Goal: Information Seeking & Learning: Learn about a topic

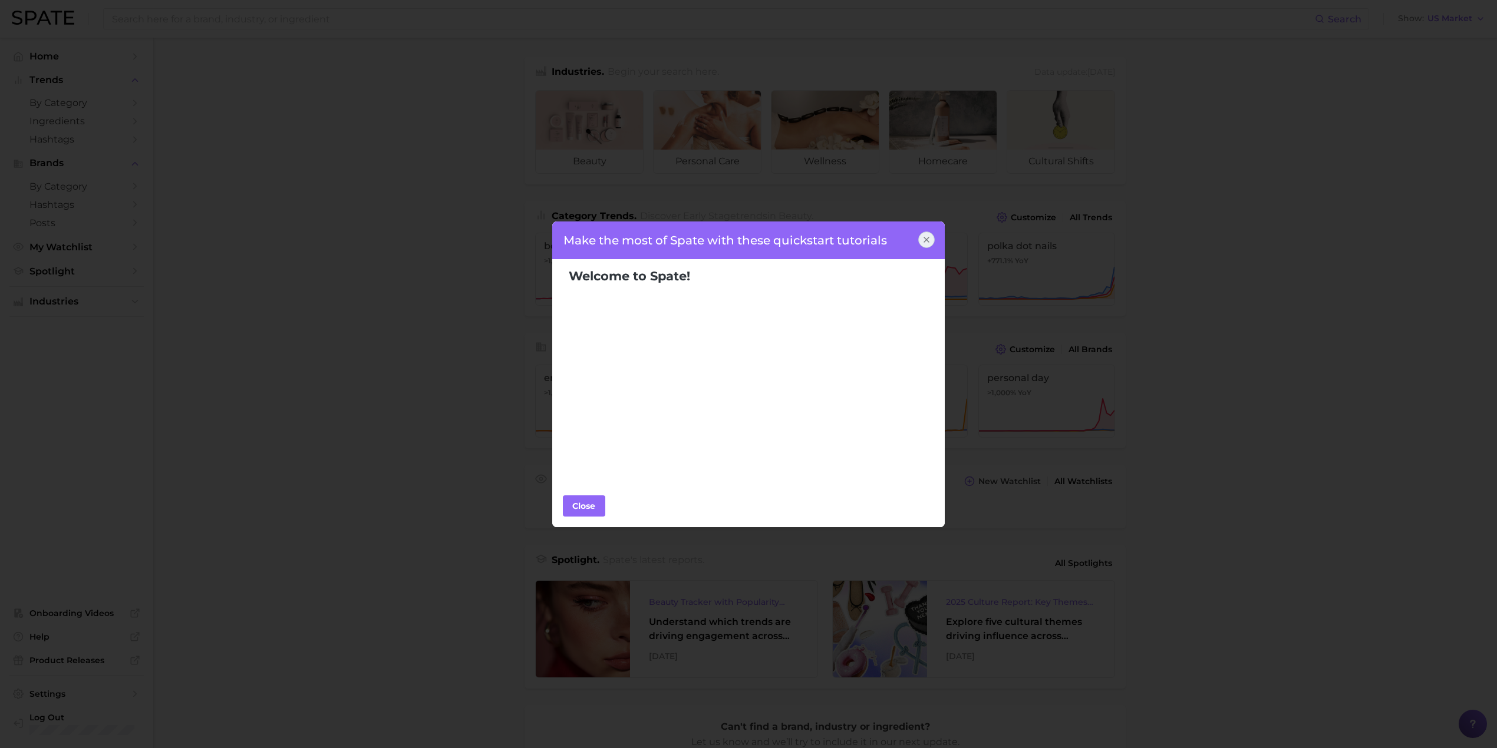
click at [927, 242] on icon at bounding box center [926, 239] width 5 height 5
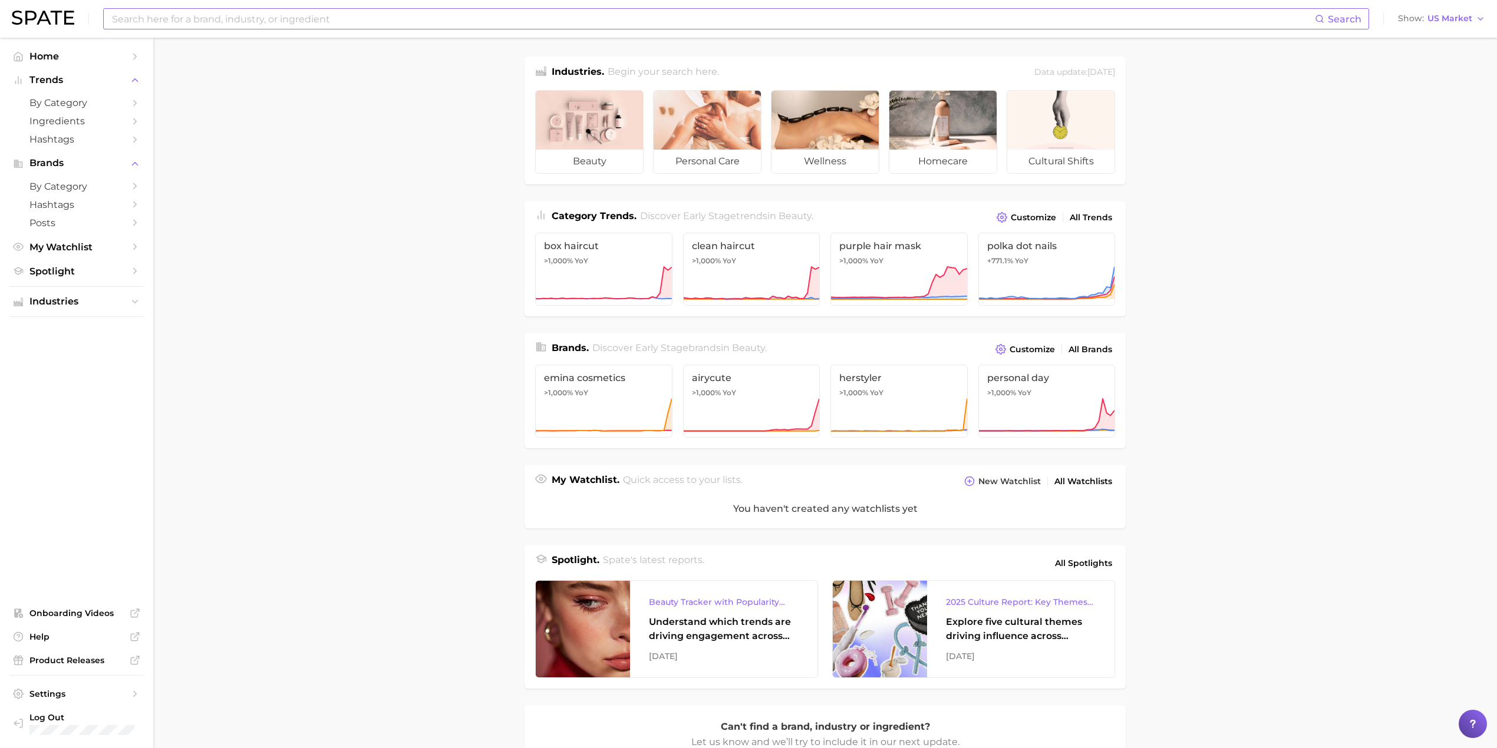
click at [309, 13] on input at bounding box center [713, 19] width 1204 height 20
type input "nizoral"
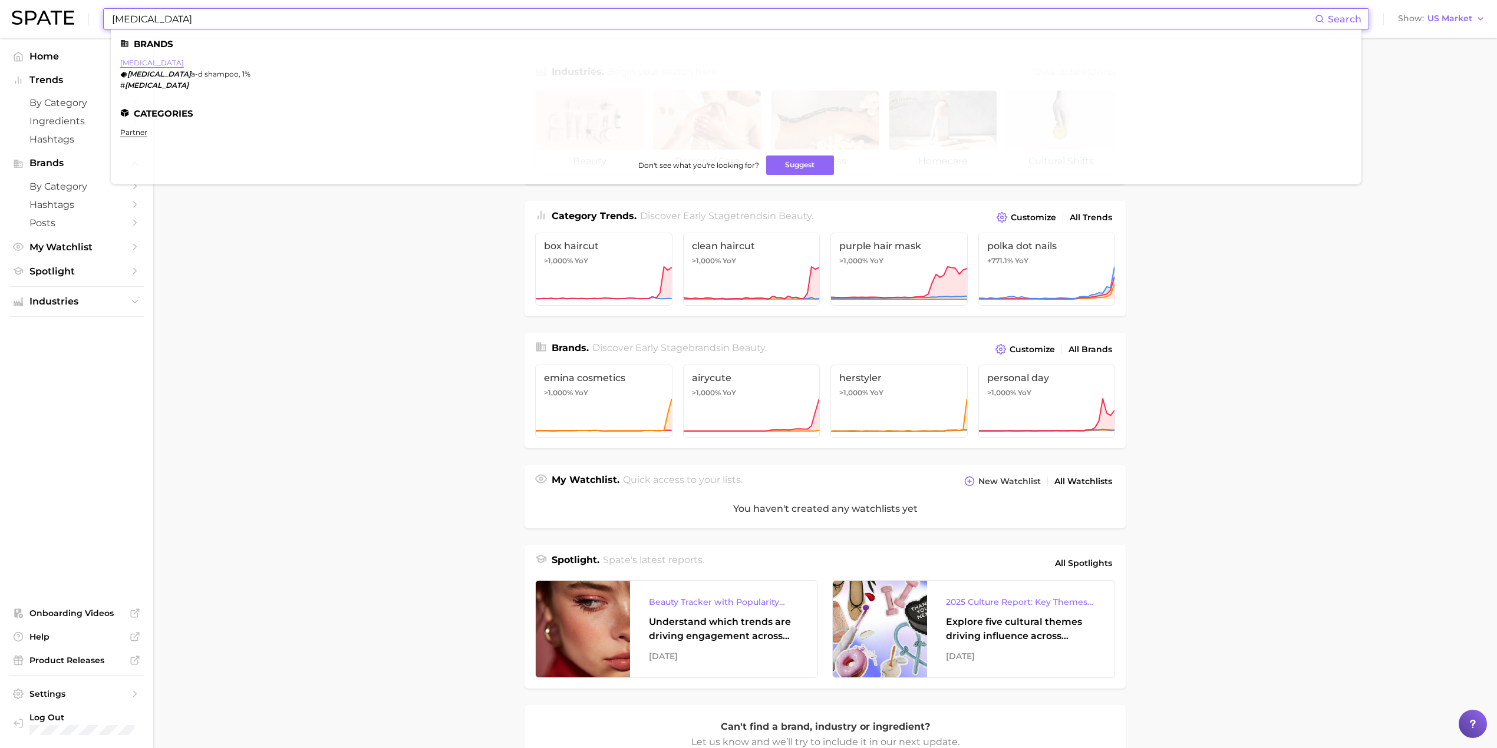
click at [131, 64] on link "nizoral" at bounding box center [152, 62] width 64 height 9
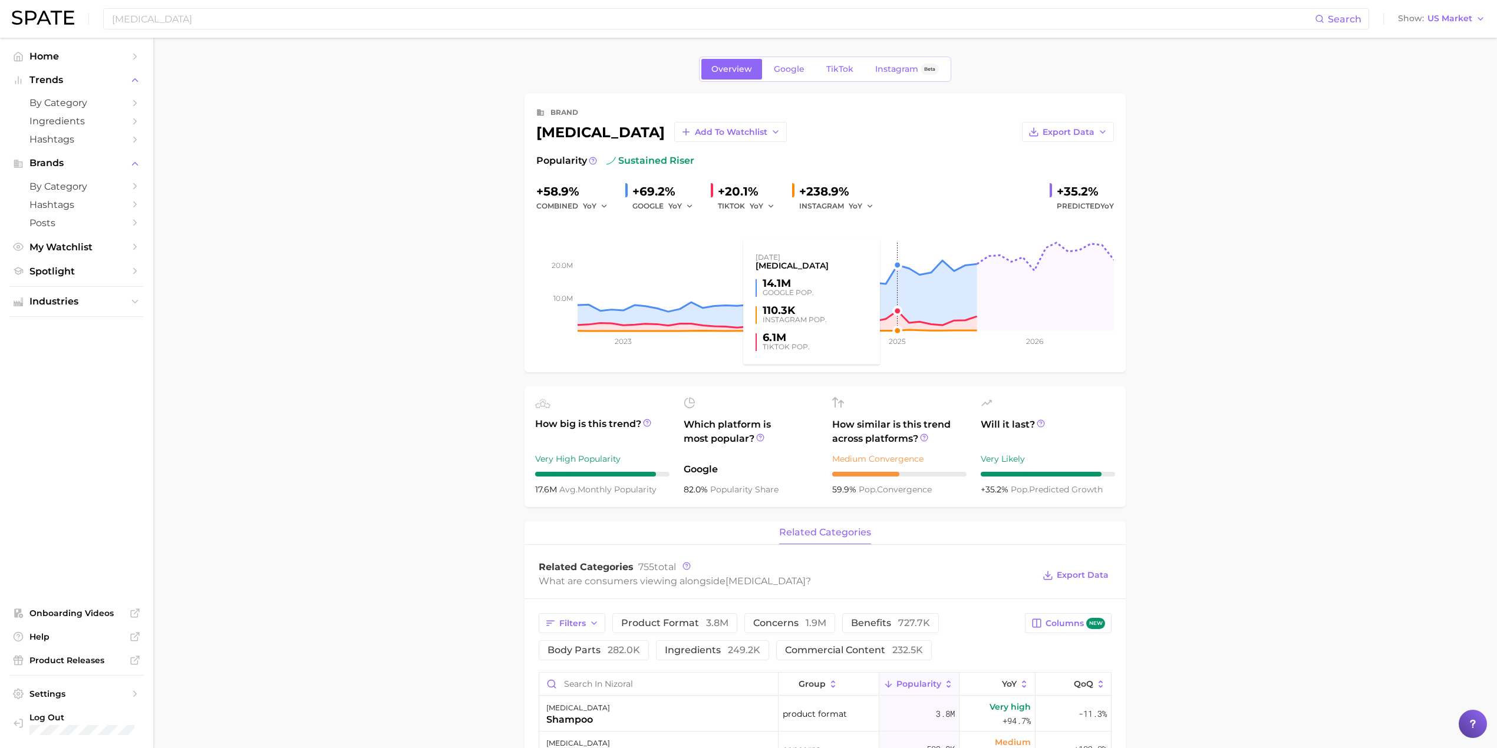
click at [896, 265] on rect at bounding box center [824, 272] width 577 height 118
click at [837, 69] on span "TikTok" at bounding box center [839, 69] width 27 height 10
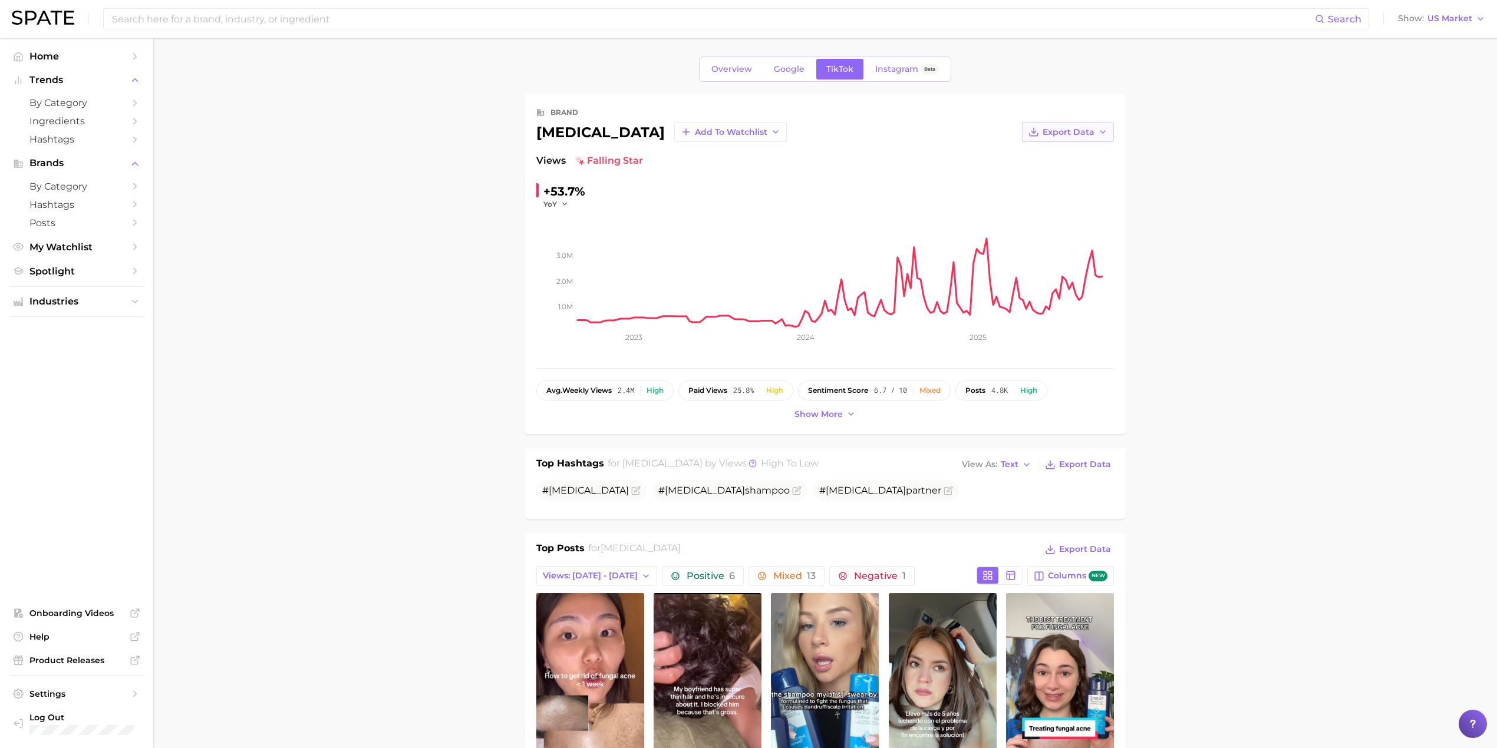
click at [1083, 130] on span "Export Data" at bounding box center [1068, 132] width 52 height 10
click at [1068, 151] on span "Time Series CSV" at bounding box center [1038, 154] width 69 height 10
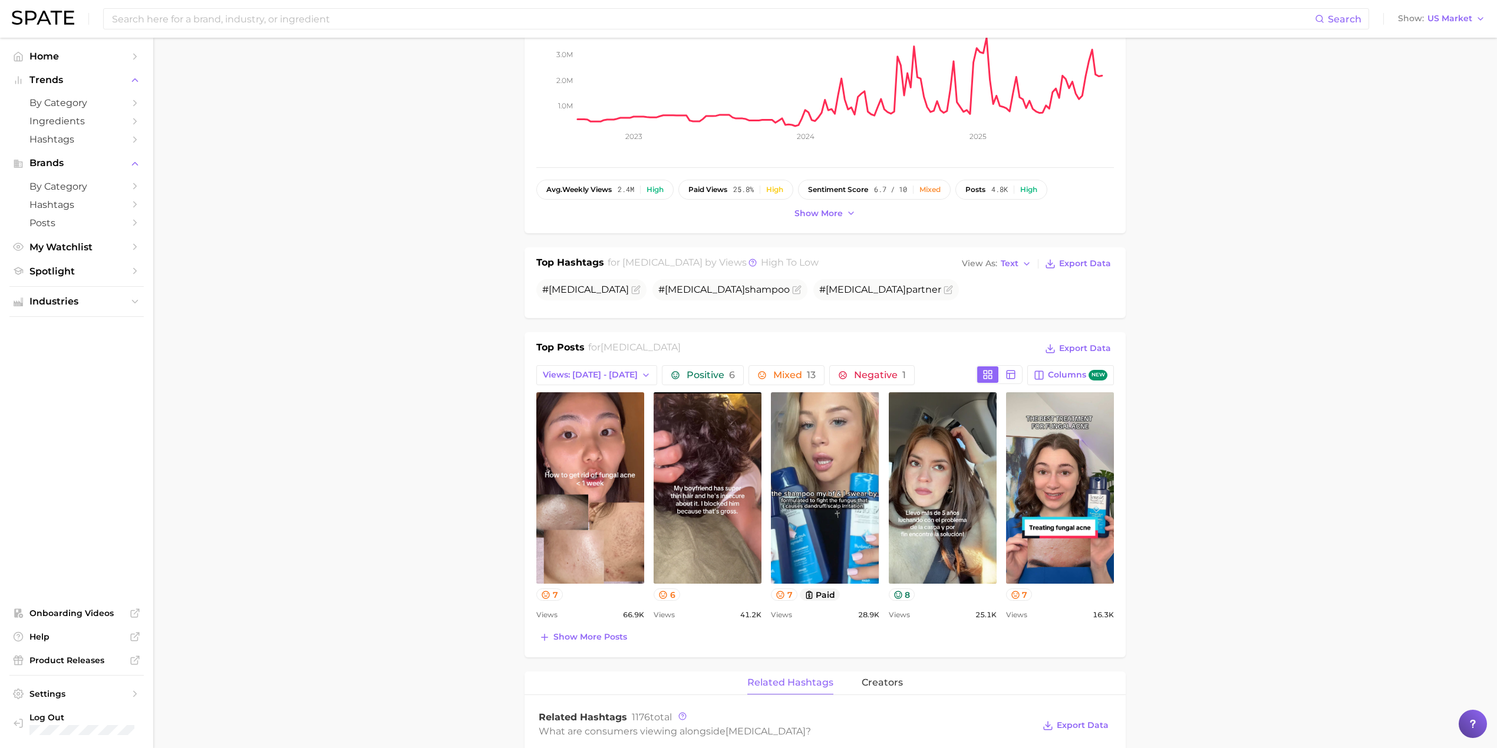
scroll to position [236, 0]
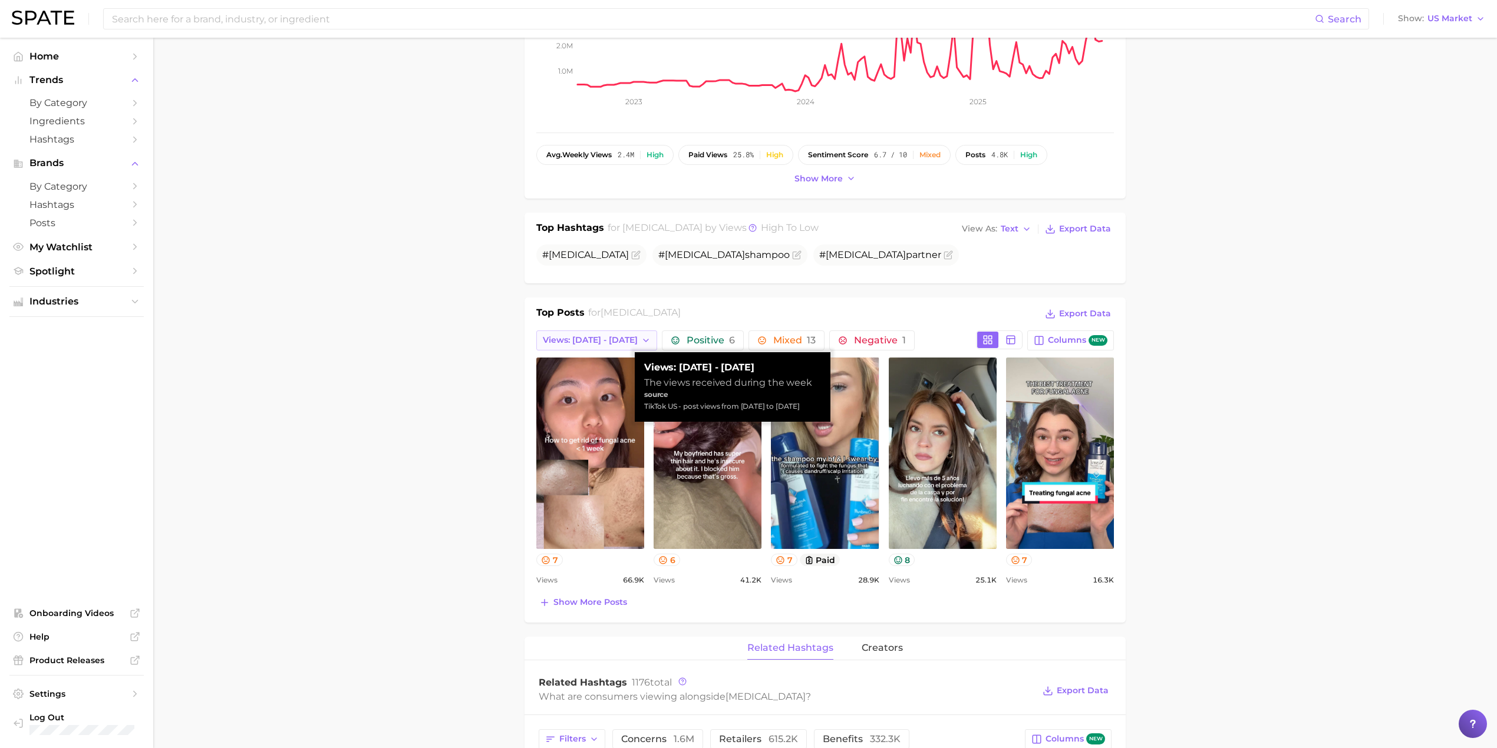
click at [641, 343] on icon "button" at bounding box center [645, 340] width 9 height 9
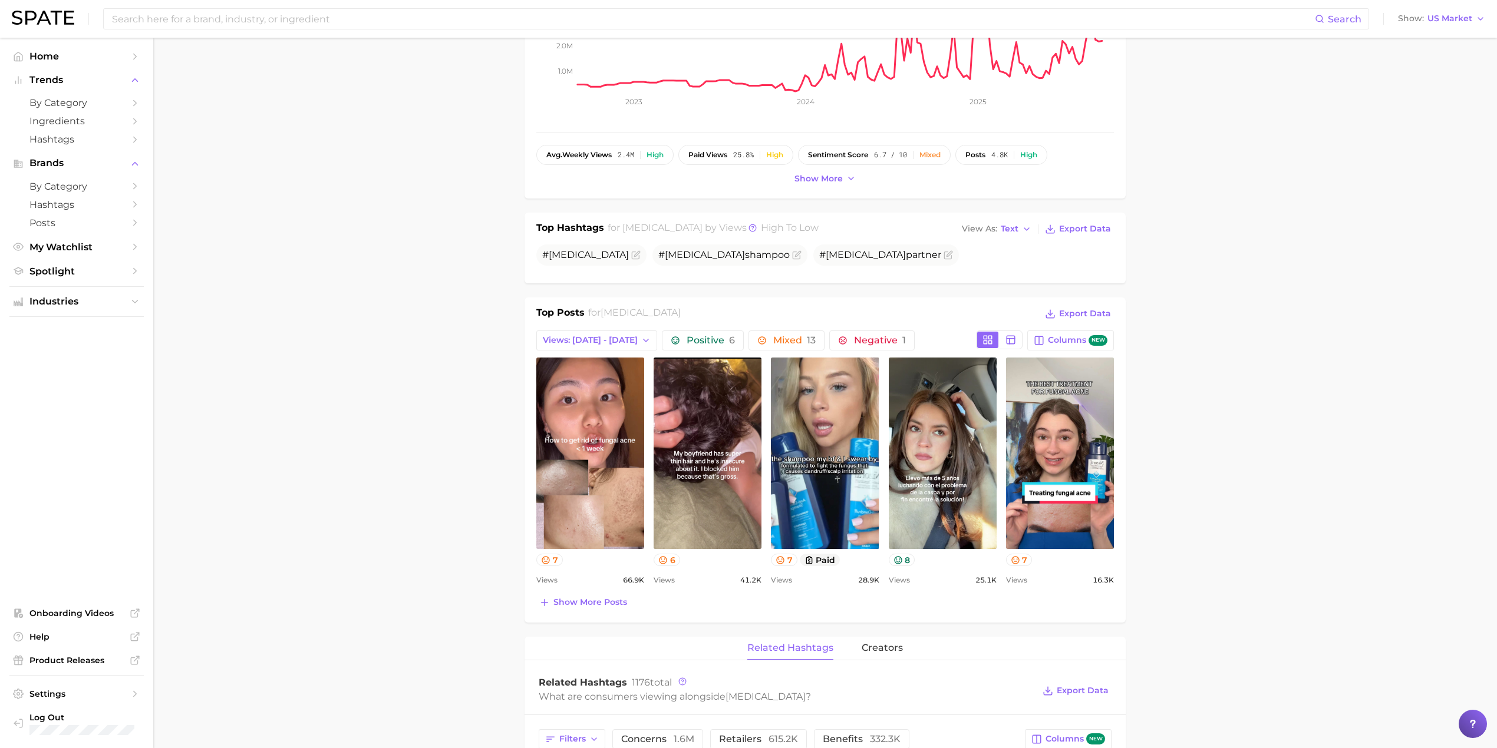
click at [1228, 390] on main "Overview Google TikTok Instagram Beta brand nizoral Add to Watchlist Export Dat…" at bounding box center [824, 706] width 1343 height 1808
click at [641, 344] on icon "button" at bounding box center [645, 340] width 9 height 9
click at [577, 401] on span "Total Views" at bounding box center [566, 404] width 48 height 10
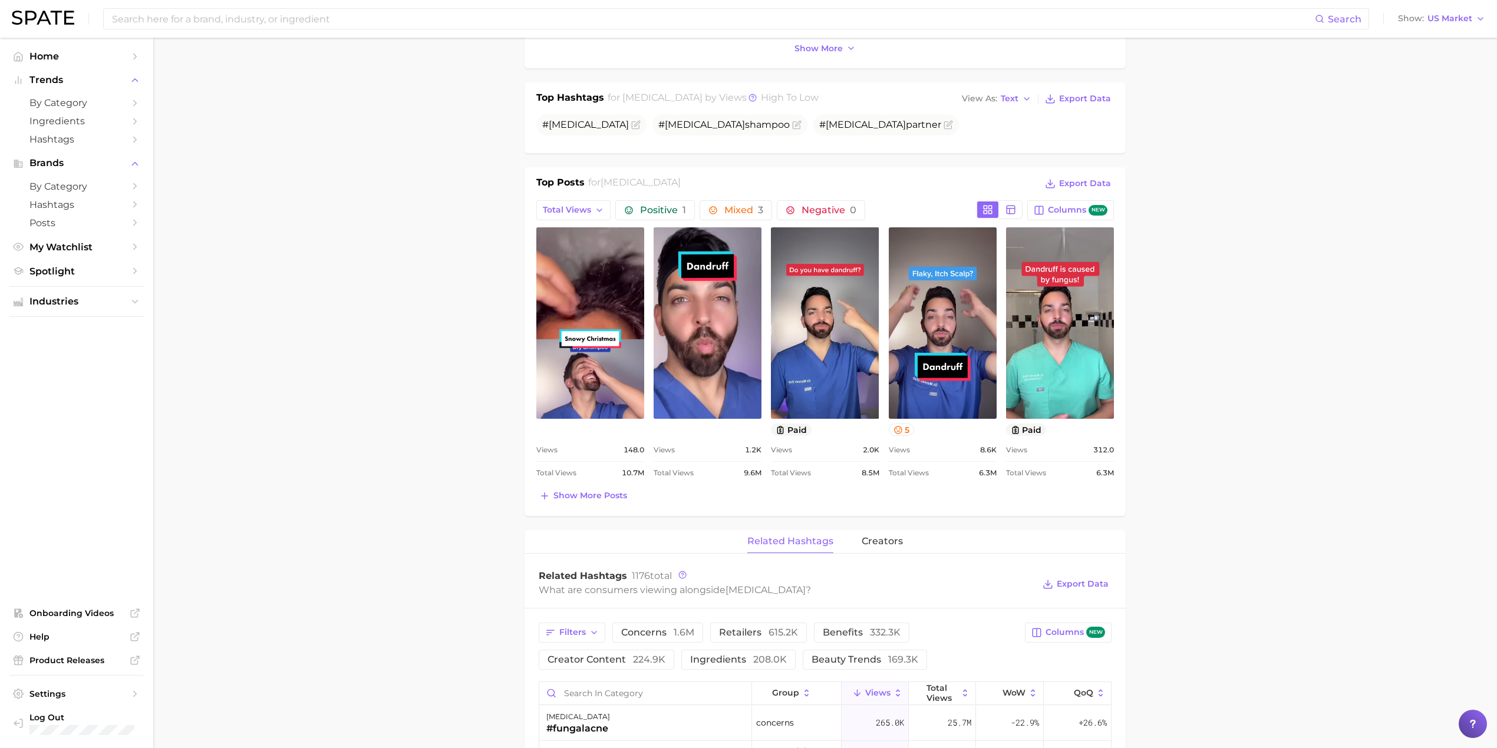
scroll to position [314, 0]
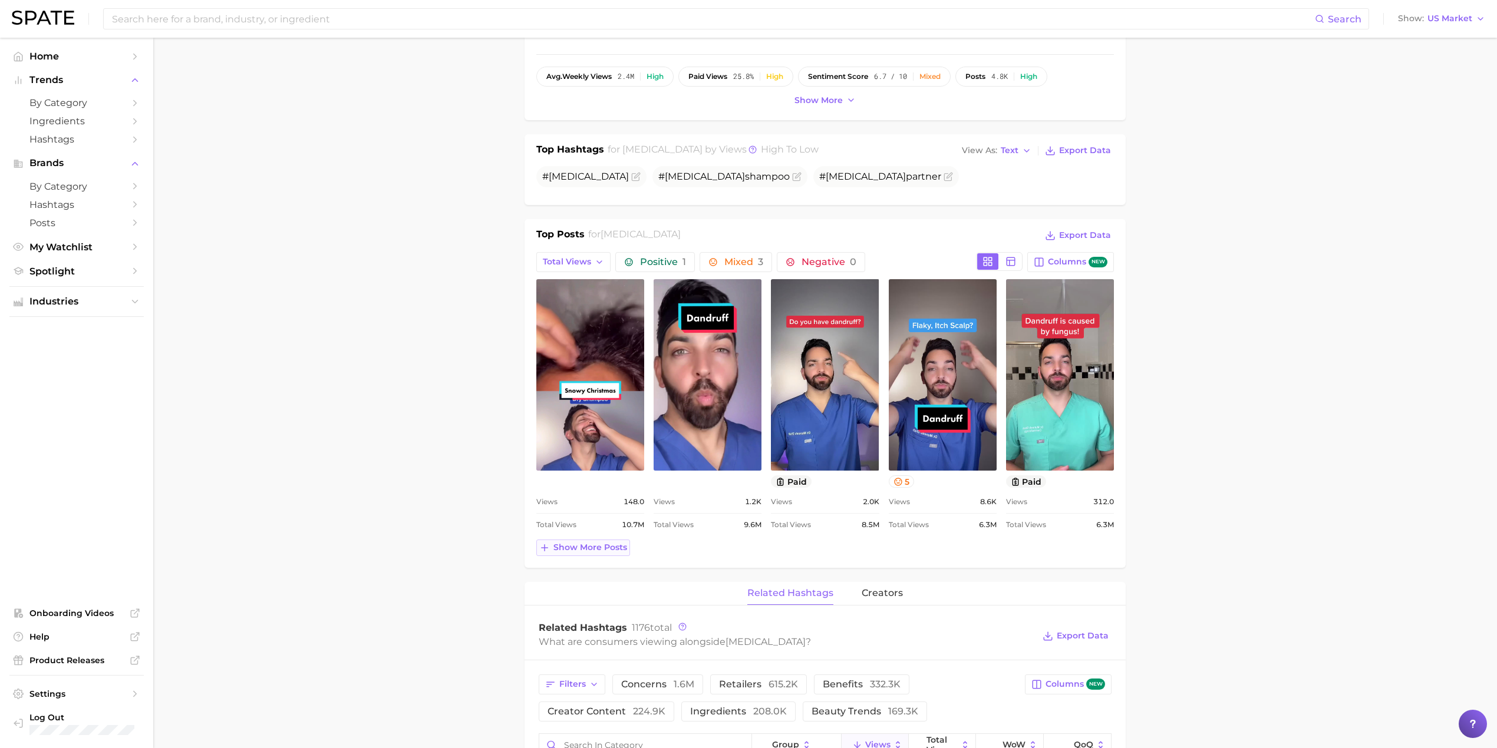
click at [569, 550] on span "Show more posts" at bounding box center [590, 548] width 74 height 10
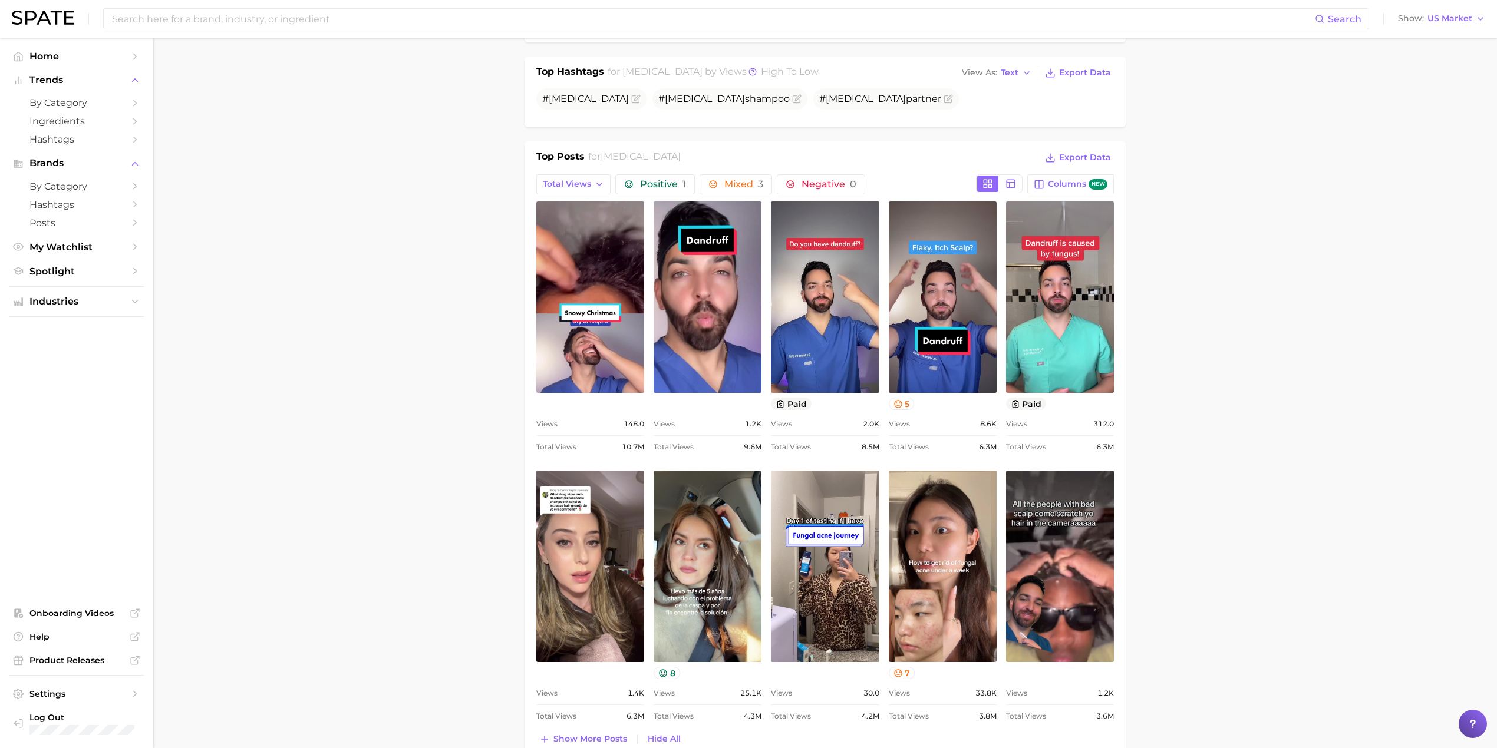
scroll to position [392, 0]
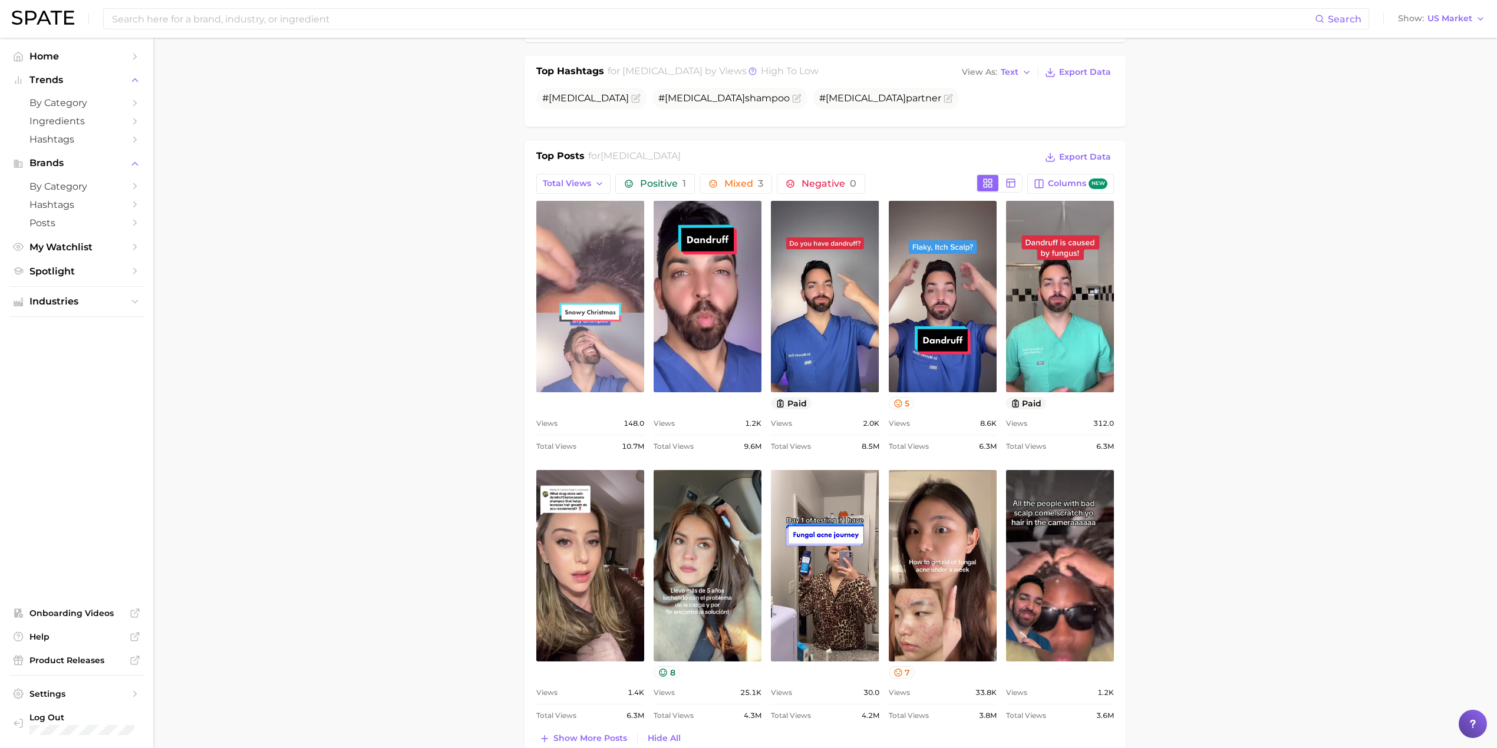
click at [607, 356] on link "view post on TikTok" at bounding box center [590, 296] width 108 height 191
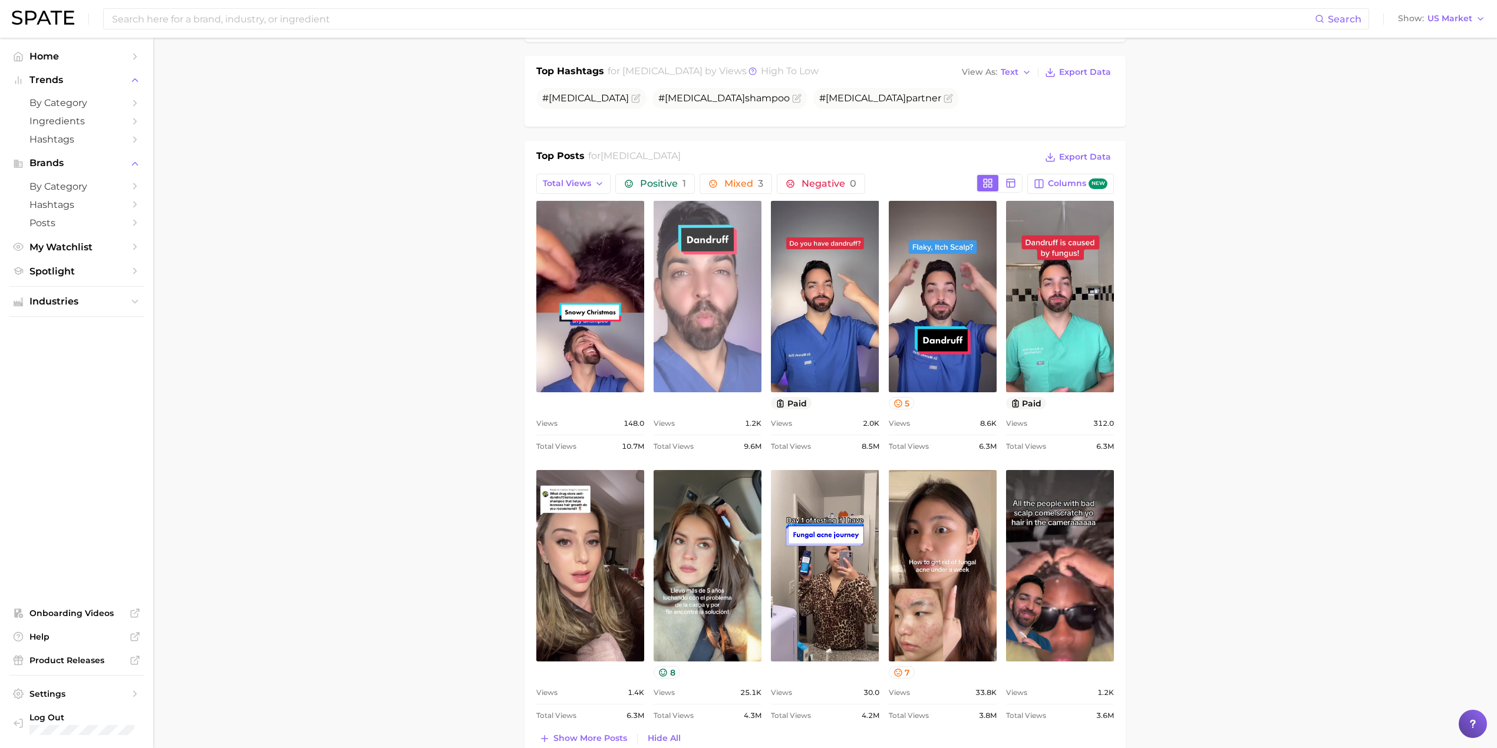
click at [679, 302] on link "view post on TikTok" at bounding box center [707, 296] width 108 height 191
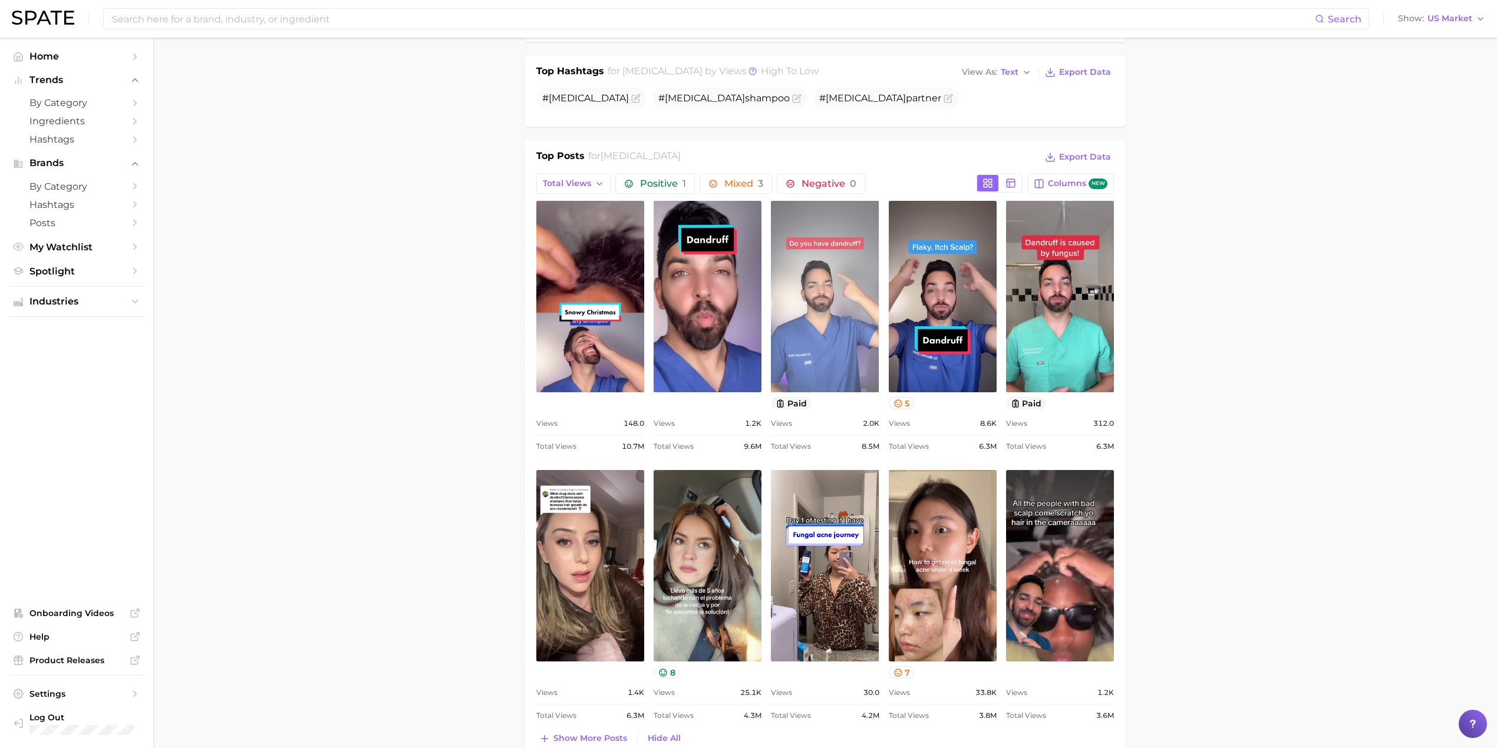
click at [845, 318] on link "view post on TikTok" at bounding box center [825, 296] width 108 height 191
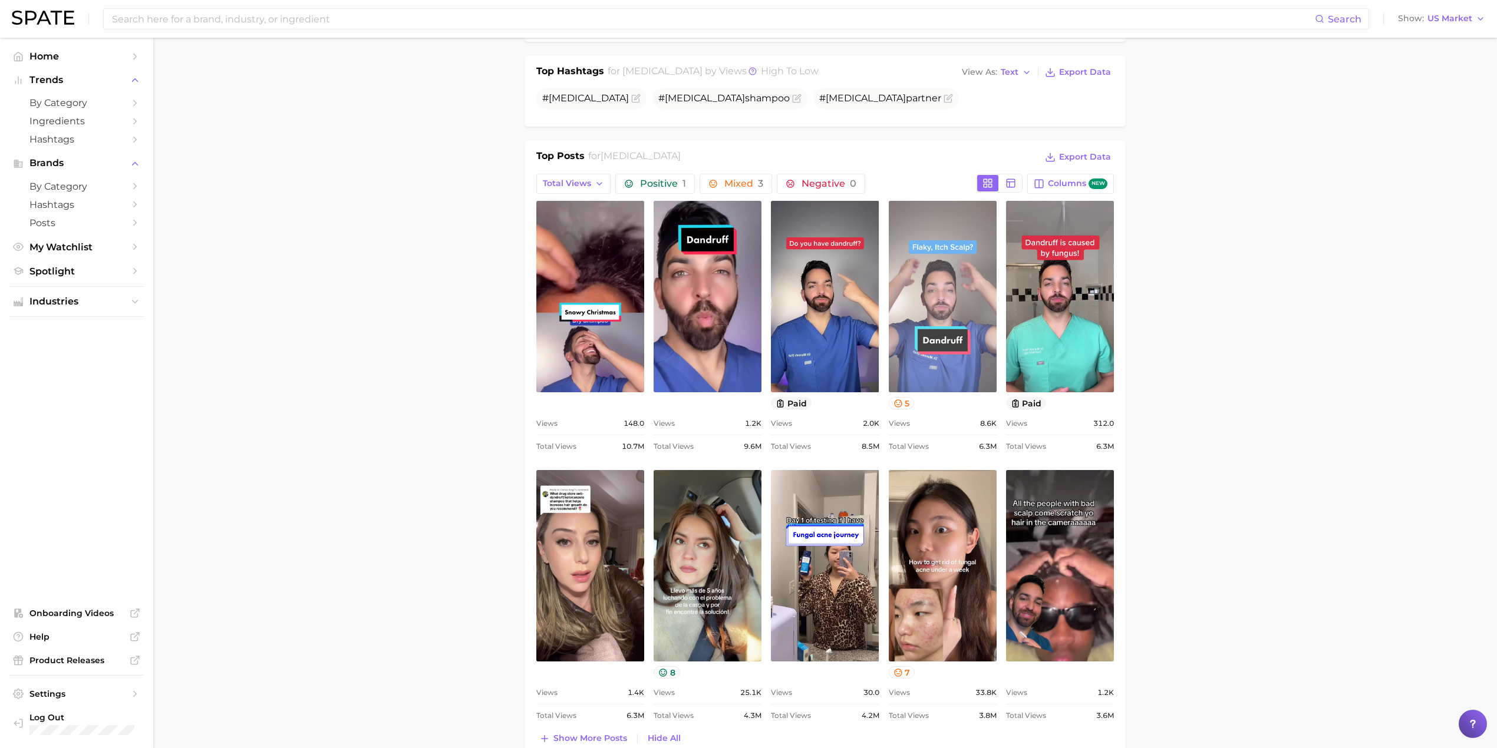
click at [936, 288] on link "view post on TikTok" at bounding box center [943, 296] width 108 height 191
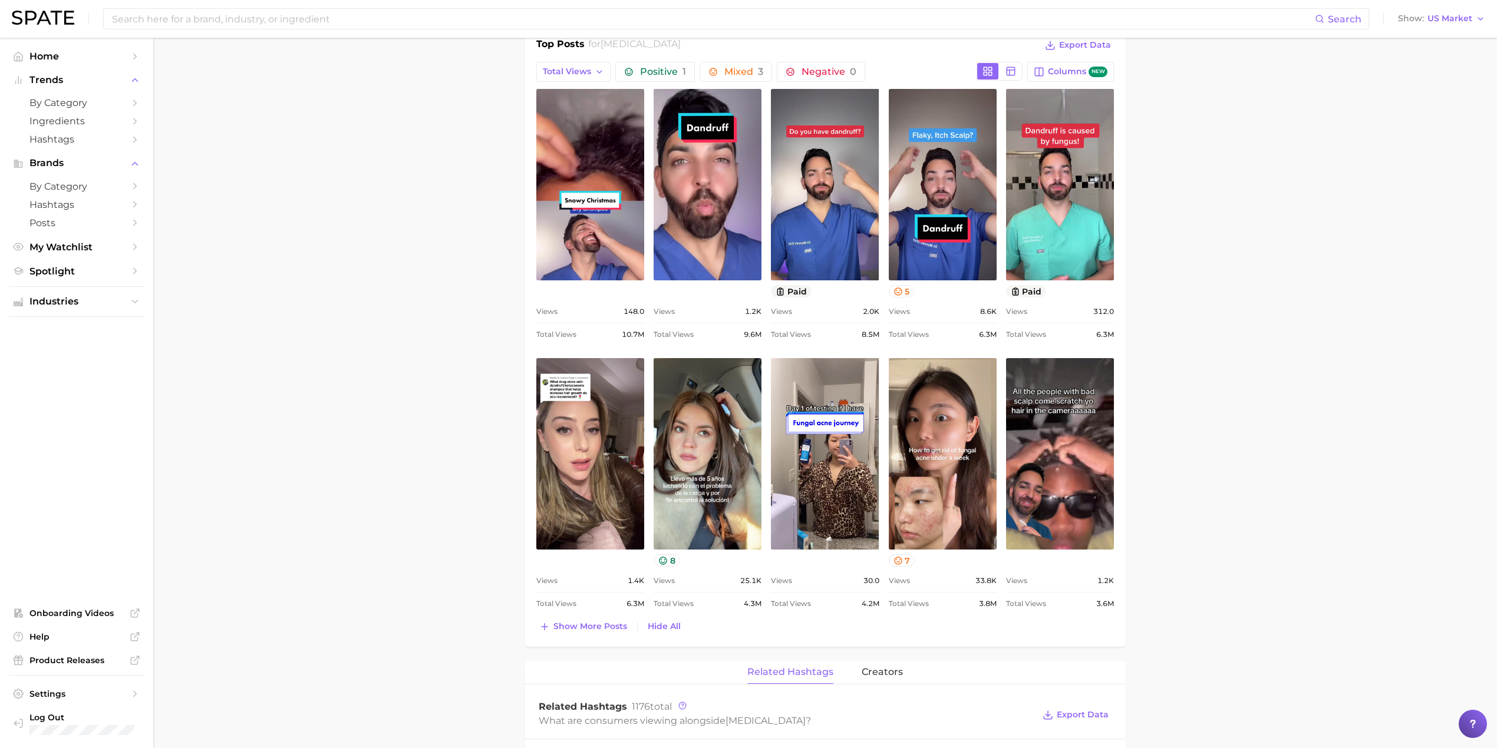
scroll to position [550, 0]
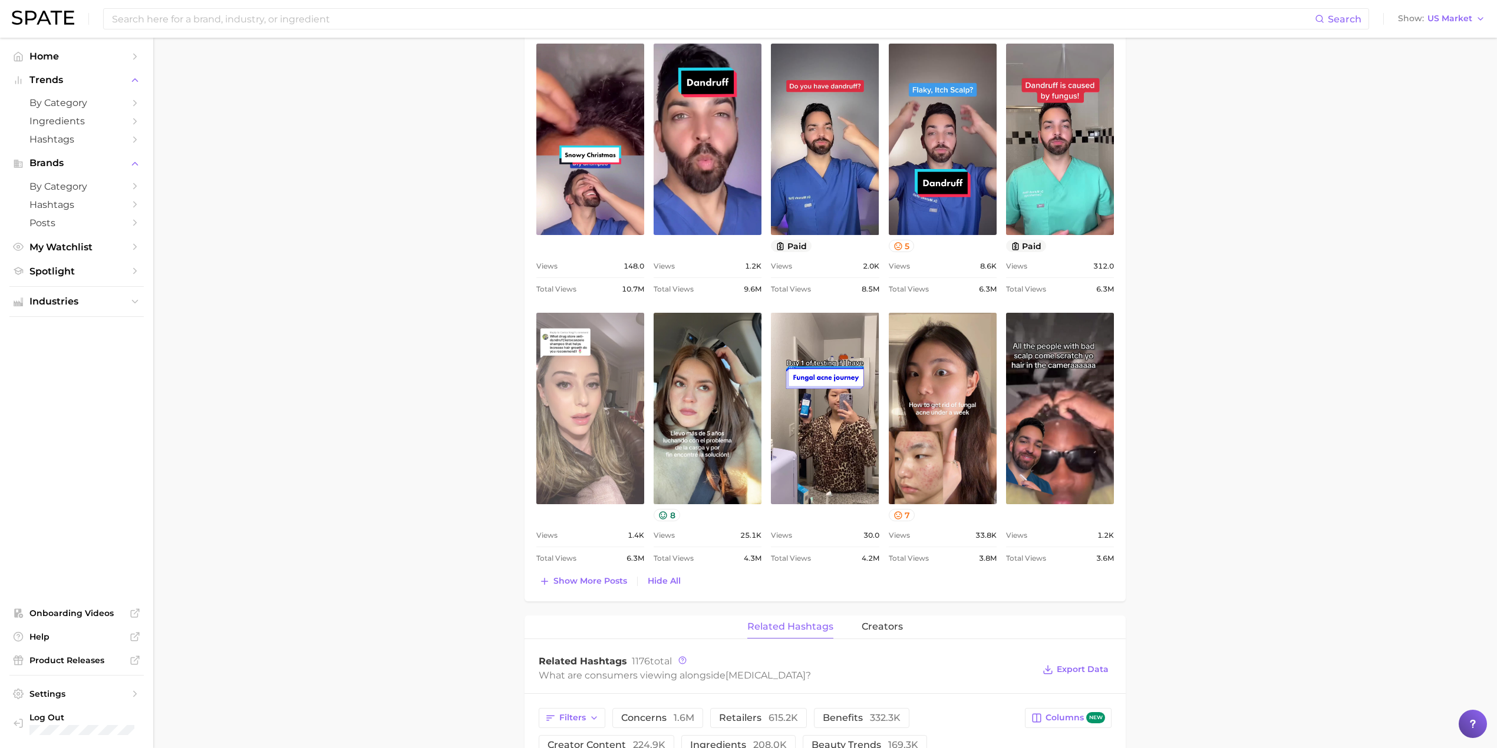
click at [594, 409] on link "view post on TikTok" at bounding box center [590, 408] width 108 height 191
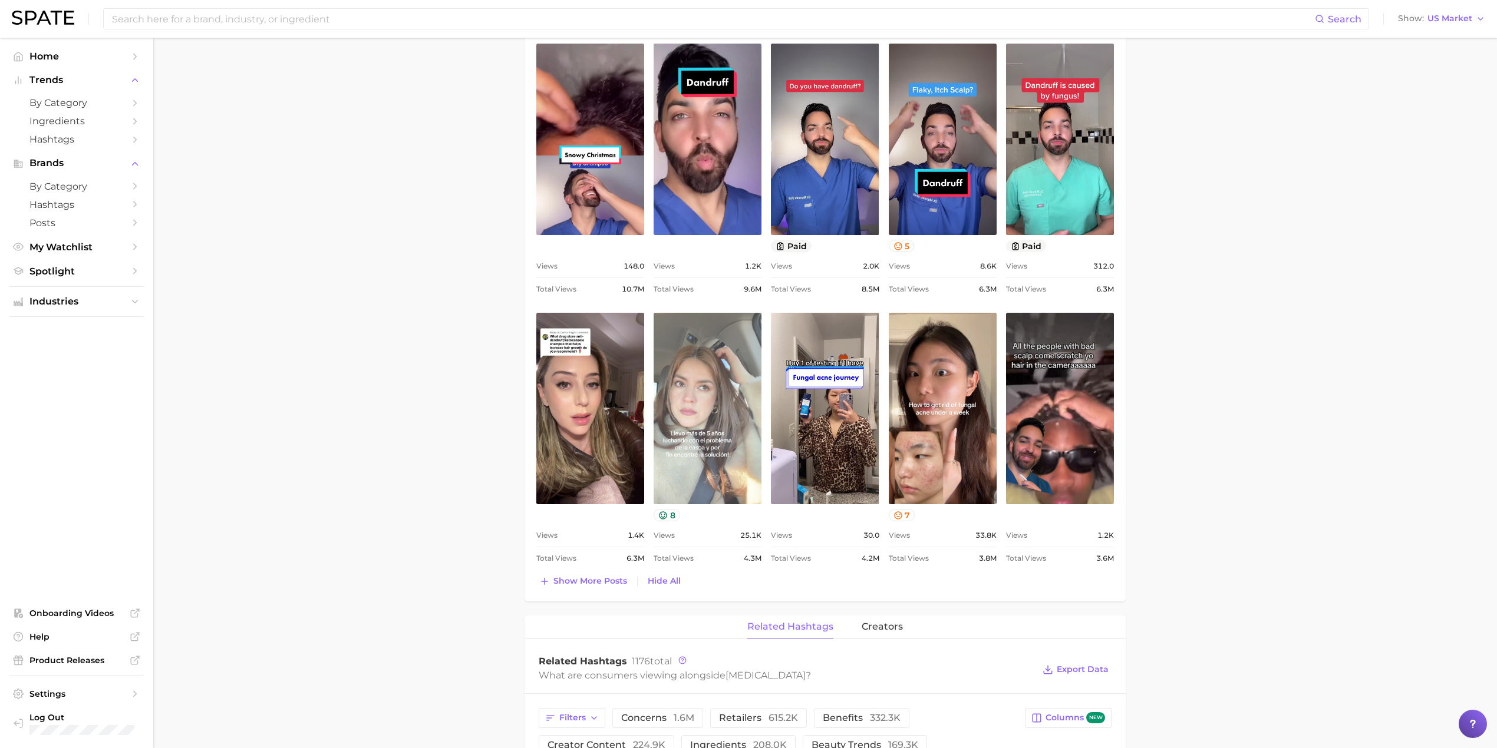
click at [719, 391] on link "view post on TikTok" at bounding box center [707, 408] width 108 height 191
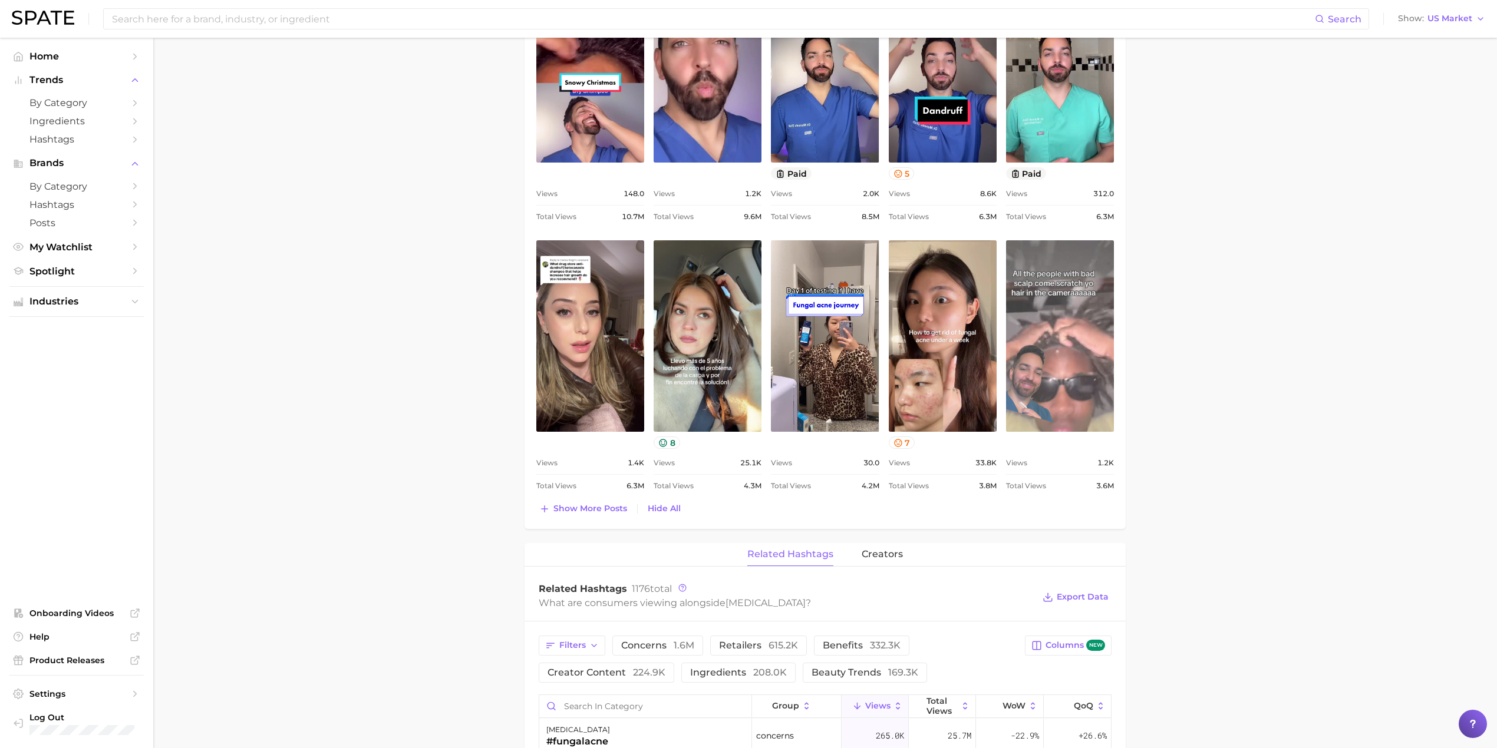
scroll to position [628, 0]
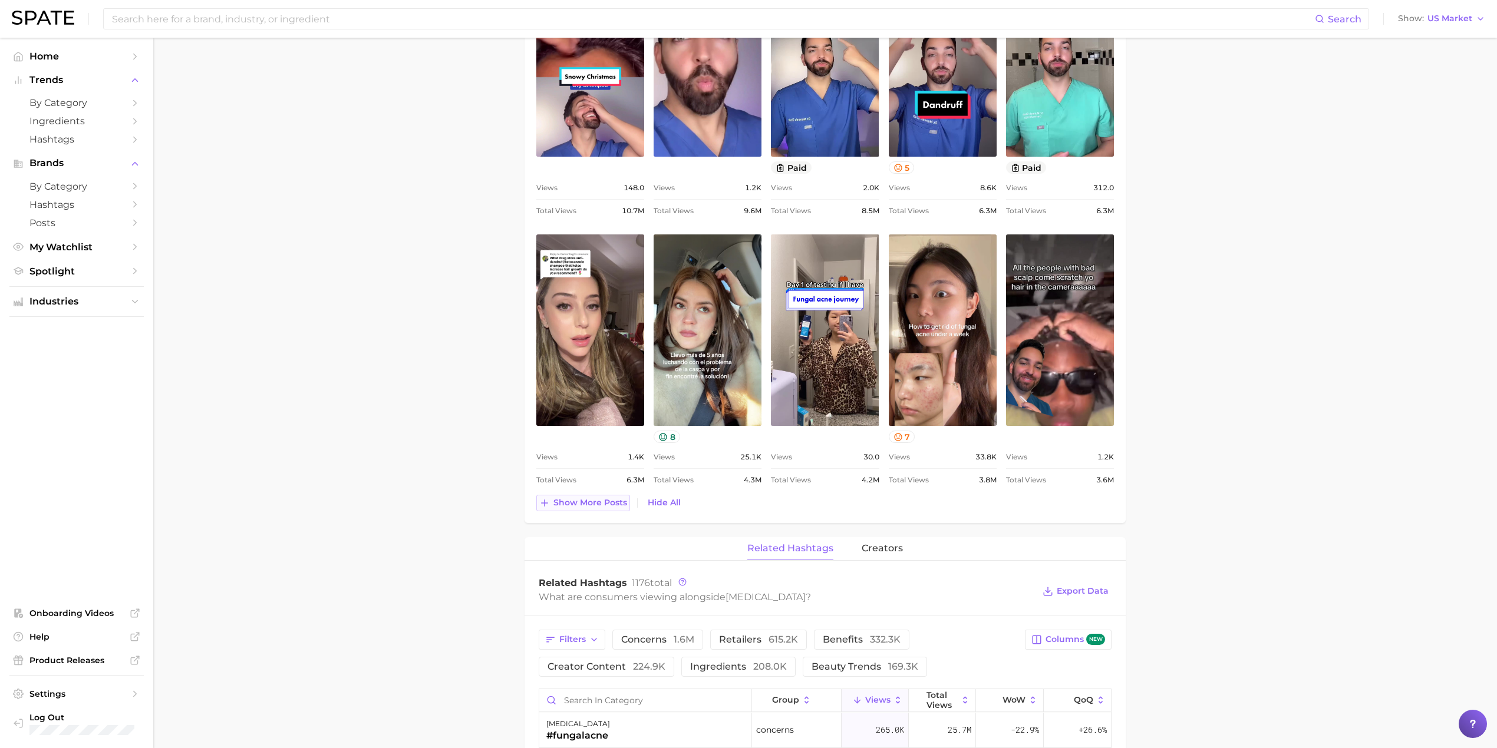
click at [596, 508] on span "Show more posts" at bounding box center [590, 503] width 74 height 10
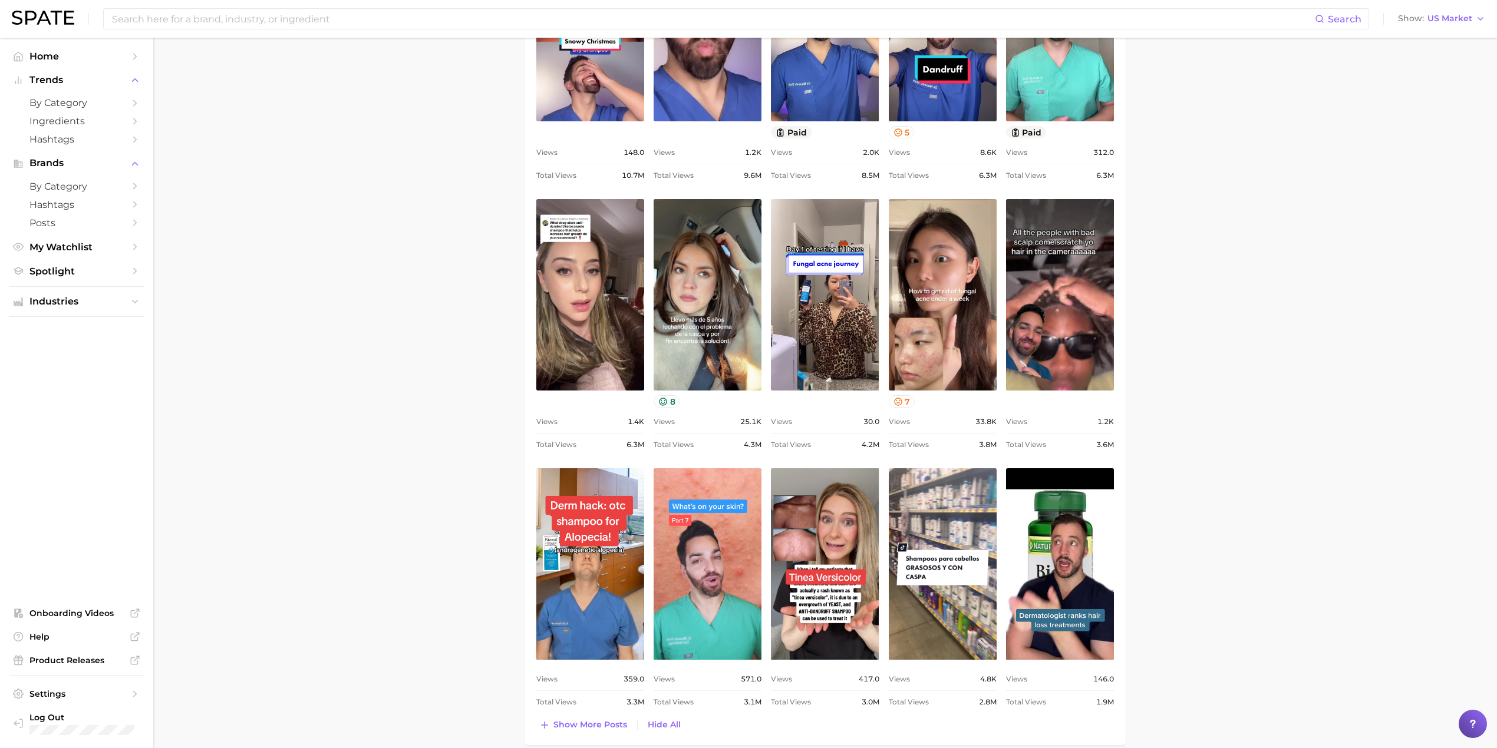
scroll to position [707, 0]
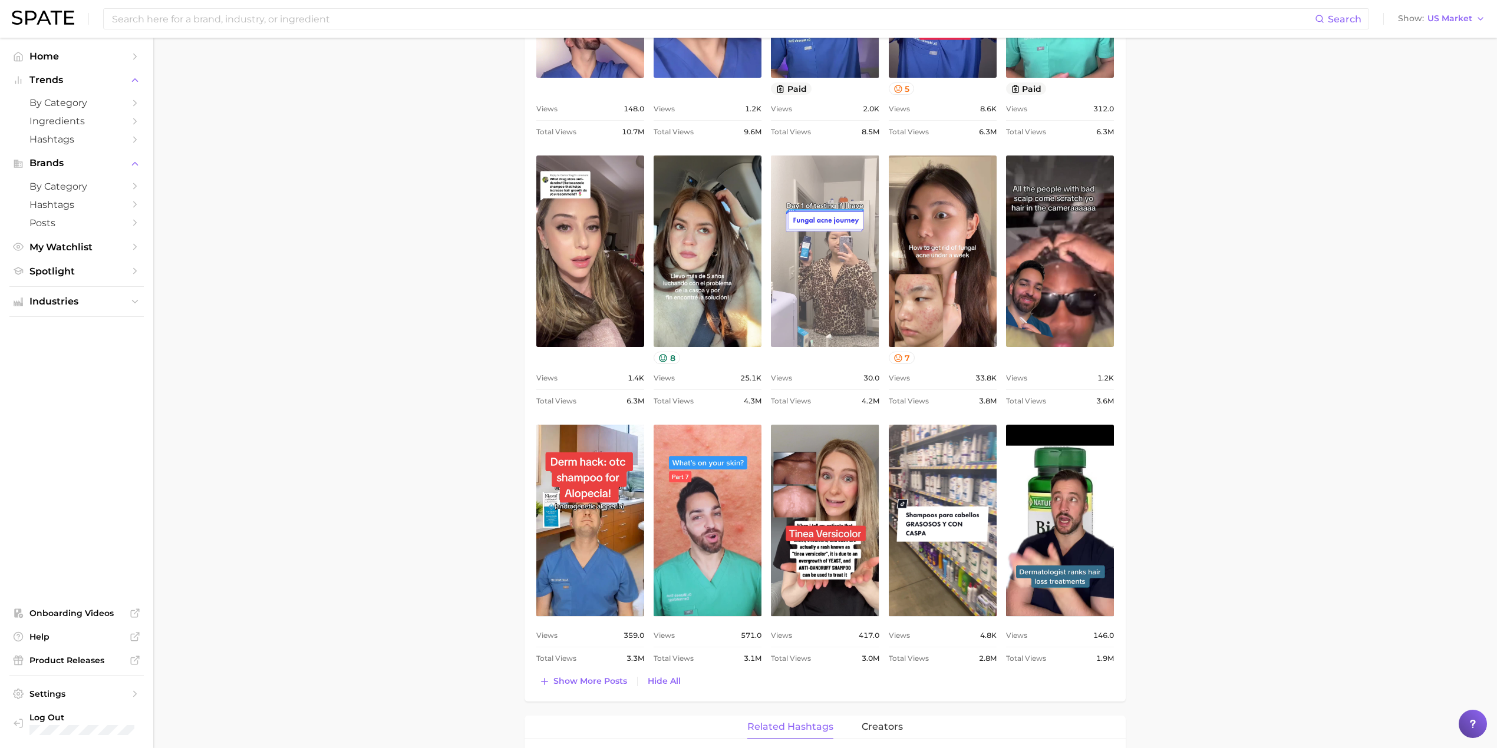
click at [836, 258] on link "view post on TikTok" at bounding box center [825, 251] width 108 height 191
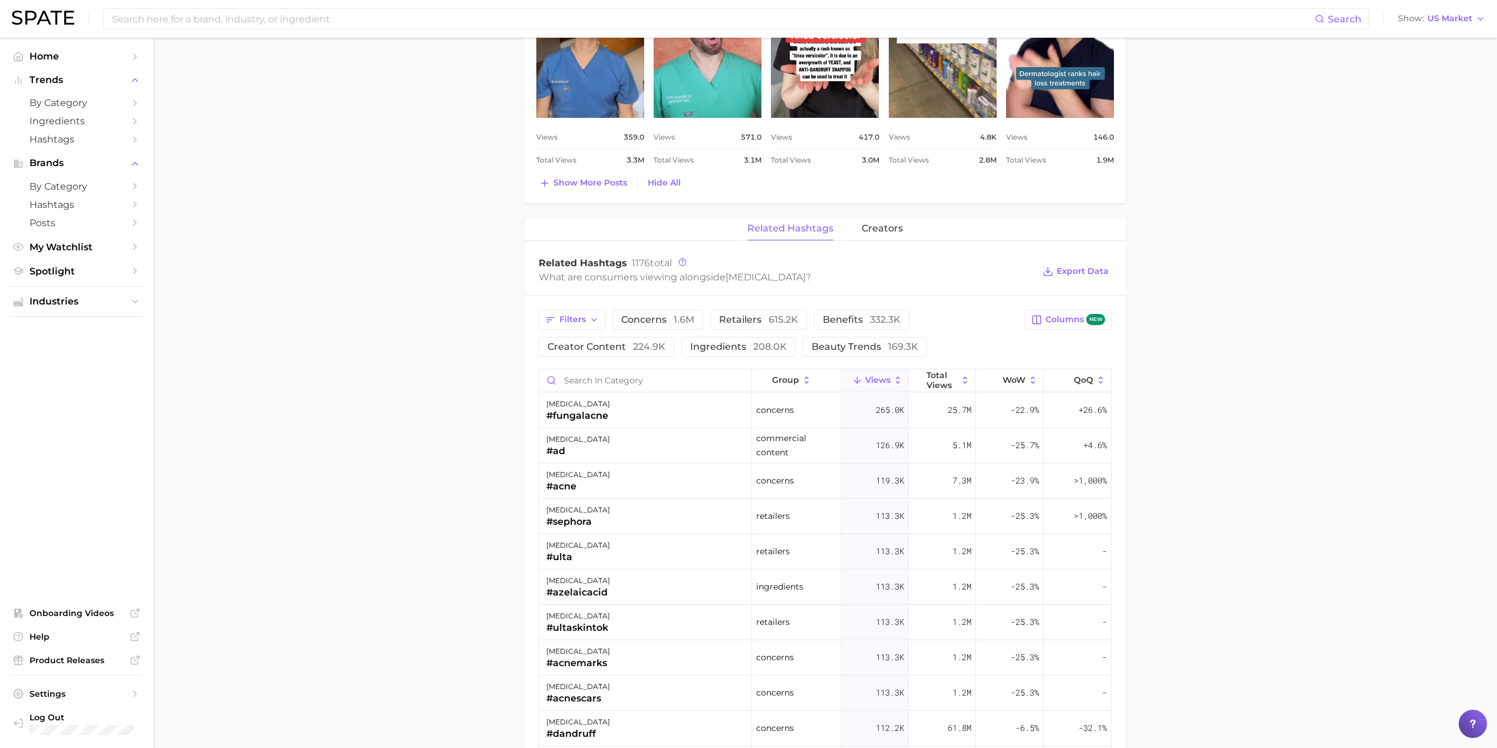
scroll to position [1257, 0]
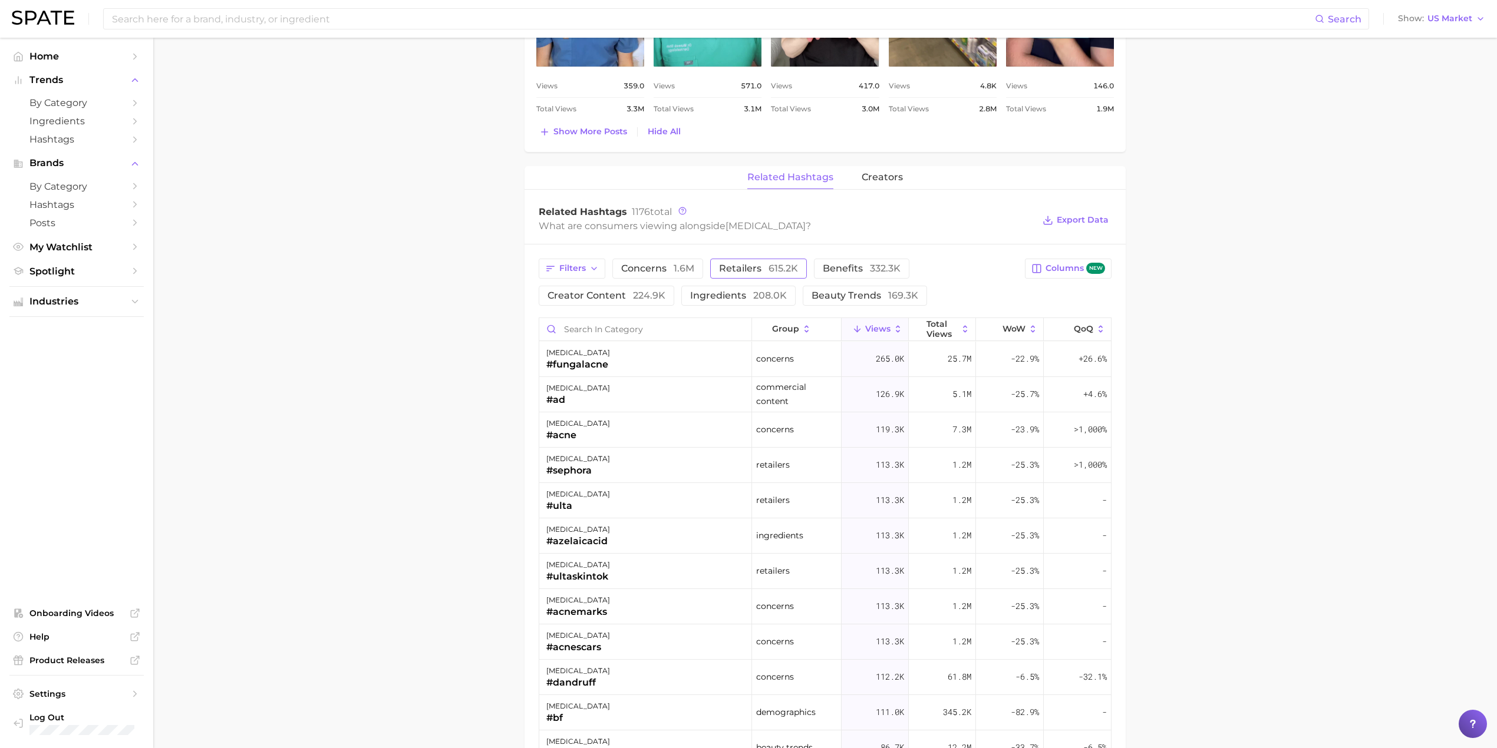
click at [743, 273] on span "retailers 615.2k" at bounding box center [758, 268] width 79 height 9
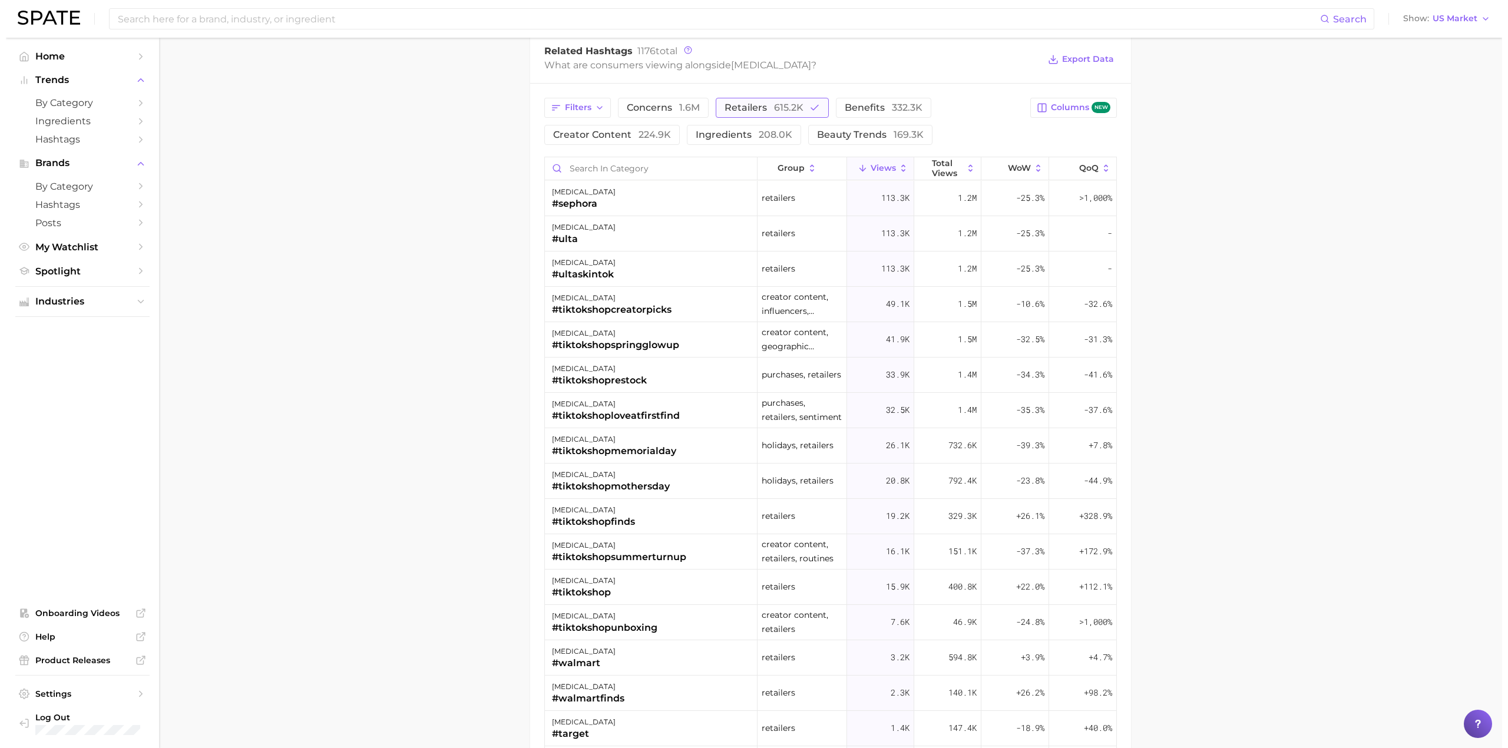
scroll to position [1571, 0]
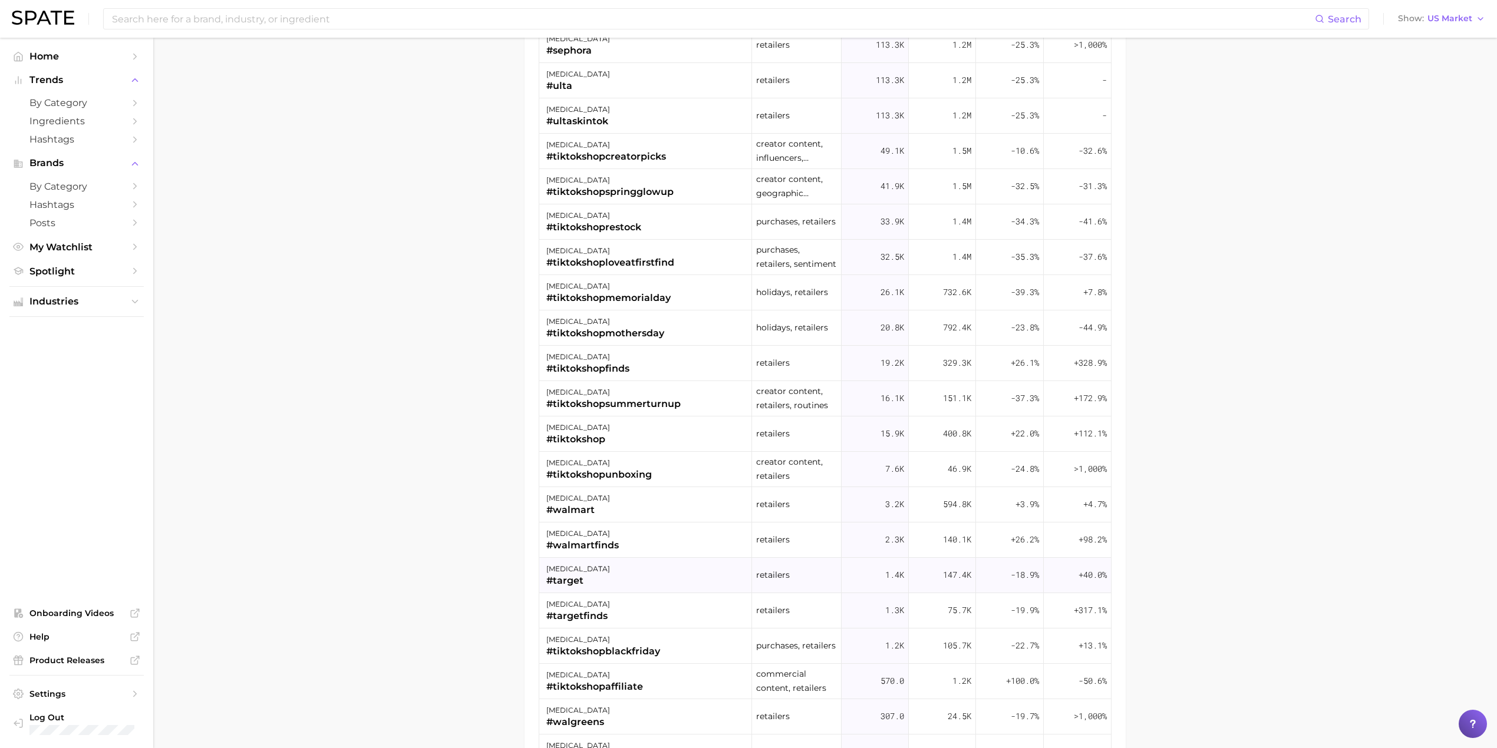
click at [673, 574] on div "nizoral #target" at bounding box center [645, 575] width 213 height 35
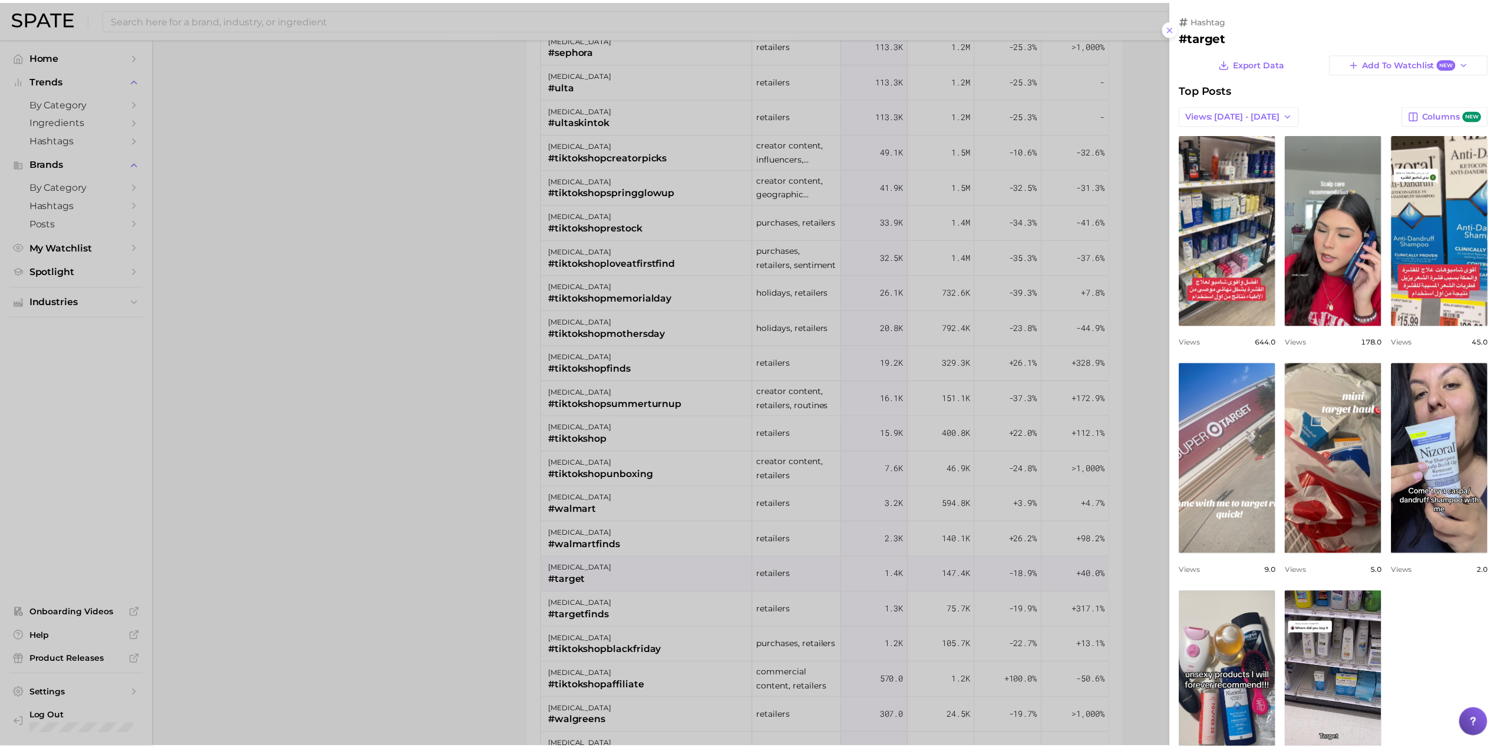
scroll to position [0, 0]
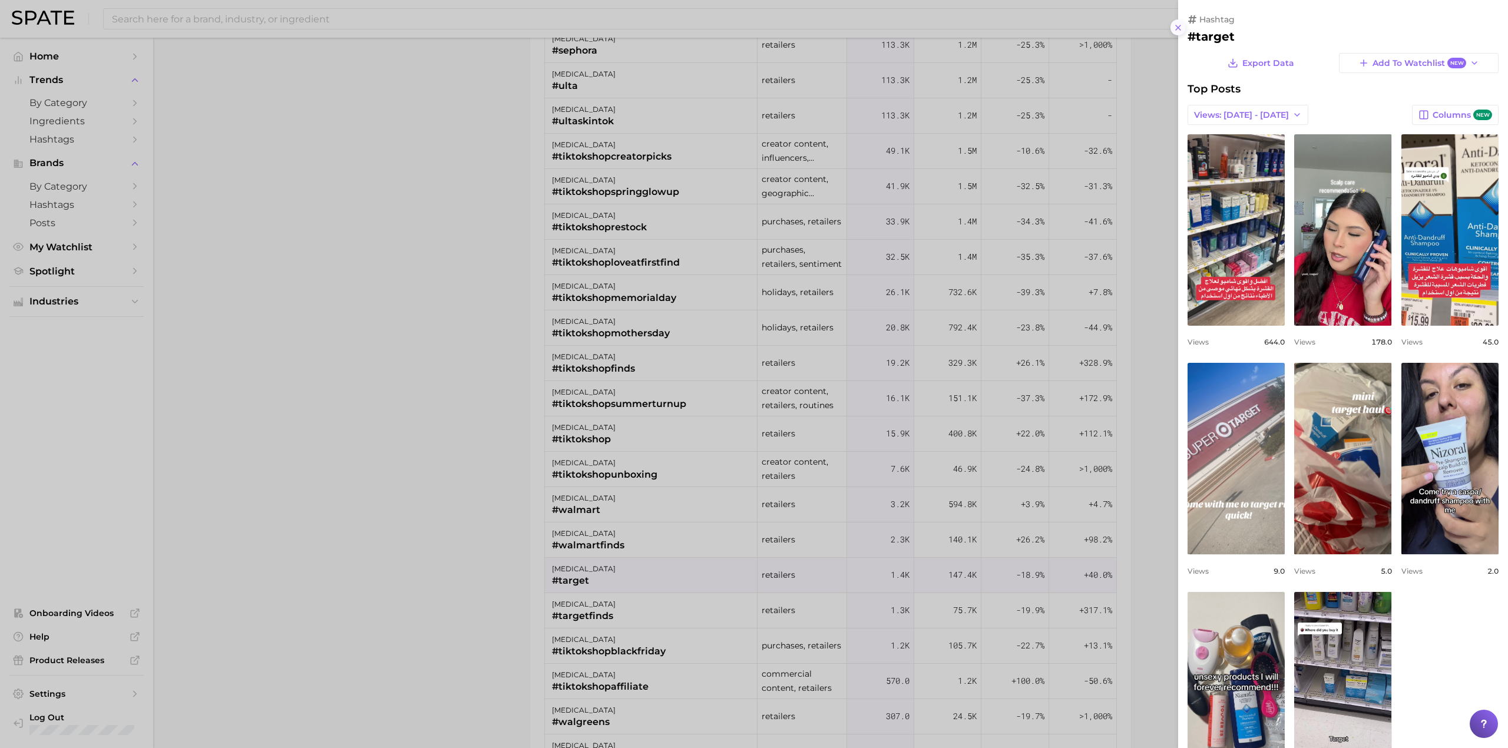
click at [1174, 29] on icon at bounding box center [1178, 27] width 9 height 9
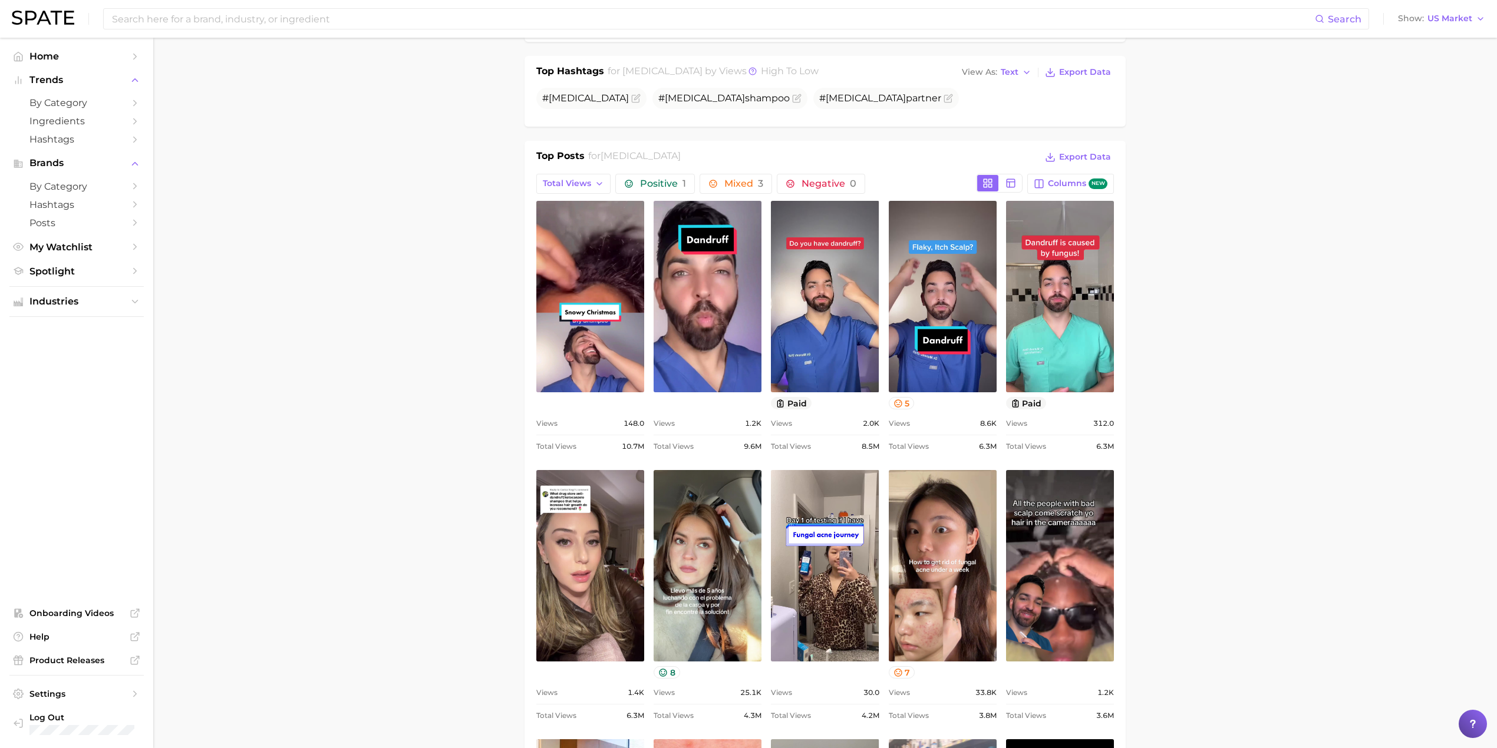
scroll to position [471, 0]
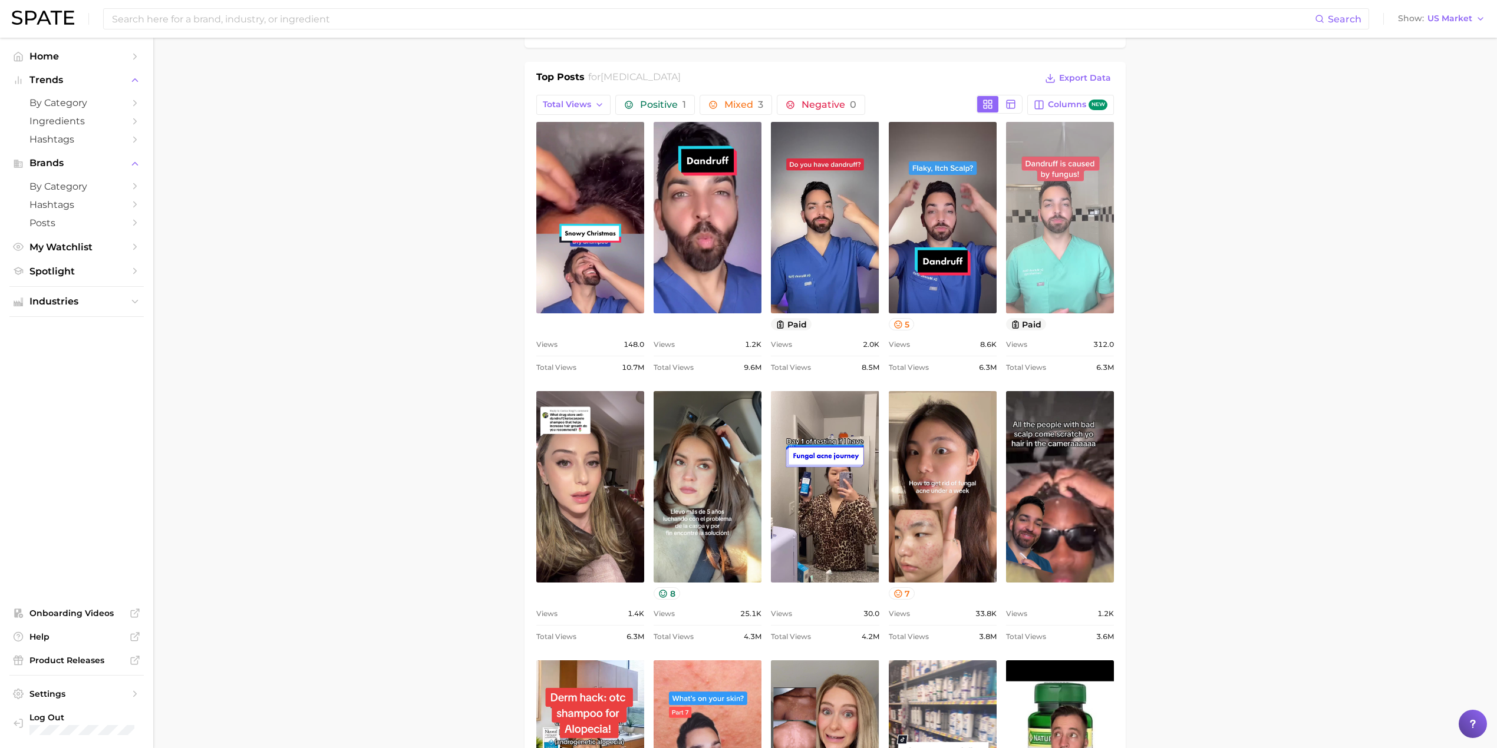
click at [1068, 245] on link "view post on TikTok" at bounding box center [1060, 217] width 108 height 191
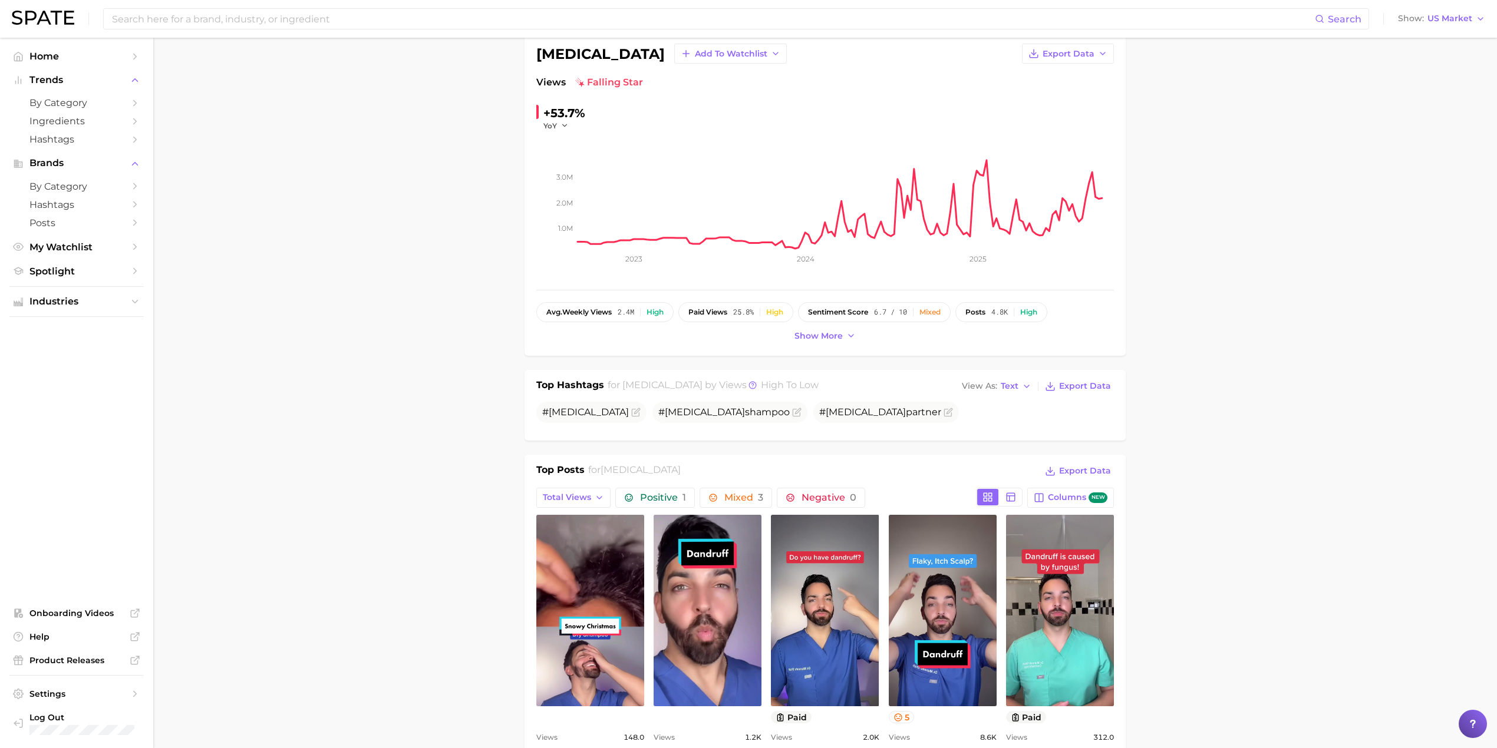
scroll to position [0, 0]
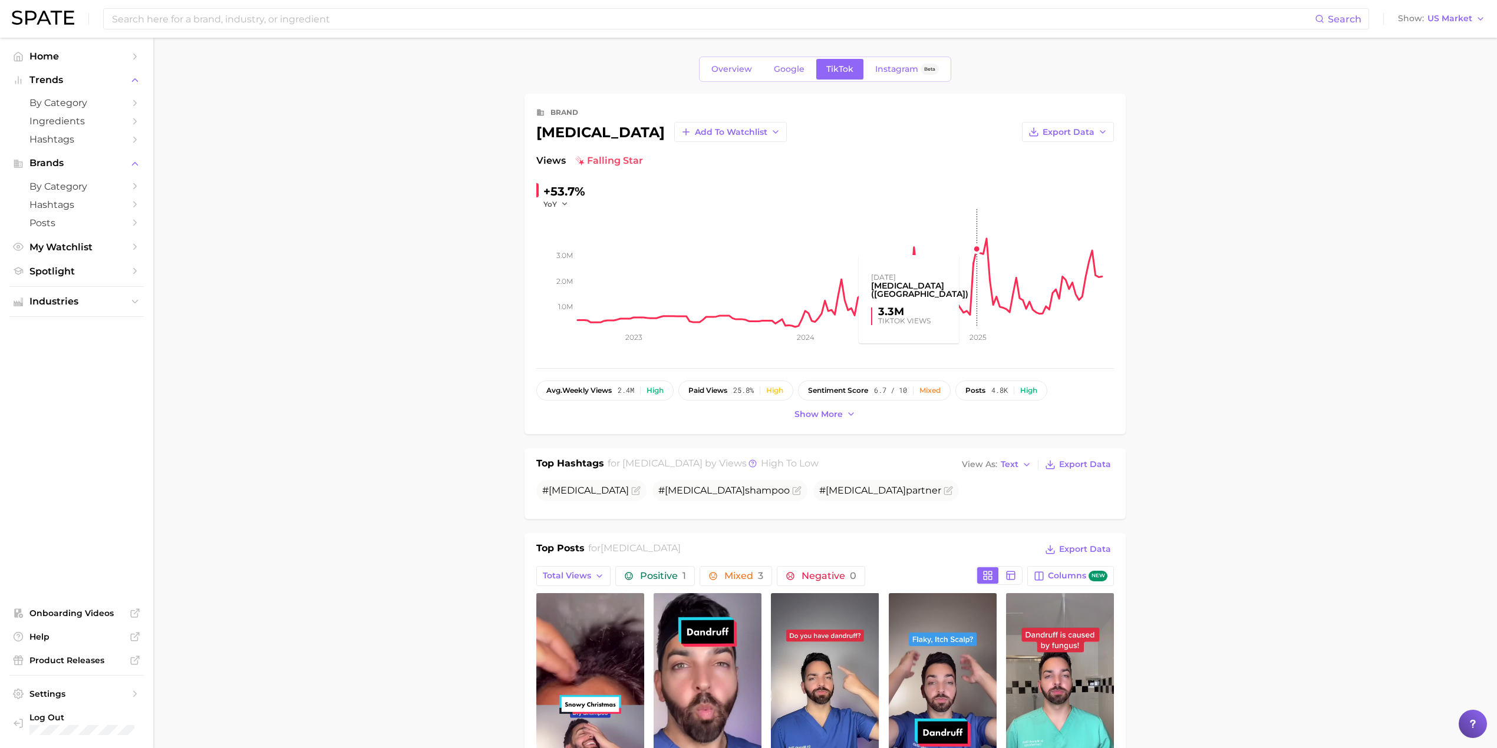
click at [981, 247] on rect at bounding box center [845, 268] width 536 height 118
click at [984, 246] on rect at bounding box center [845, 268] width 536 height 118
click at [988, 245] on rect at bounding box center [845, 268] width 536 height 118
click at [830, 415] on span "Show more" at bounding box center [818, 415] width 48 height 10
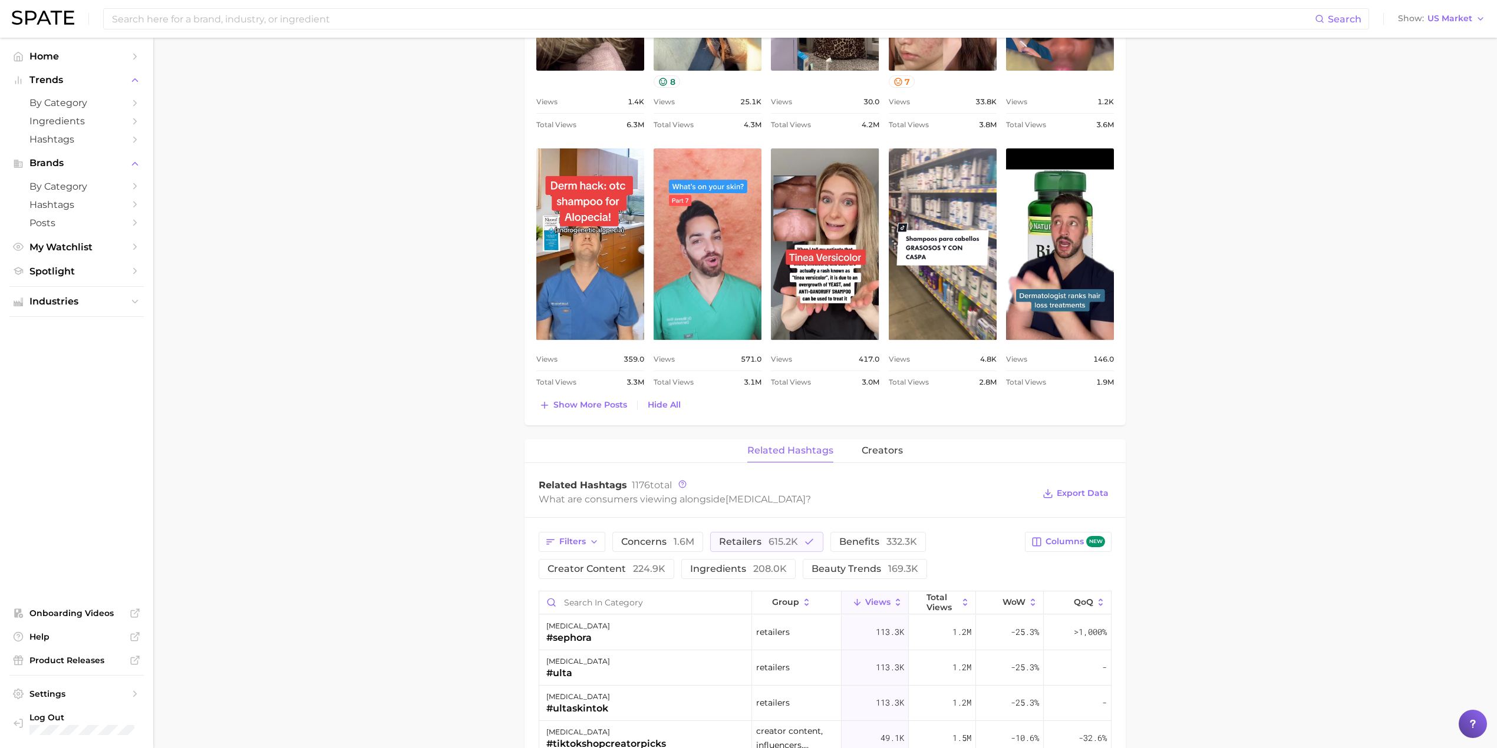
scroll to position [1018, 0]
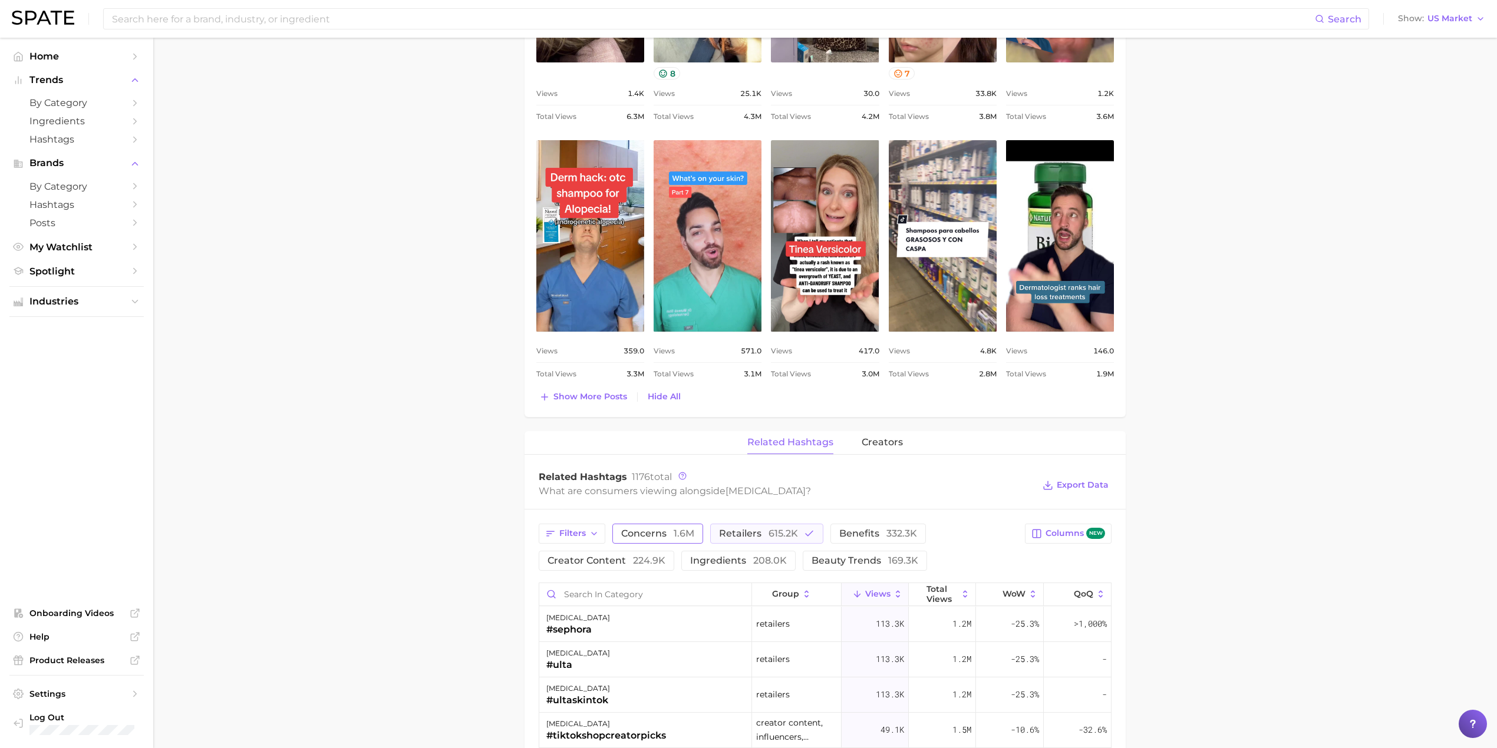
click at [632, 538] on span "concerns 1.6m" at bounding box center [657, 533] width 73 height 9
click at [588, 399] on span "Show more posts" at bounding box center [590, 397] width 74 height 10
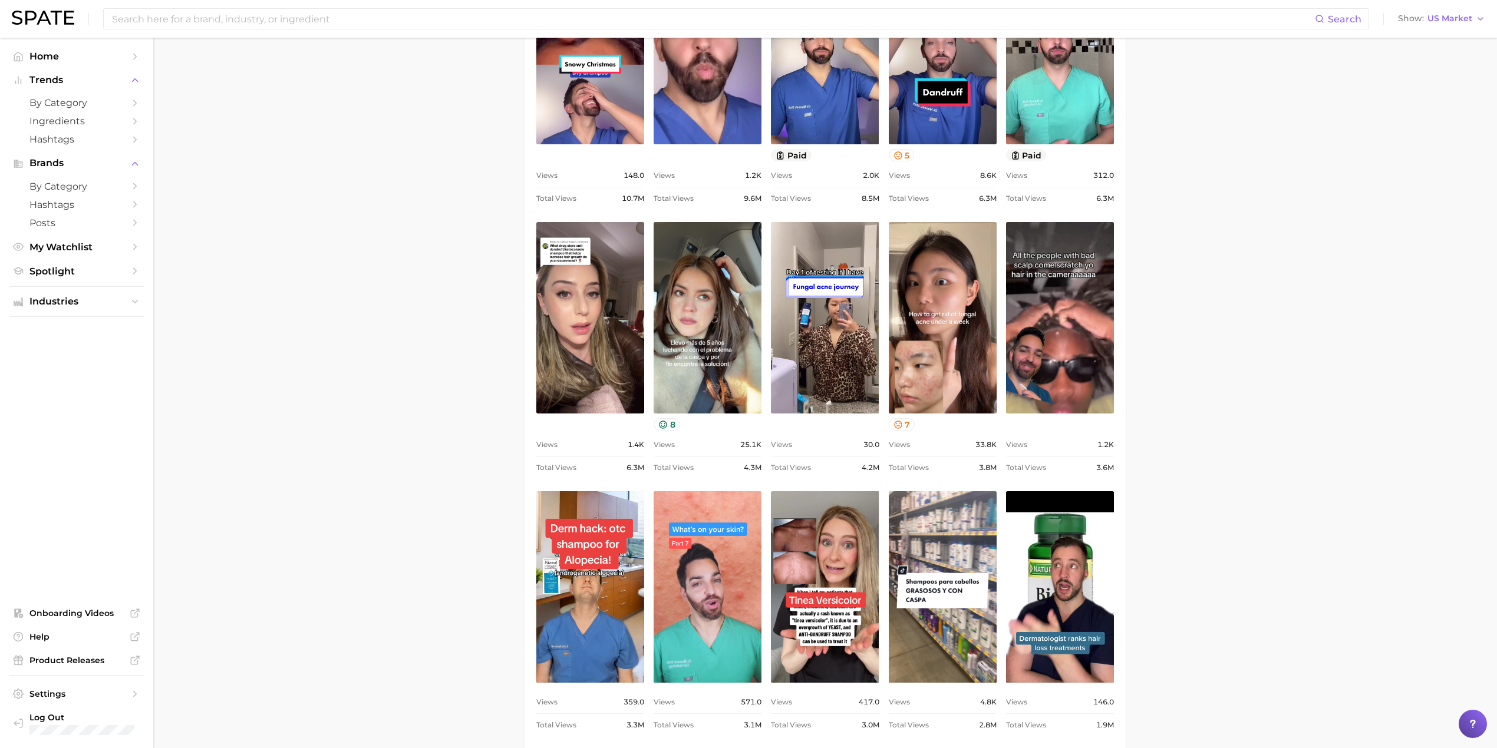
scroll to position [389, 0]
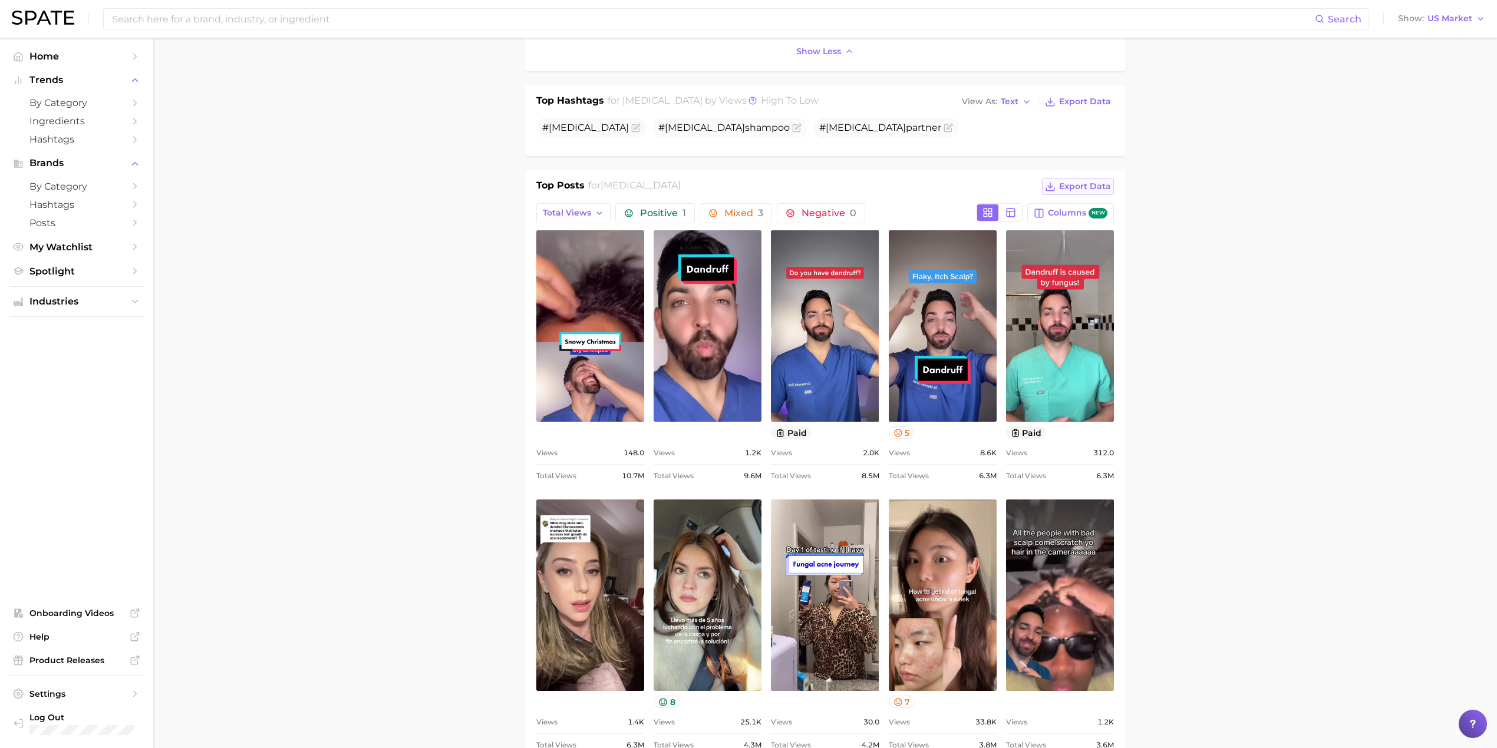
click at [1085, 190] on span "Export Data" at bounding box center [1085, 186] width 52 height 10
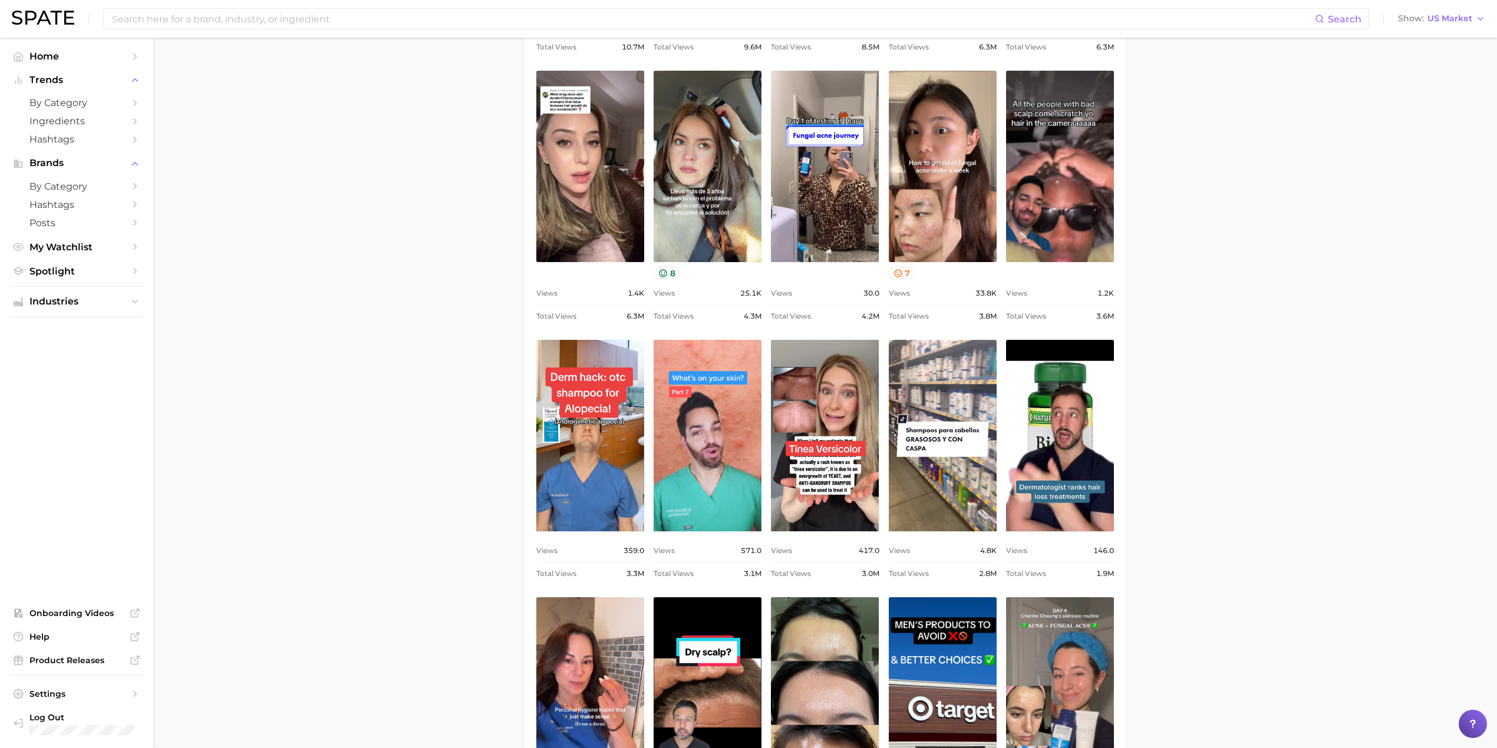
scroll to position [861, 0]
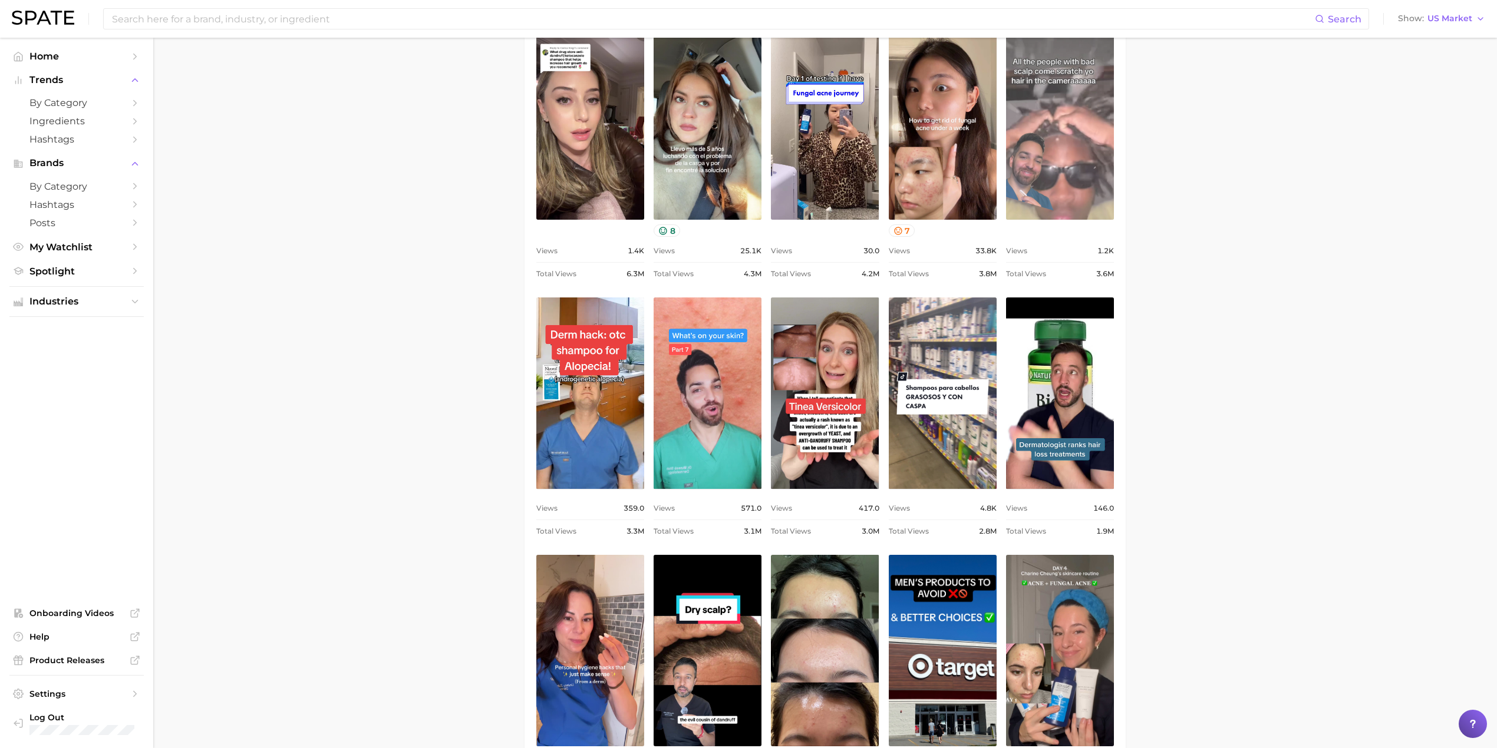
click at [1052, 168] on link "view post on TikTok" at bounding box center [1060, 123] width 108 height 191
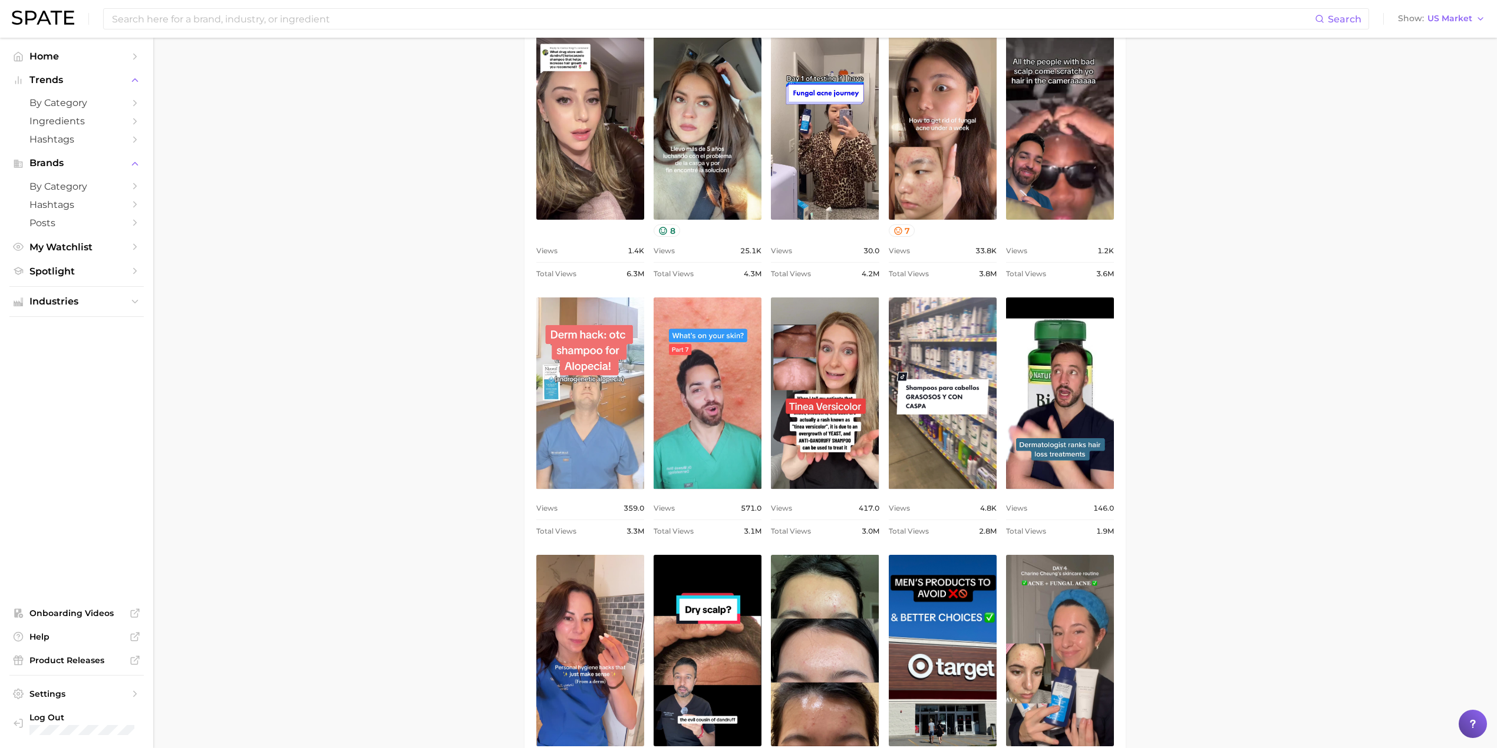
click at [596, 443] on link "view post on TikTok" at bounding box center [590, 393] width 108 height 191
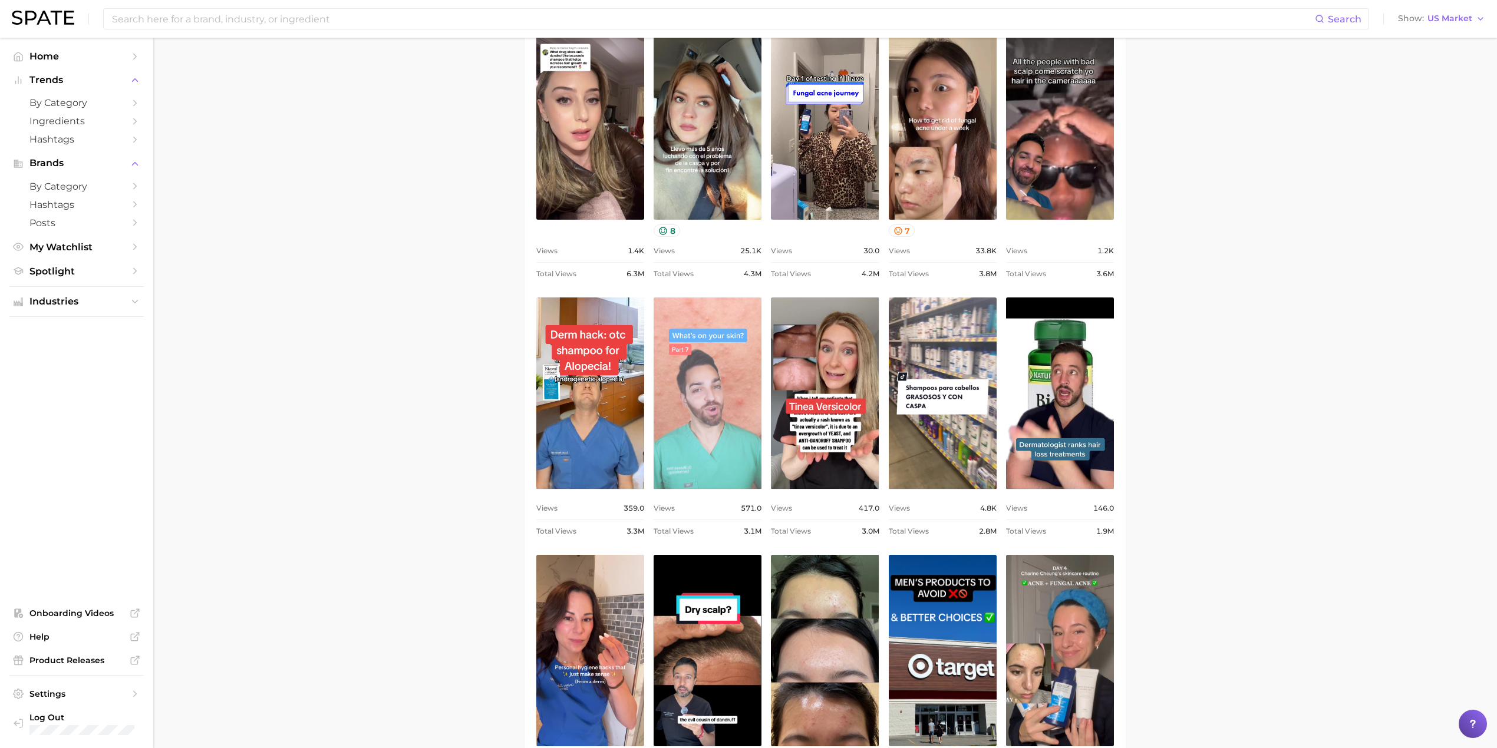
click at [687, 425] on link "view post on TikTok" at bounding box center [707, 393] width 108 height 191
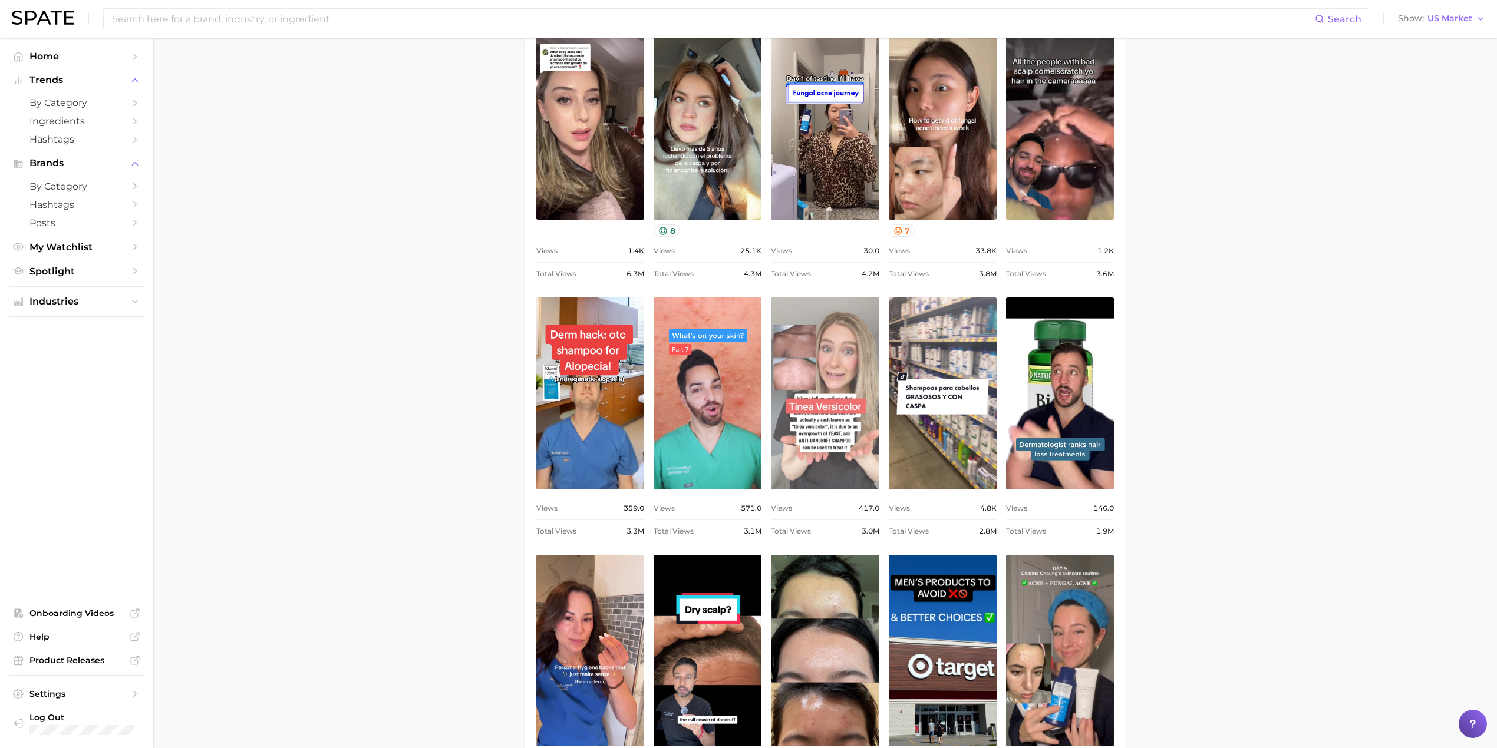
click at [844, 363] on link "view post on TikTok" at bounding box center [825, 393] width 108 height 191
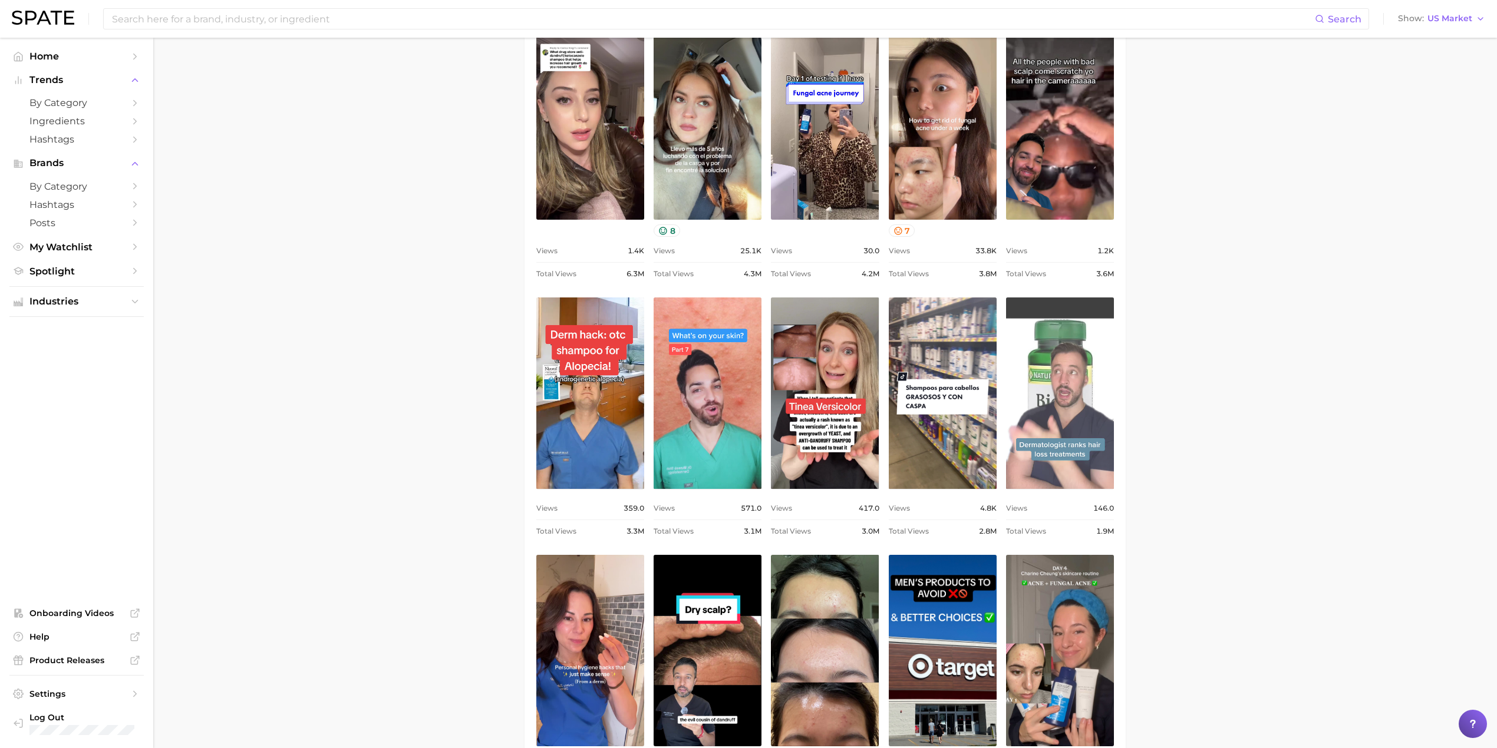
click at [1049, 378] on link "view post on TikTok" at bounding box center [1060, 393] width 108 height 191
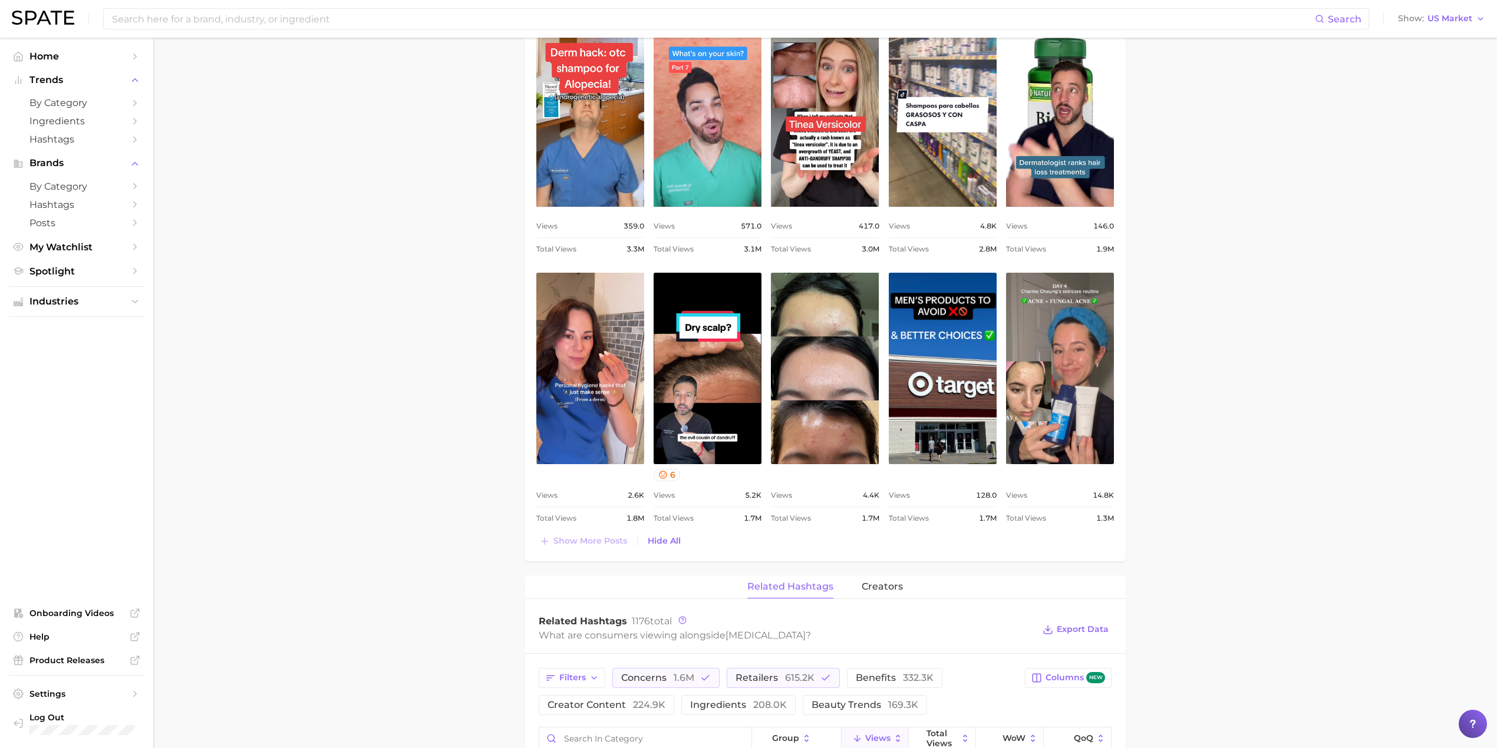
scroll to position [1175, 0]
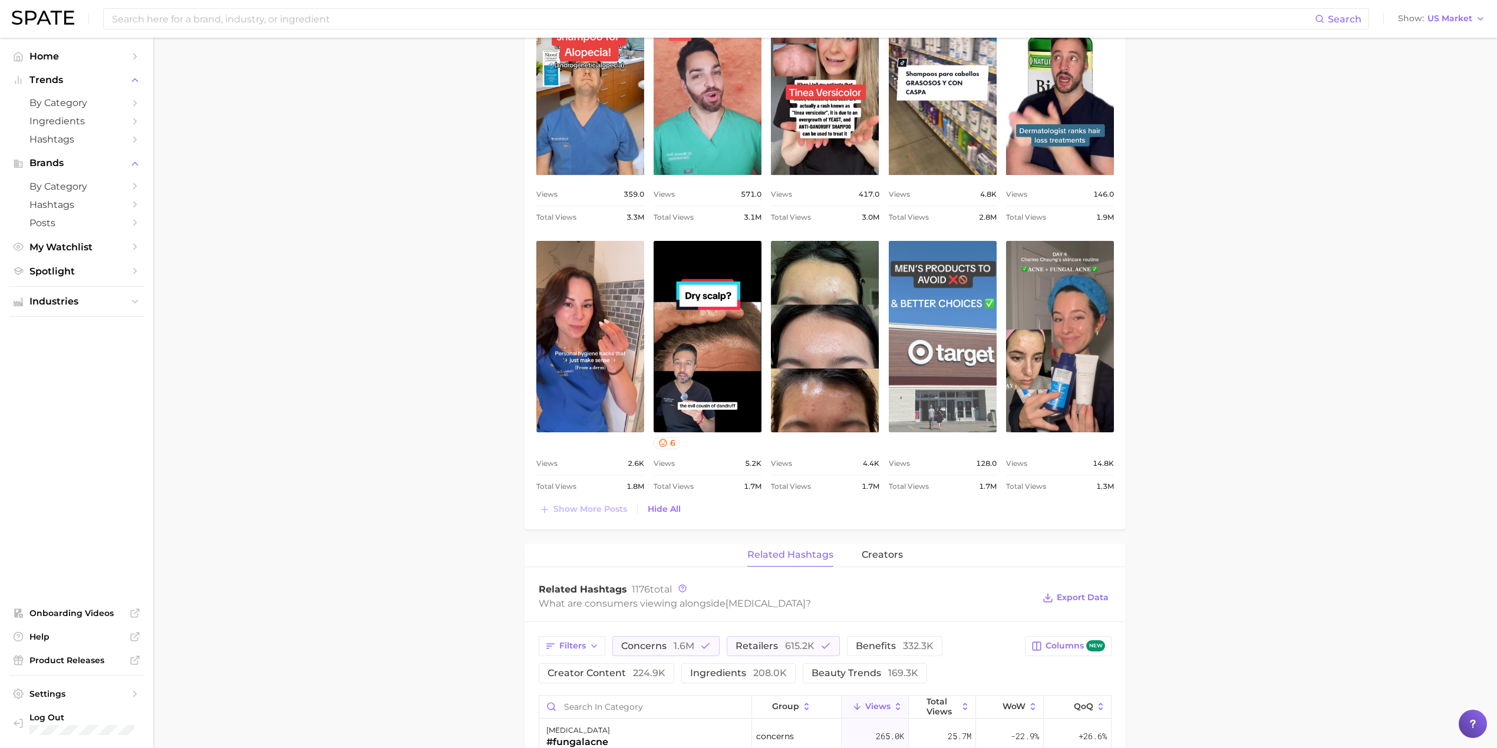
click at [953, 322] on link "view post on TikTok" at bounding box center [943, 336] width 108 height 191
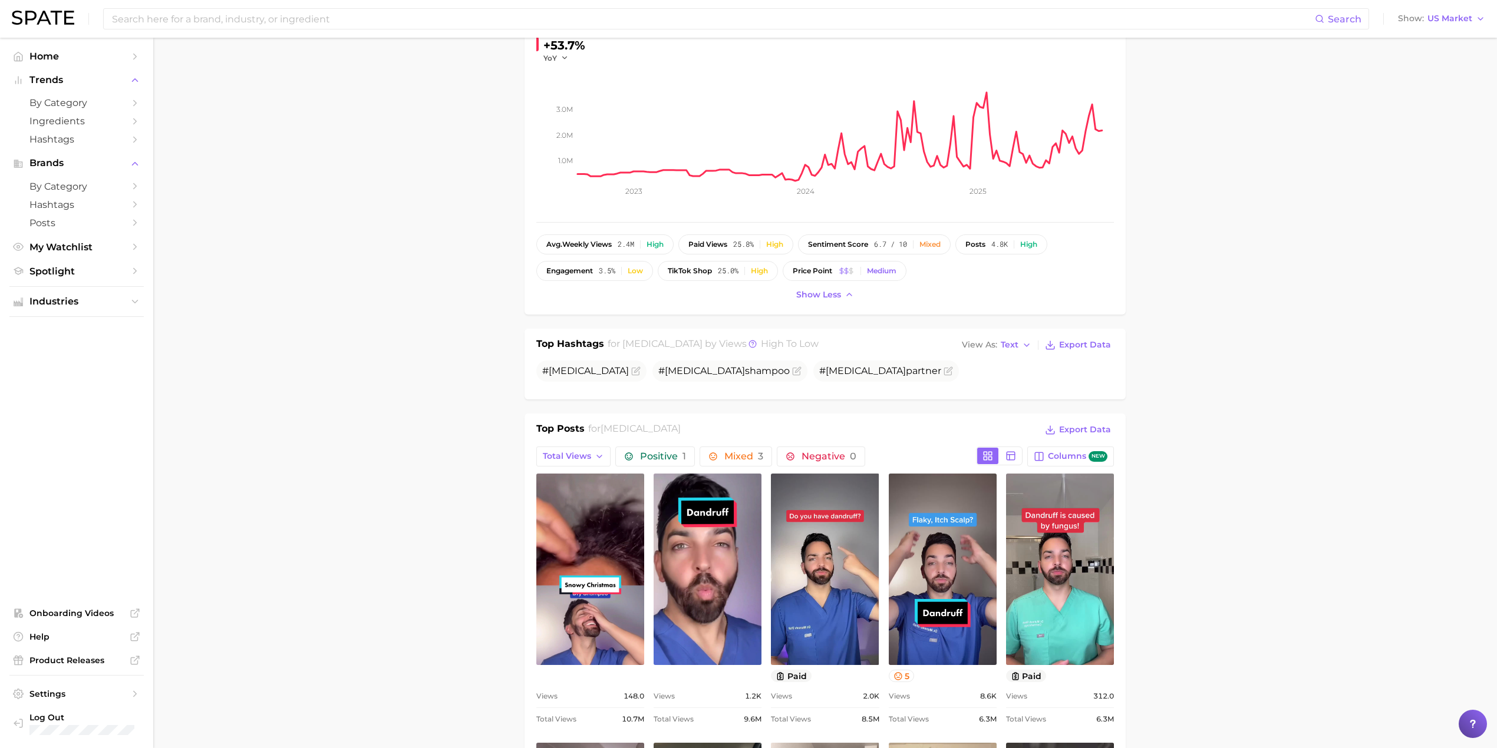
scroll to position [0, 0]
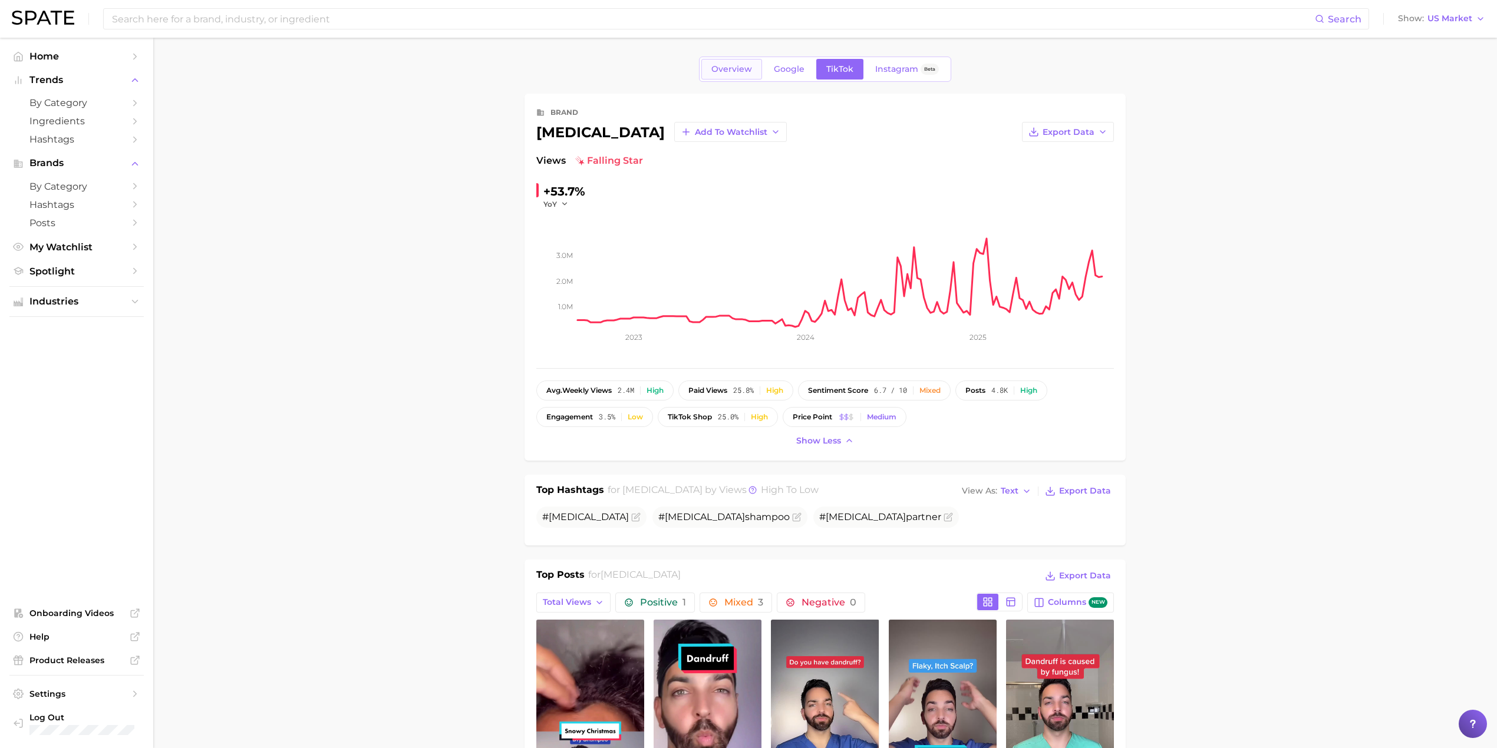
click at [728, 68] on span "Overview" at bounding box center [731, 69] width 41 height 10
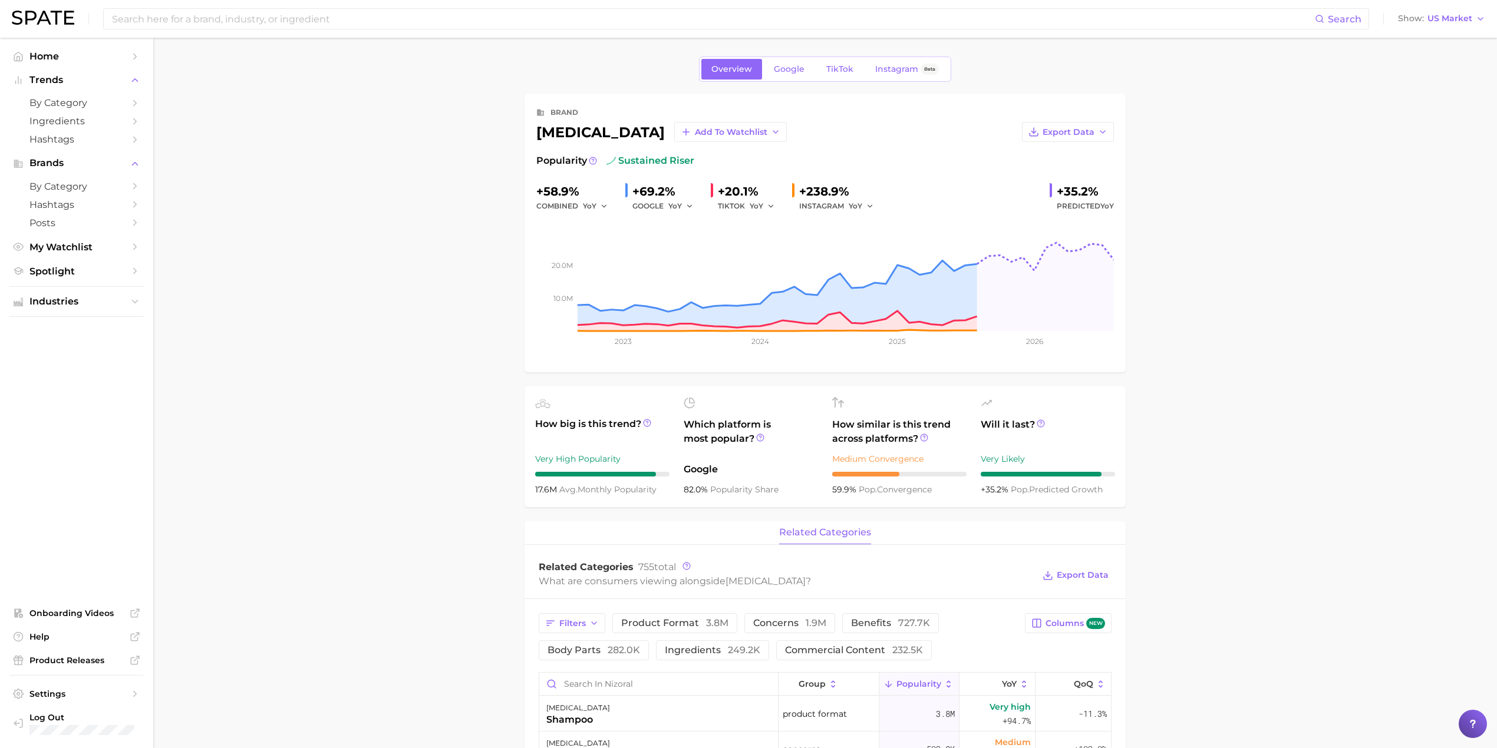
scroll to position [78, 0]
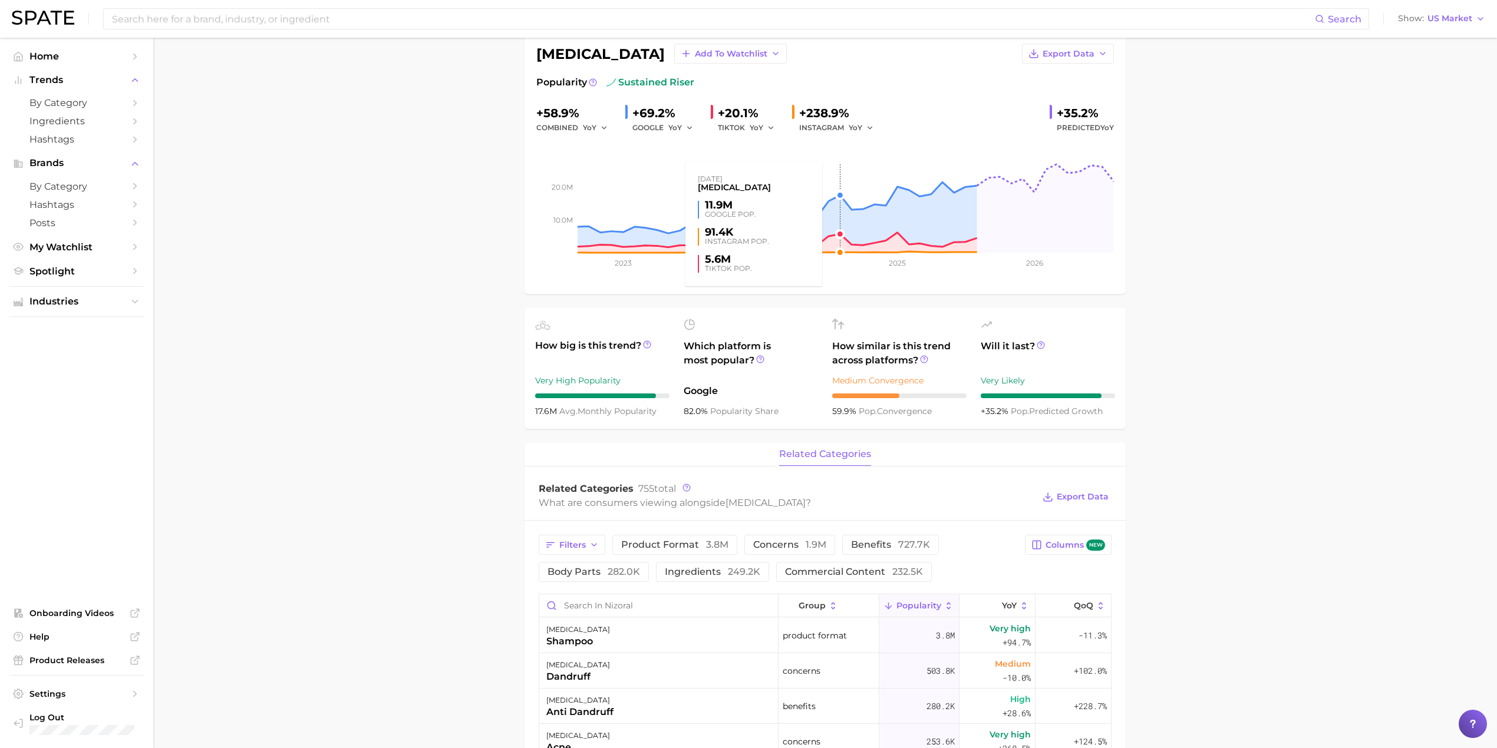
click at [838, 194] on rect at bounding box center [824, 194] width 577 height 118
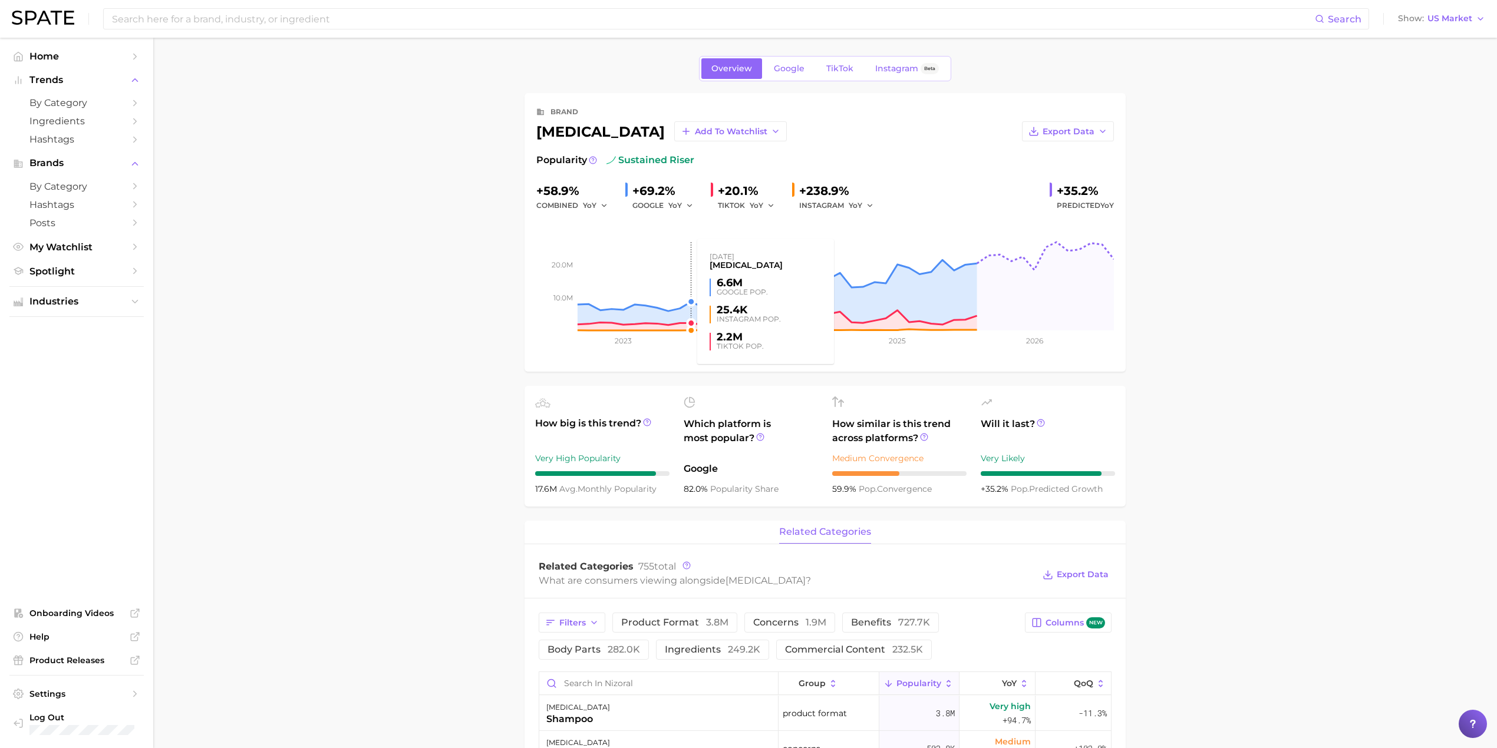
scroll to position [0, 0]
click at [772, 70] on link "Google" at bounding box center [789, 69] width 51 height 21
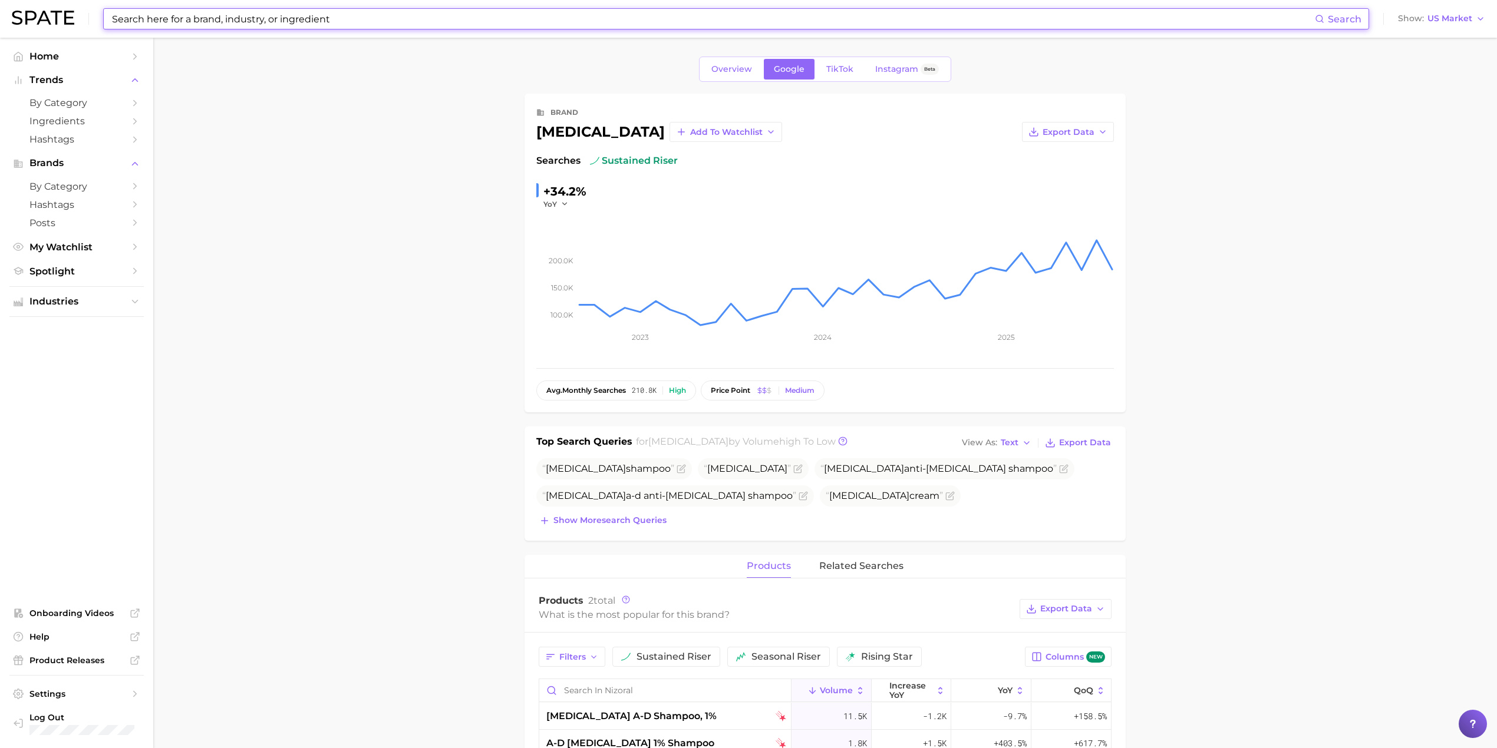
click at [501, 17] on input at bounding box center [713, 19] width 1204 height 20
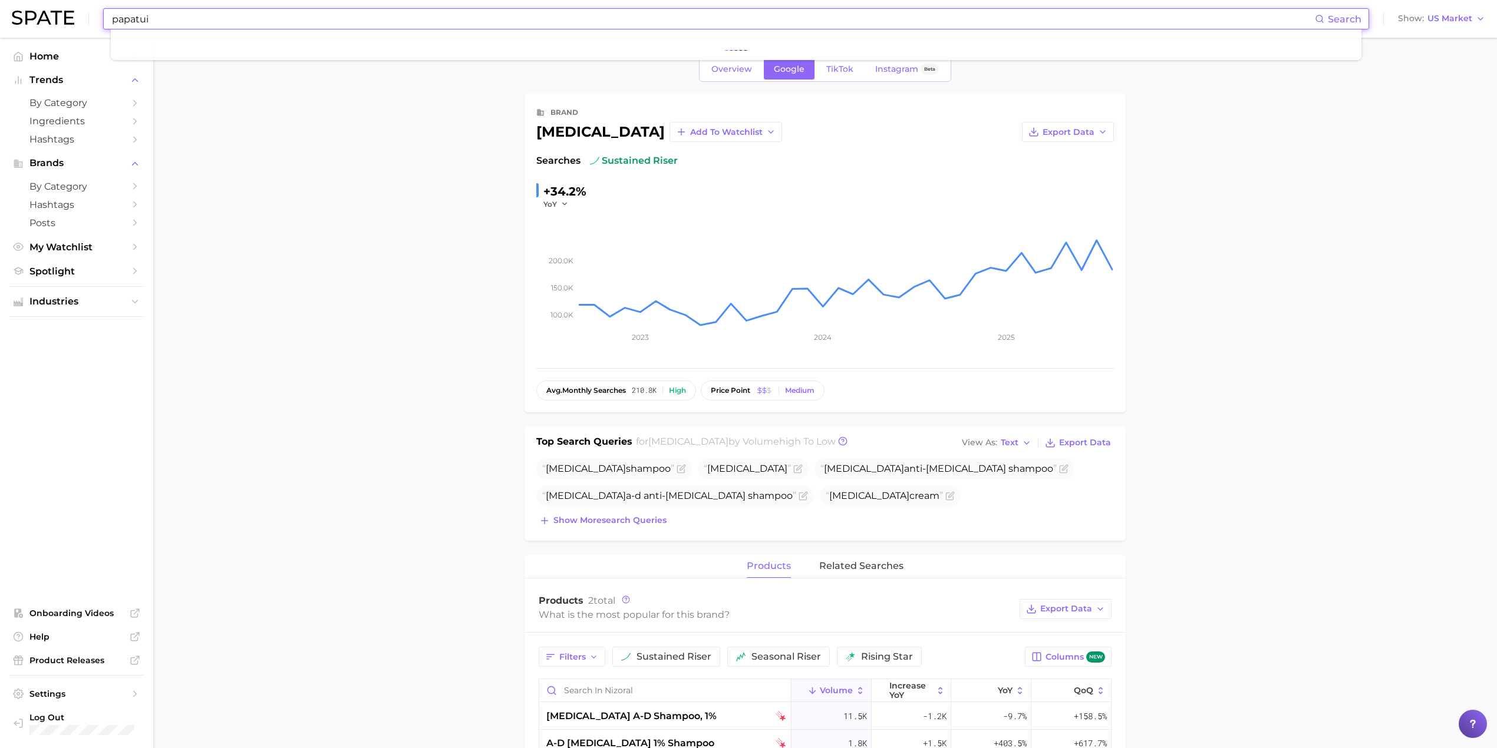
type input "papatui"
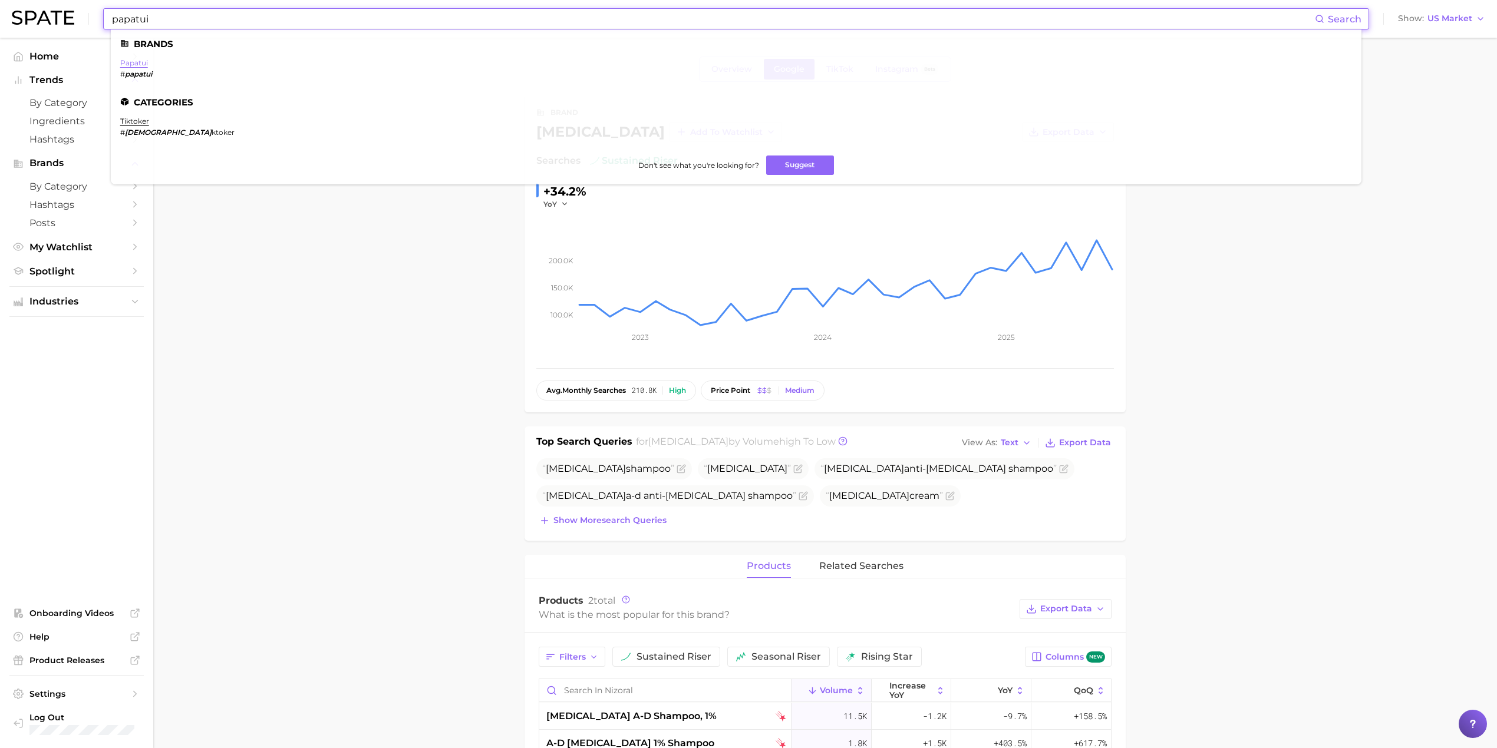
click at [137, 60] on link "papatui" at bounding box center [134, 62] width 28 height 9
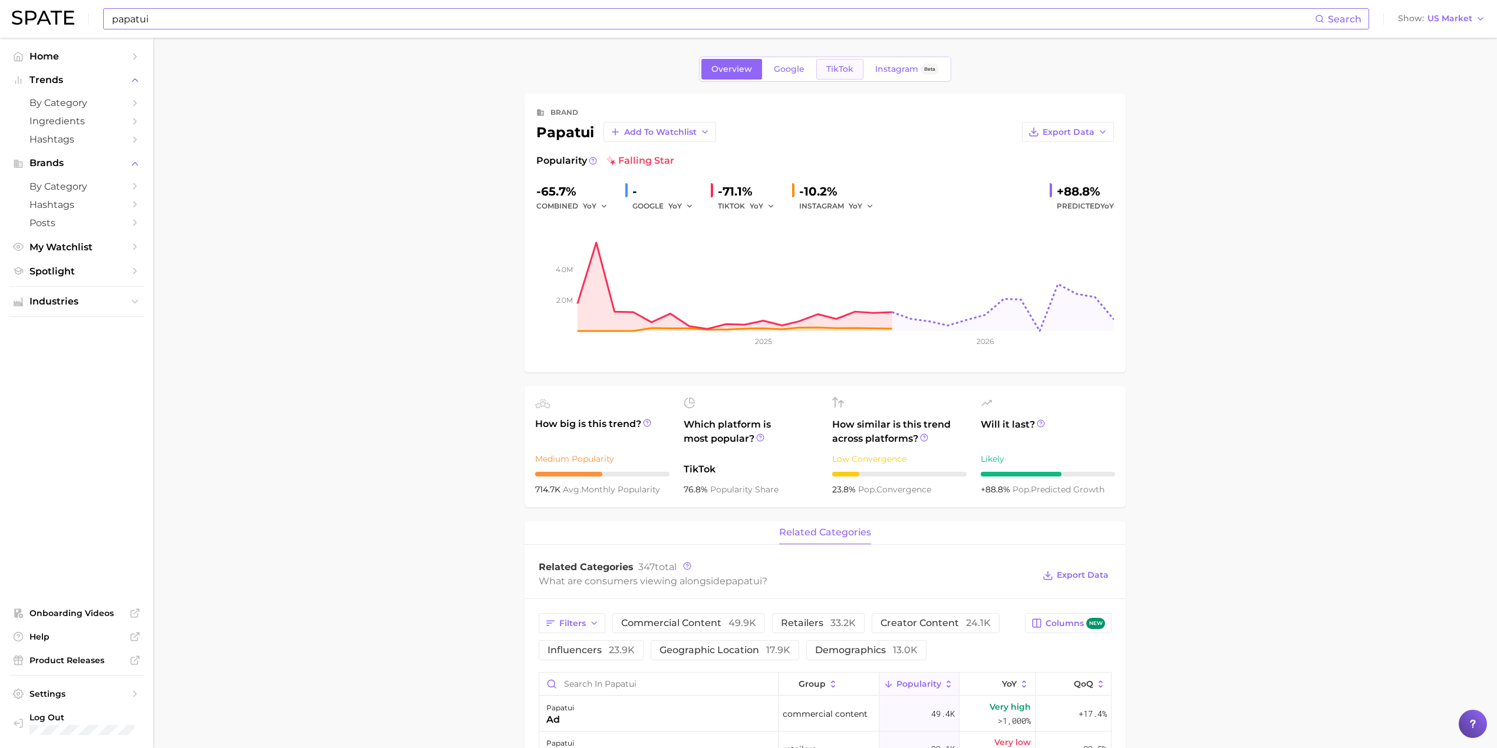
click at [838, 74] on link "TikTok" at bounding box center [839, 69] width 47 height 21
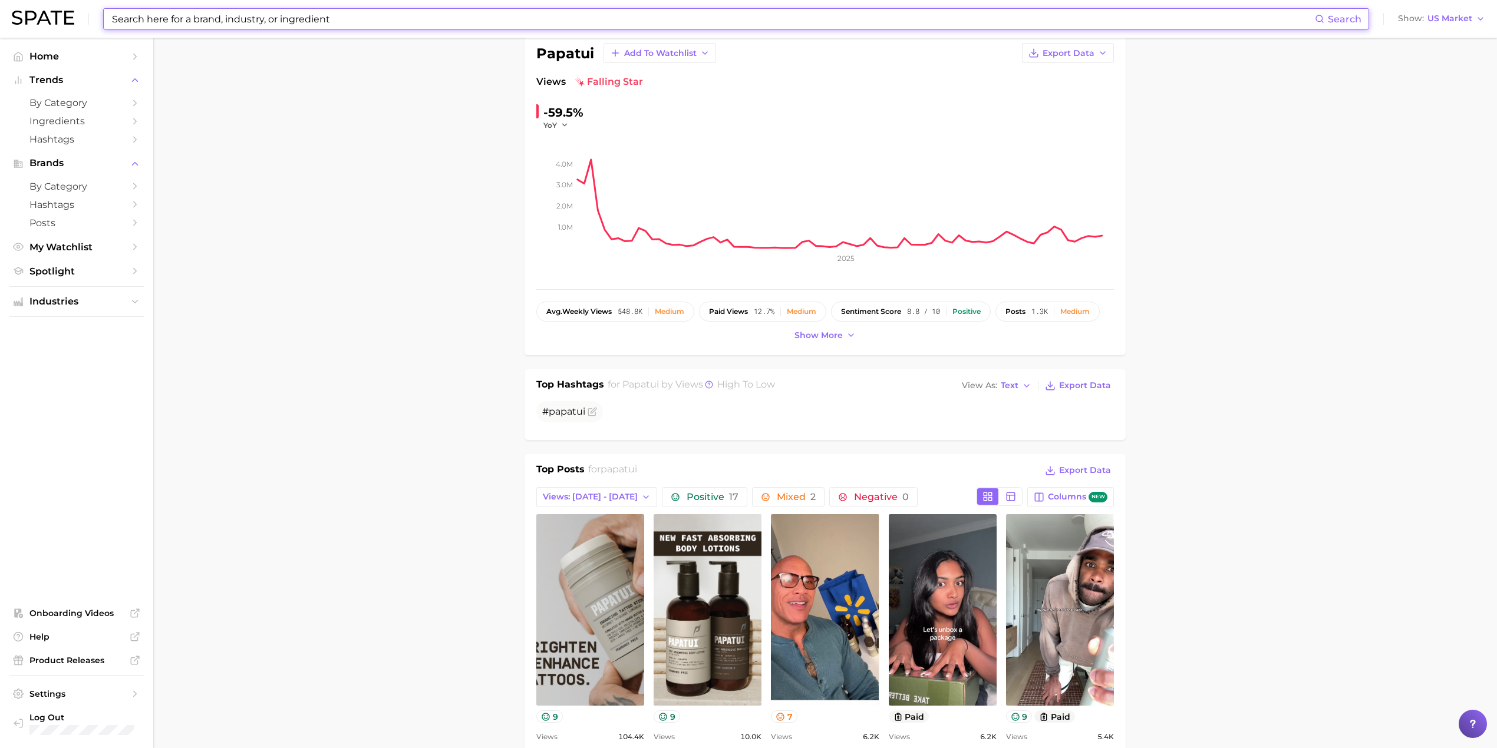
scroll to position [157, 0]
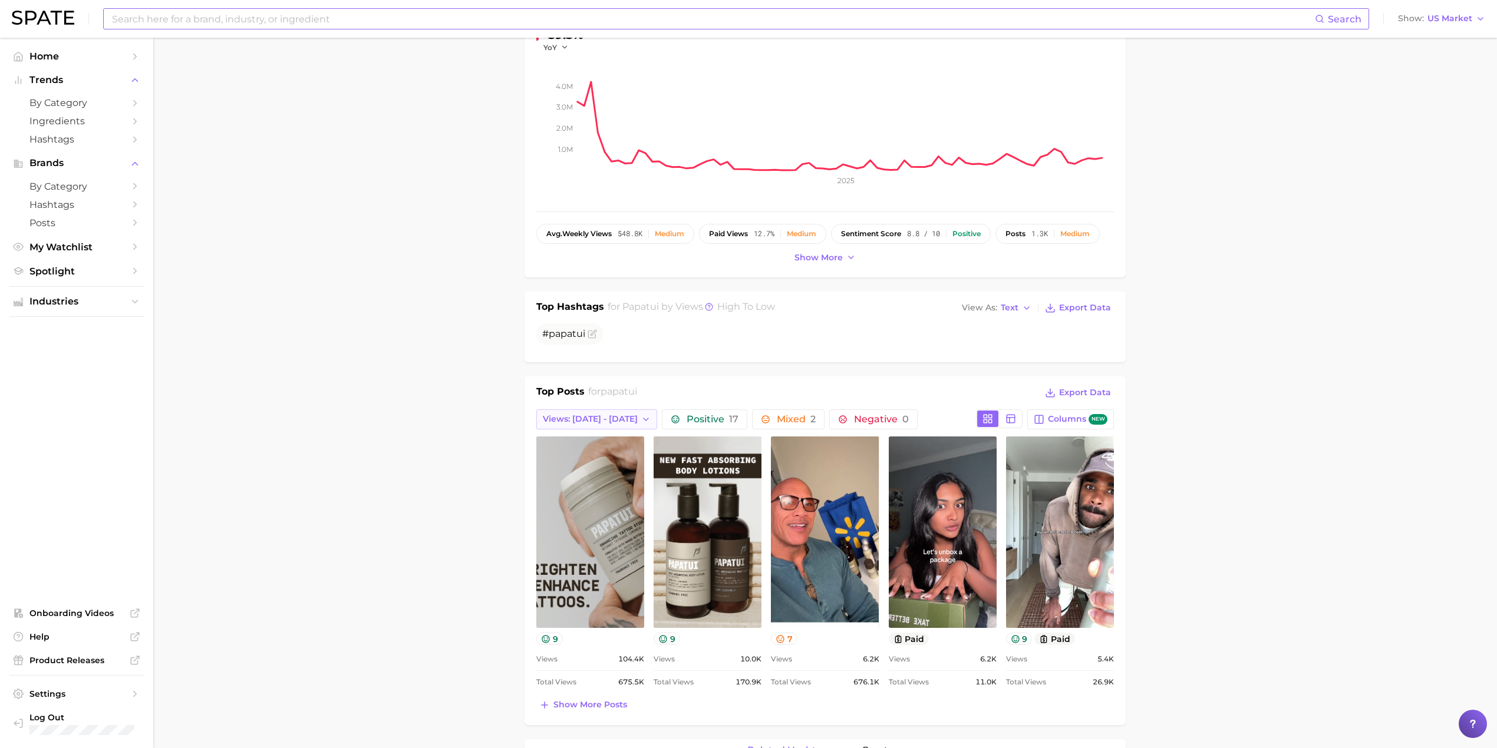
click at [641, 418] on icon "button" at bounding box center [645, 419] width 9 height 9
click at [619, 481] on button "Total Views" at bounding box center [601, 483] width 130 height 21
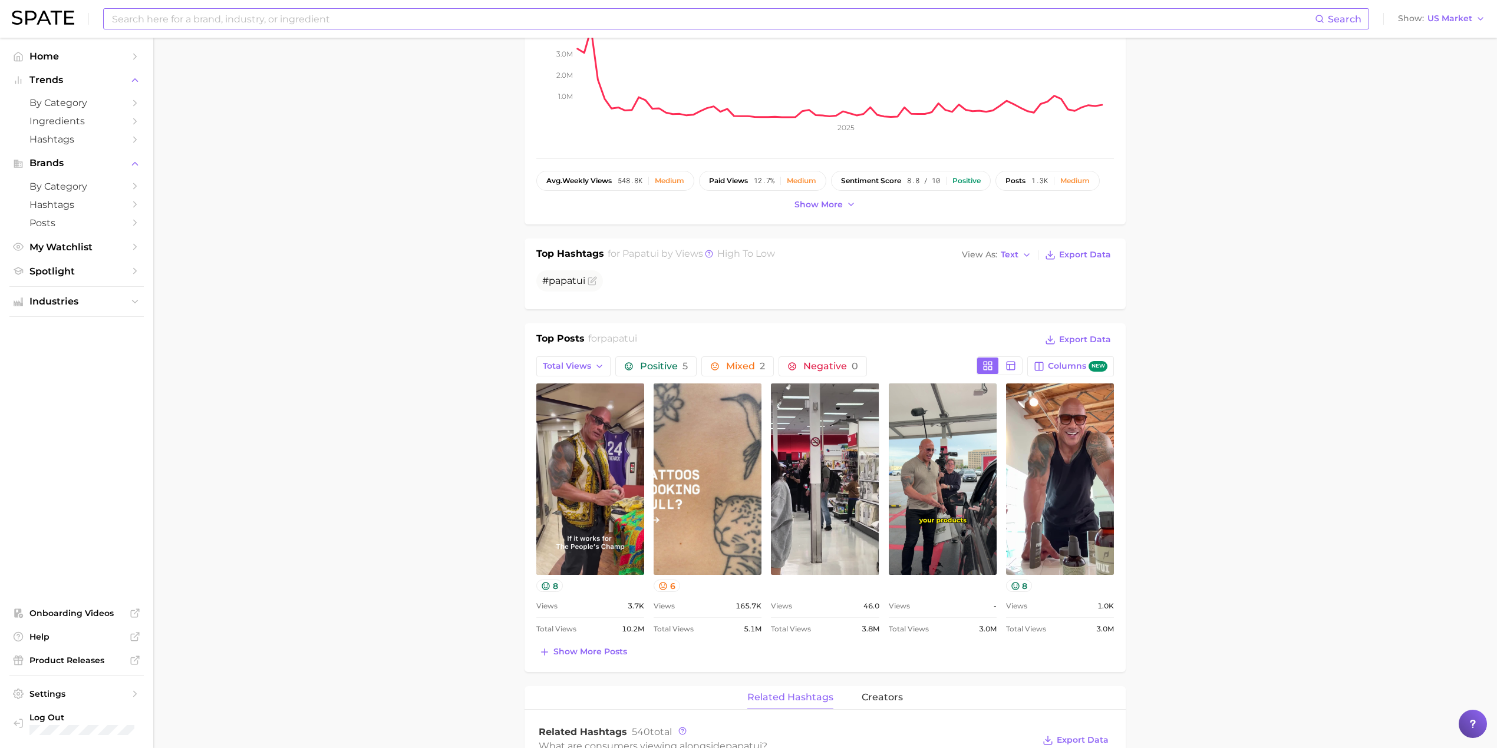
scroll to position [236, 0]
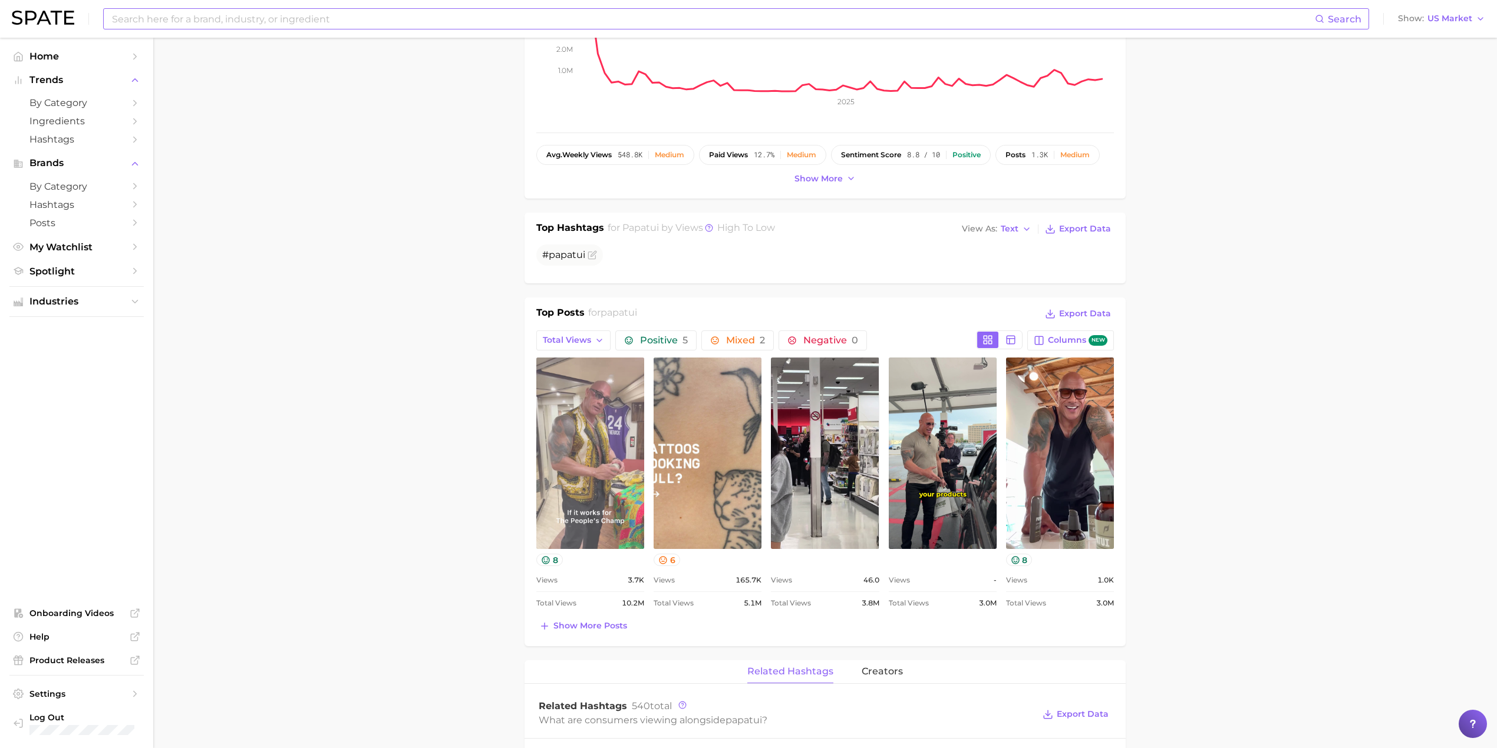
click at [580, 427] on link "view post on TikTok" at bounding box center [590, 453] width 108 height 191
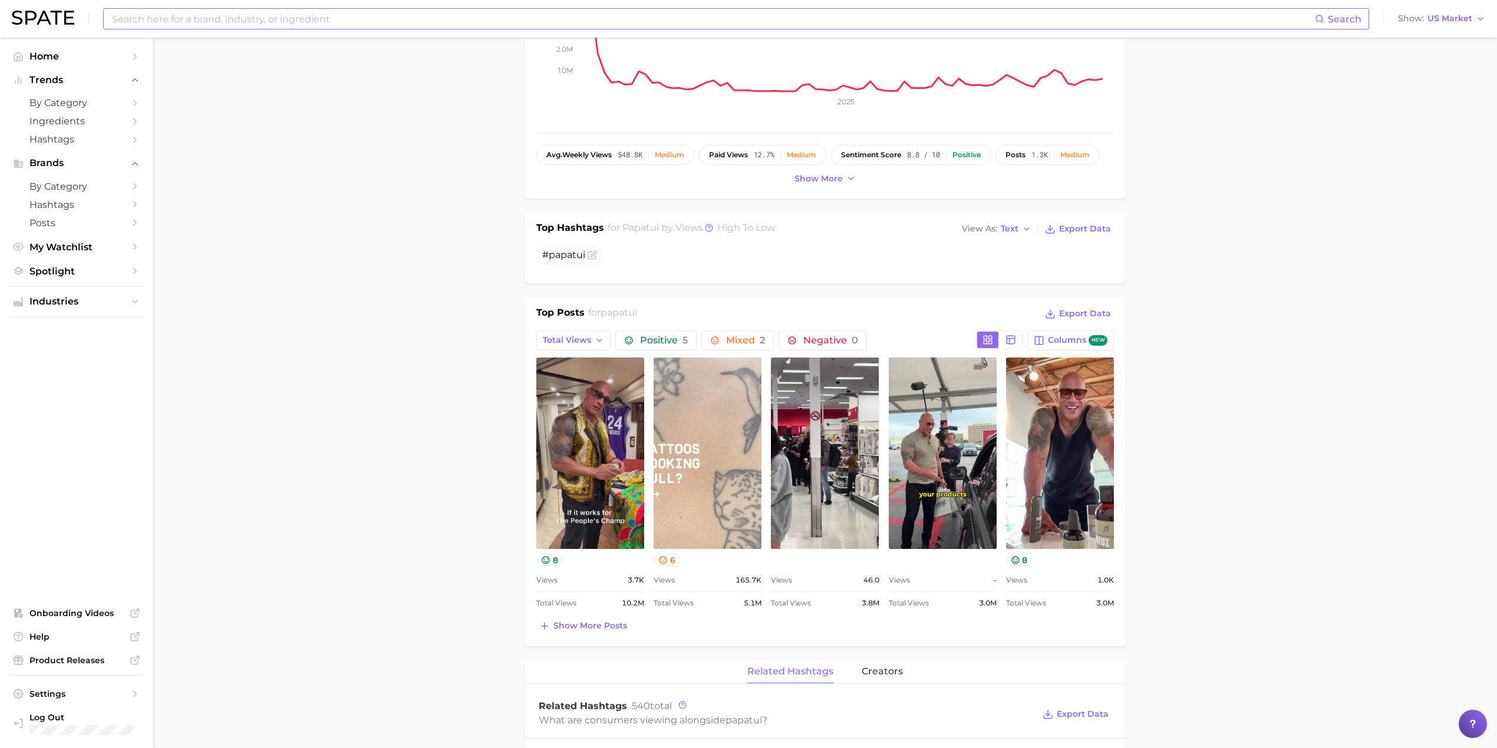
click at [714, 418] on link "view post on TikTok" at bounding box center [707, 453] width 108 height 191
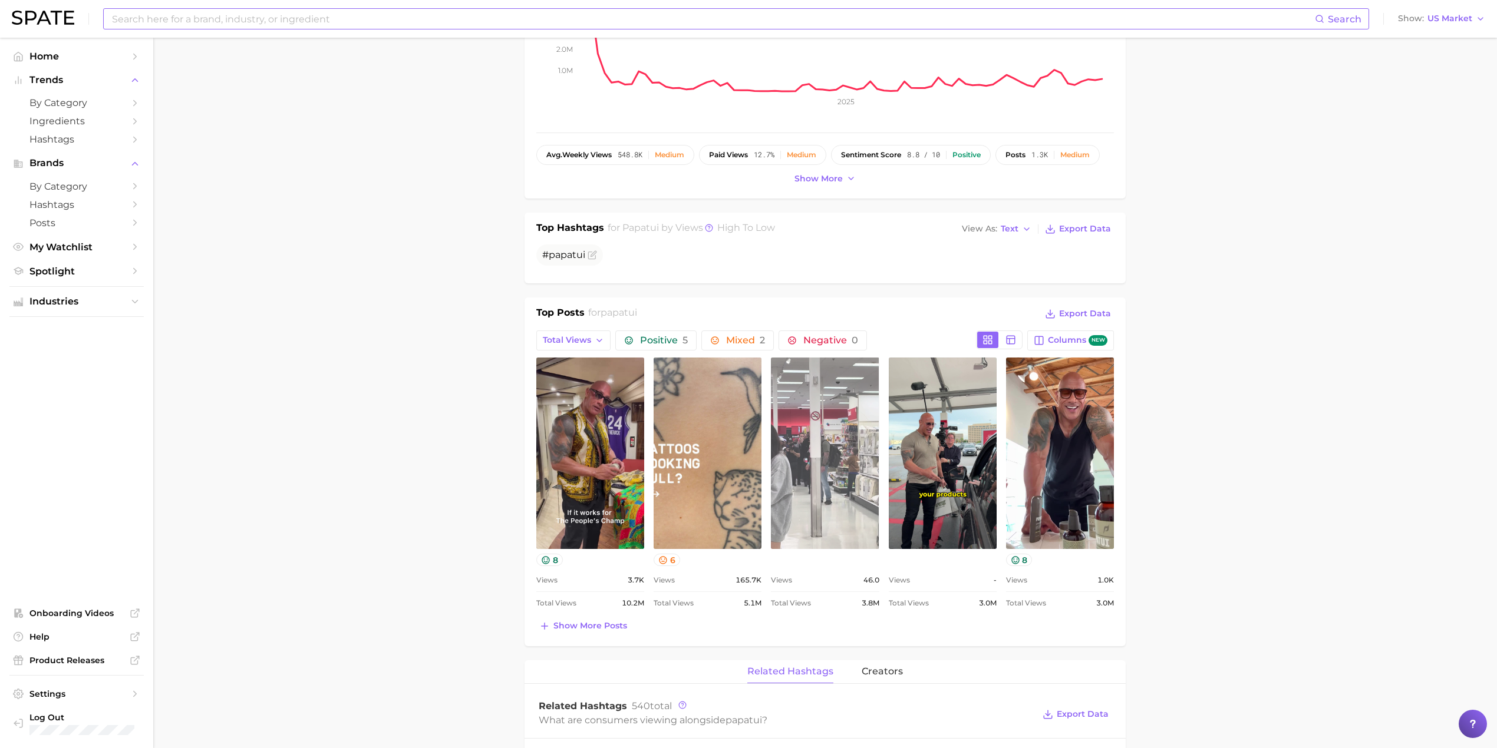
click at [830, 457] on link "view post on TikTok" at bounding box center [825, 453] width 108 height 191
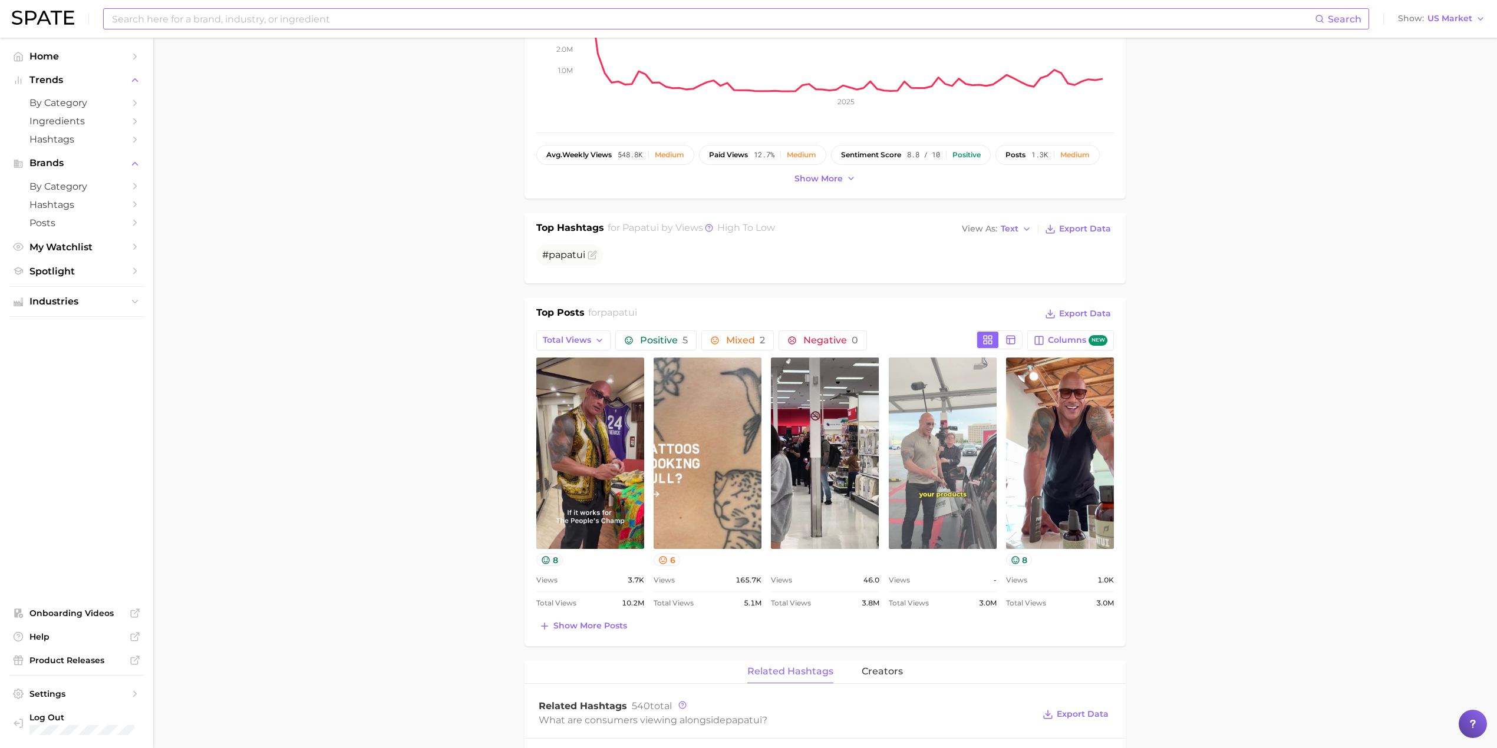
click at [950, 439] on link "view post on TikTok" at bounding box center [943, 453] width 108 height 191
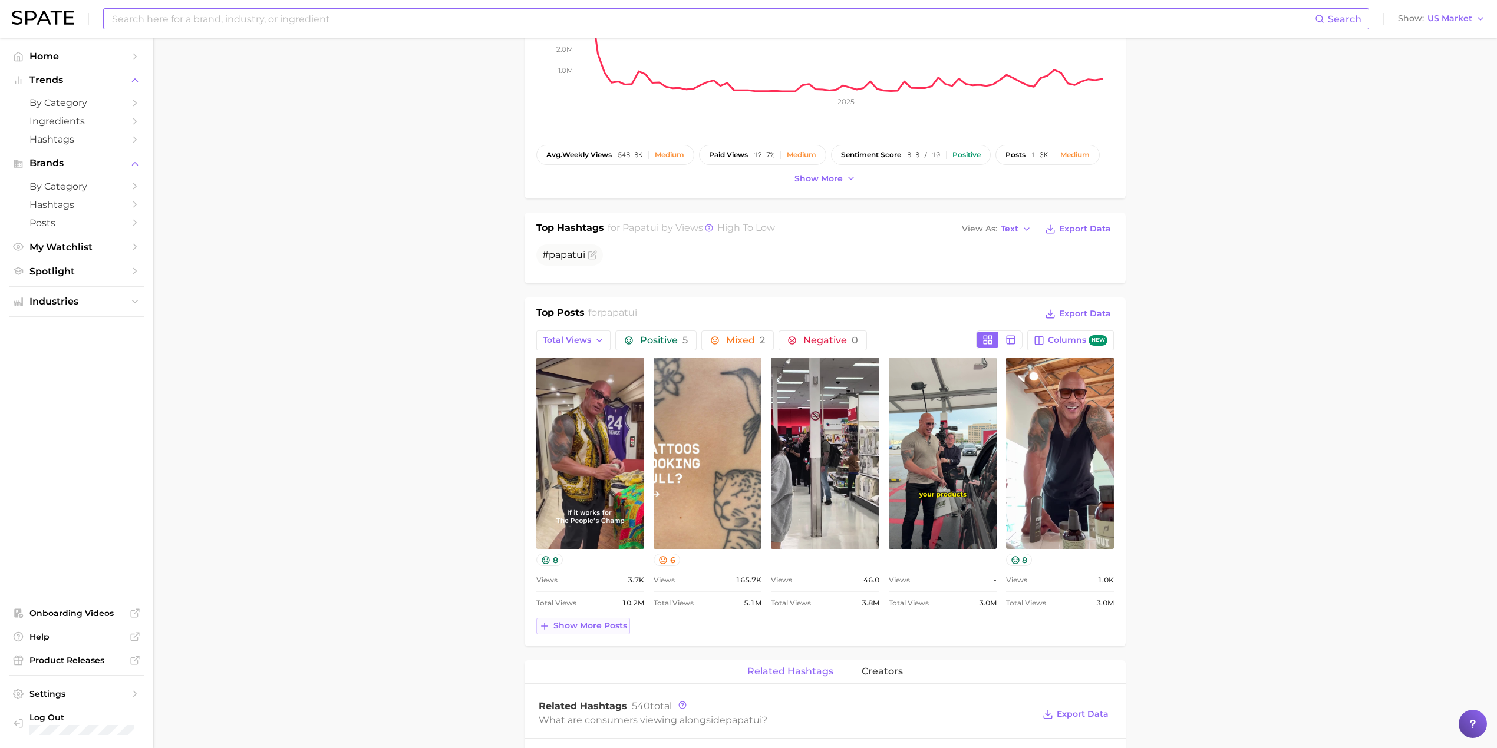
click at [583, 630] on span "Show more posts" at bounding box center [590, 626] width 74 height 10
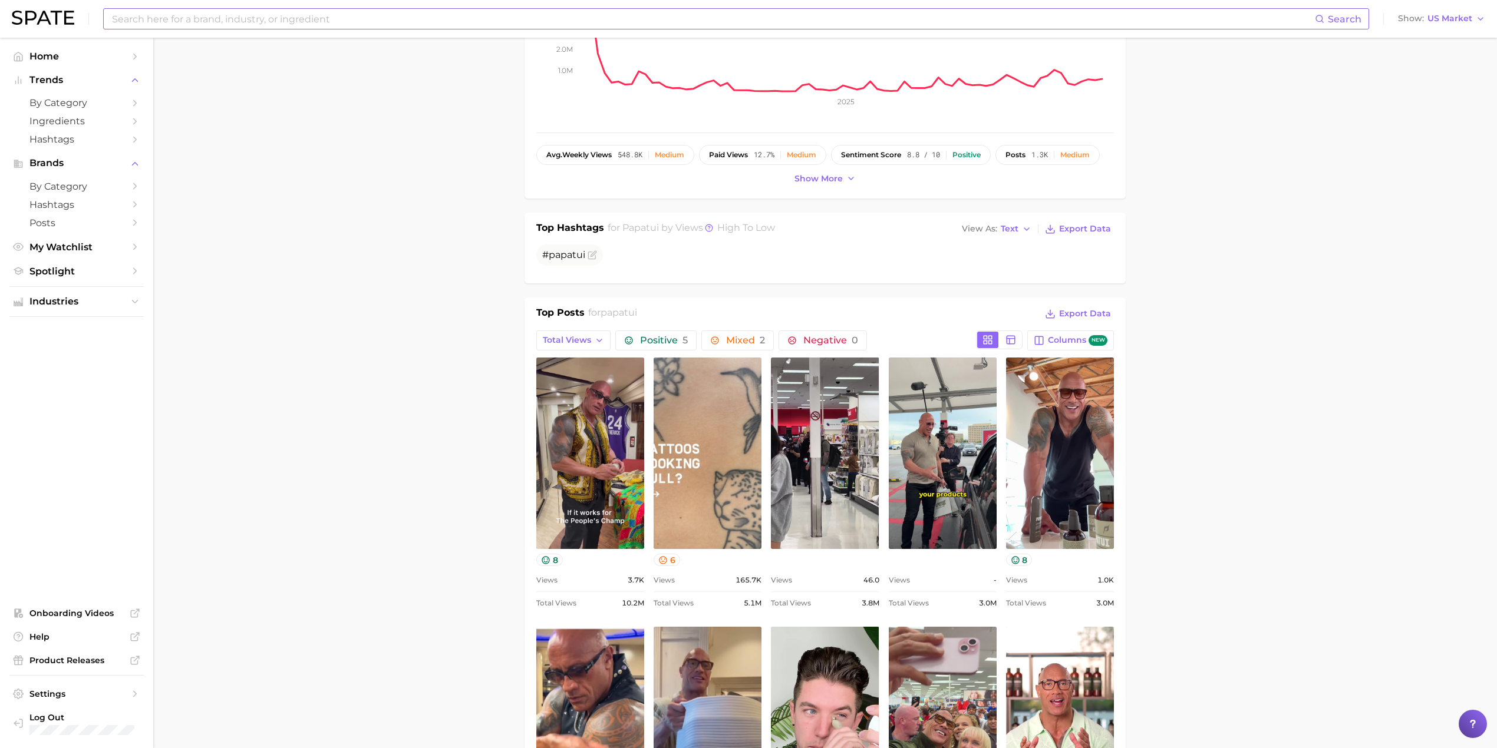
scroll to position [0, 0]
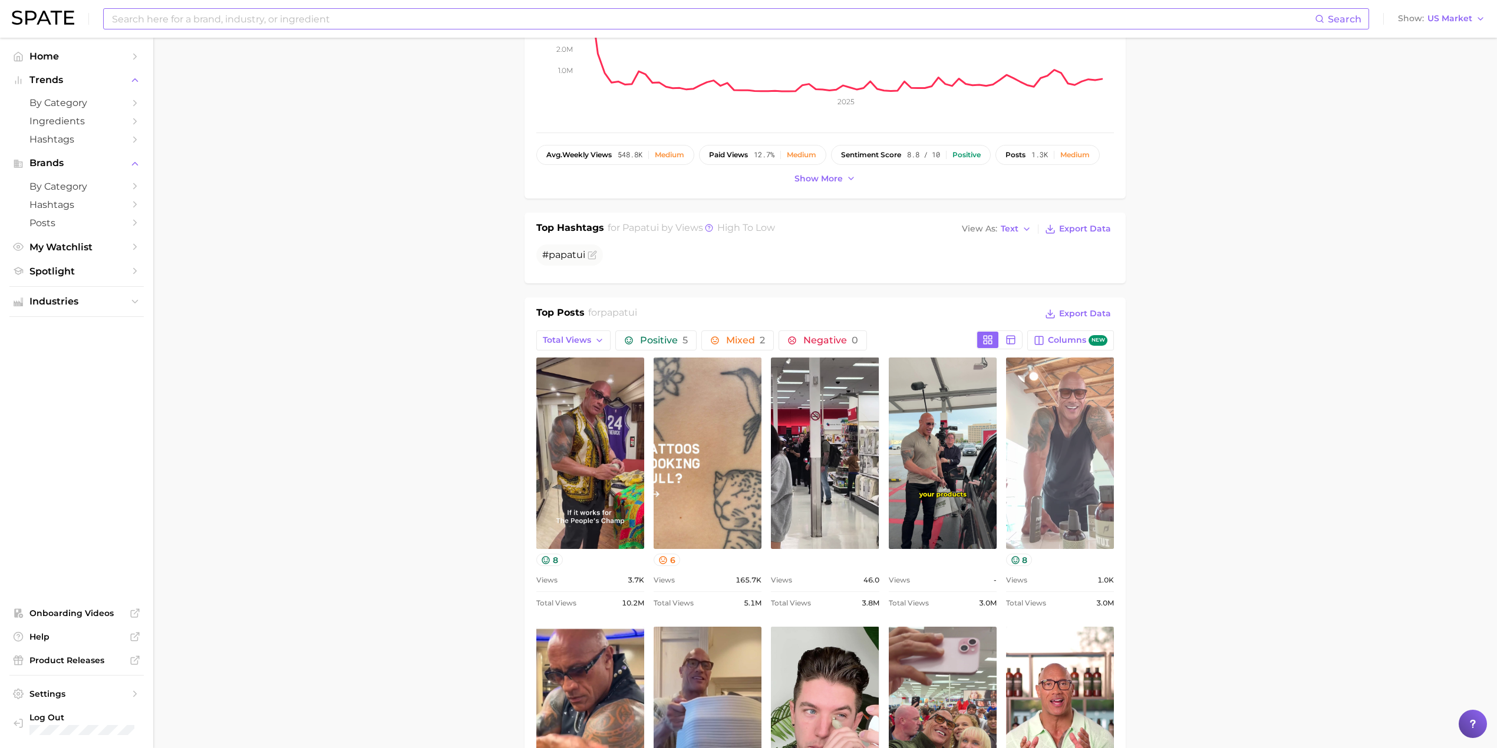
click at [1068, 448] on link "view post on TikTok" at bounding box center [1060, 453] width 108 height 191
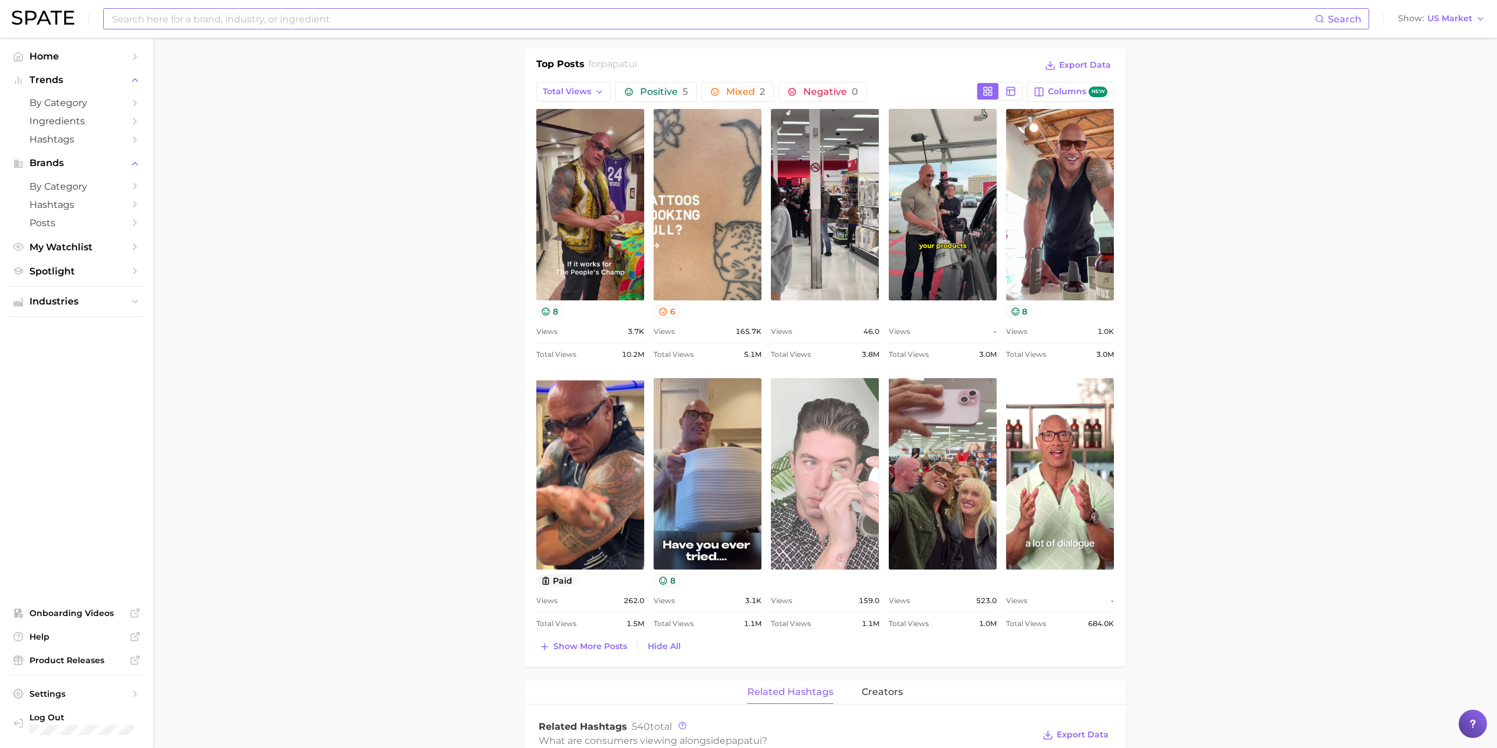
scroll to position [550, 0]
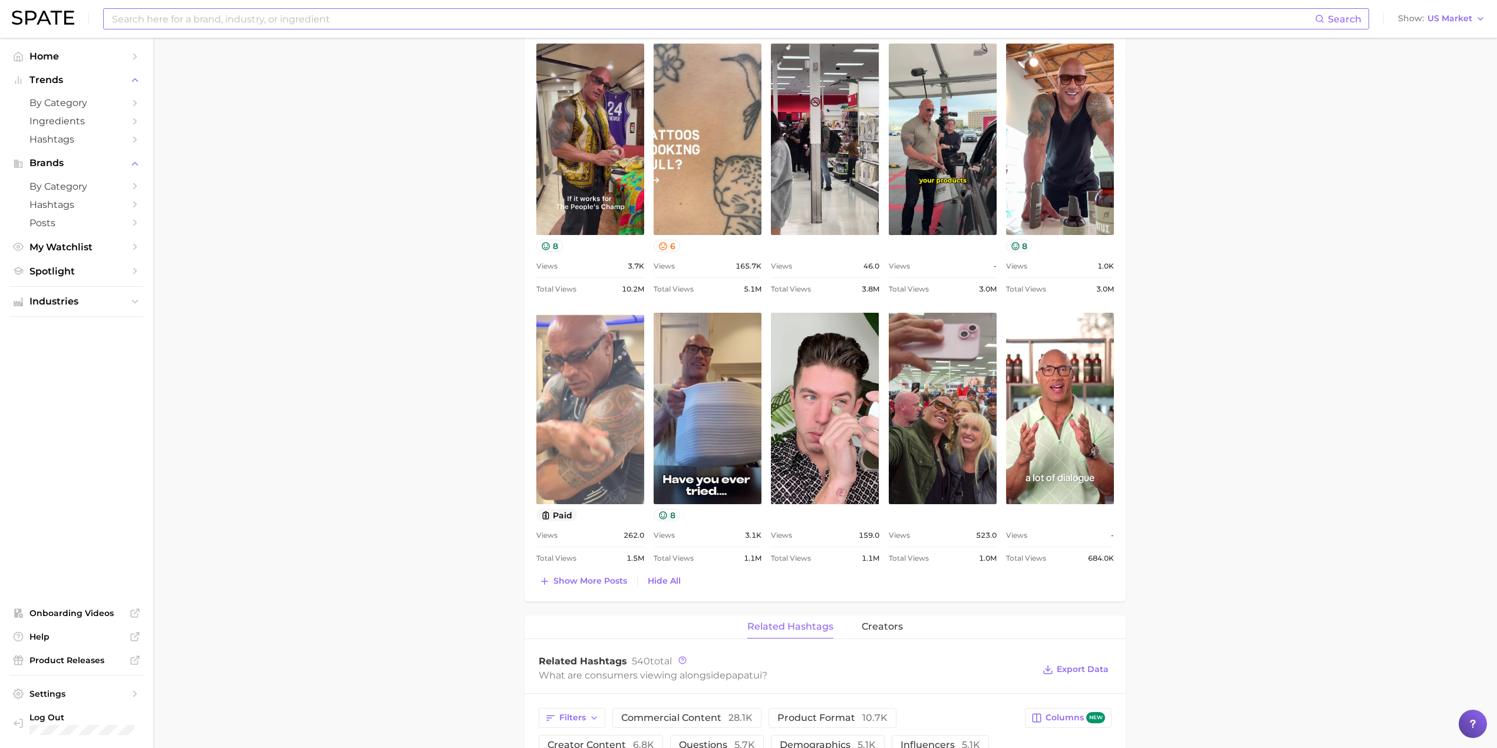
click at [587, 376] on link "view post on TikTok" at bounding box center [590, 408] width 108 height 191
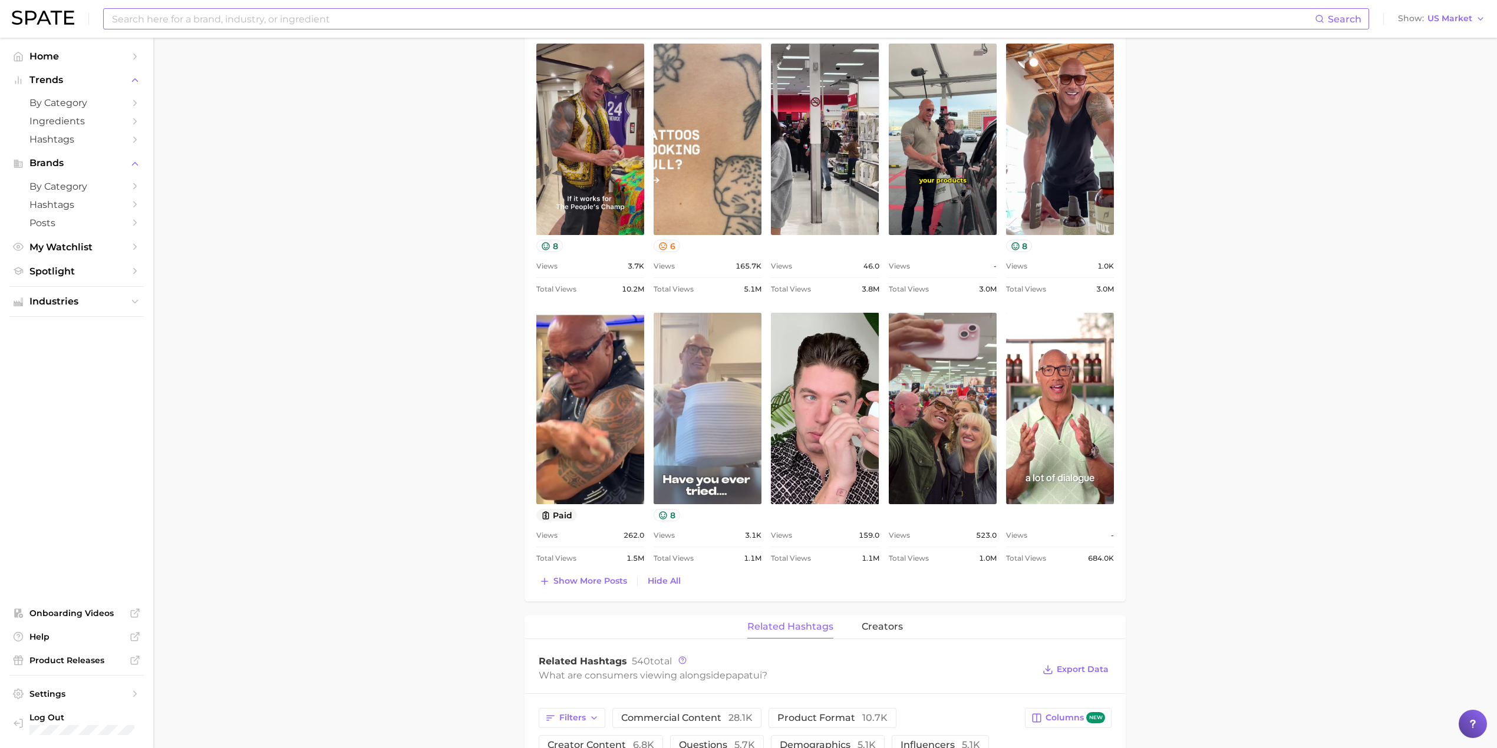
click at [721, 378] on link "view post on TikTok" at bounding box center [707, 408] width 108 height 191
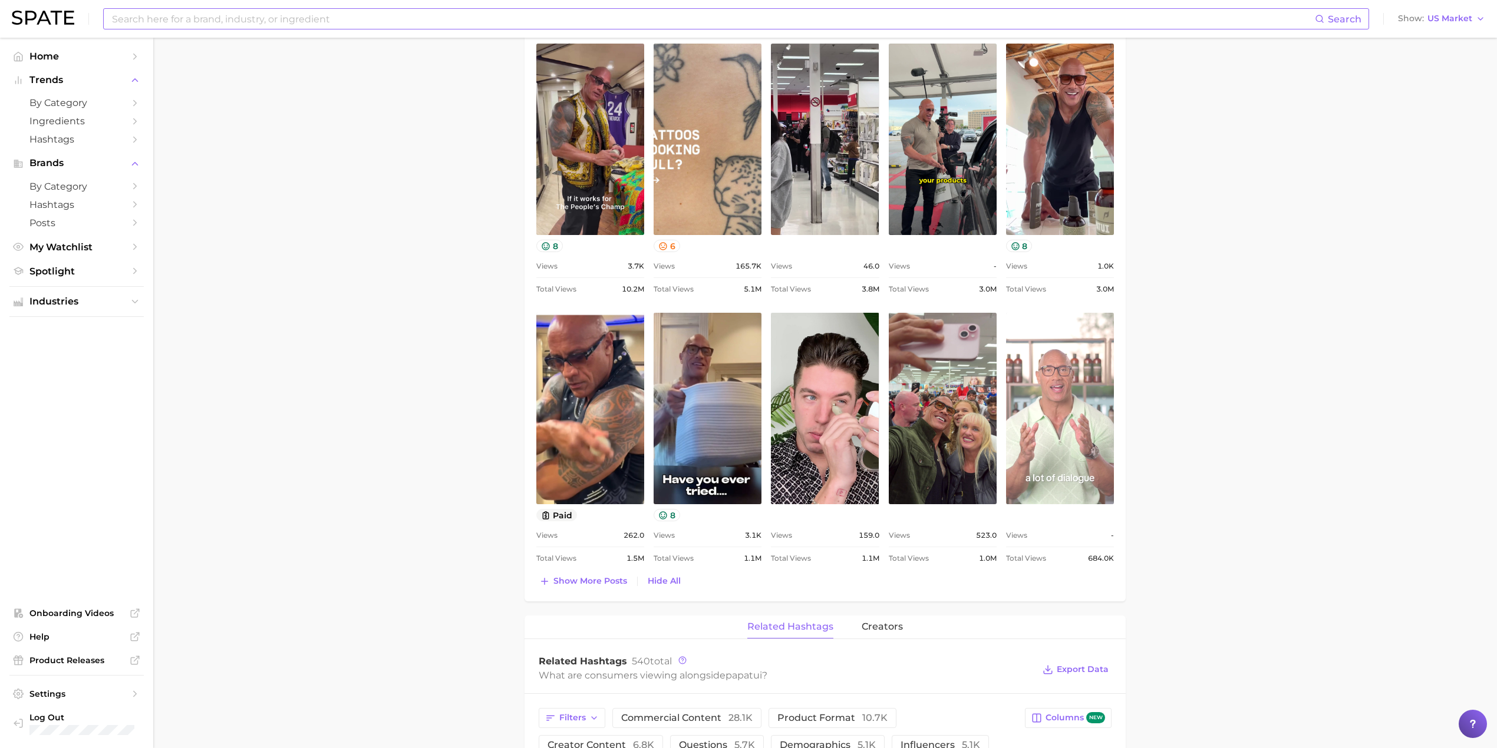
click at [1050, 418] on link "view post on TikTok" at bounding box center [1060, 408] width 108 height 191
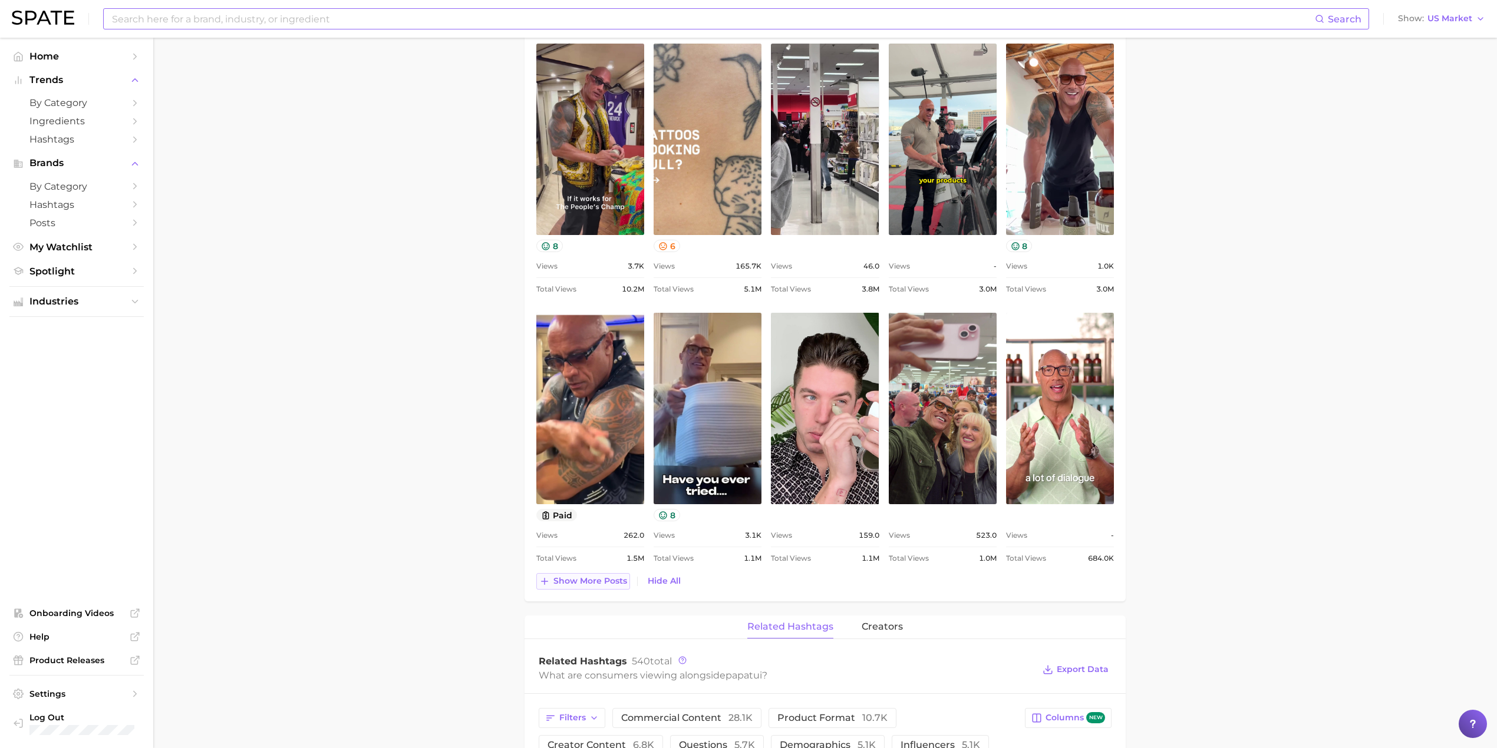
click at [605, 581] on span "Show more posts" at bounding box center [590, 581] width 74 height 10
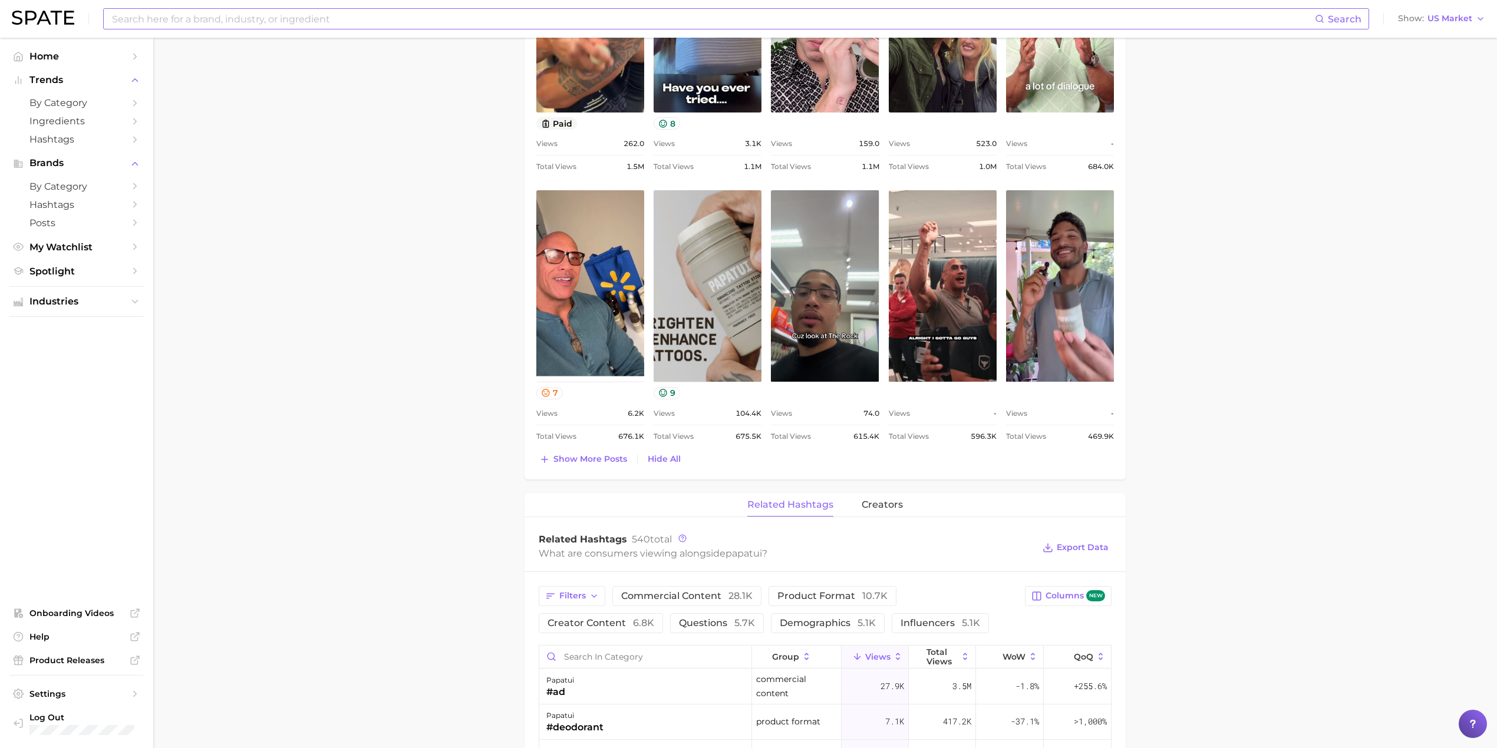
scroll to position [943, 0]
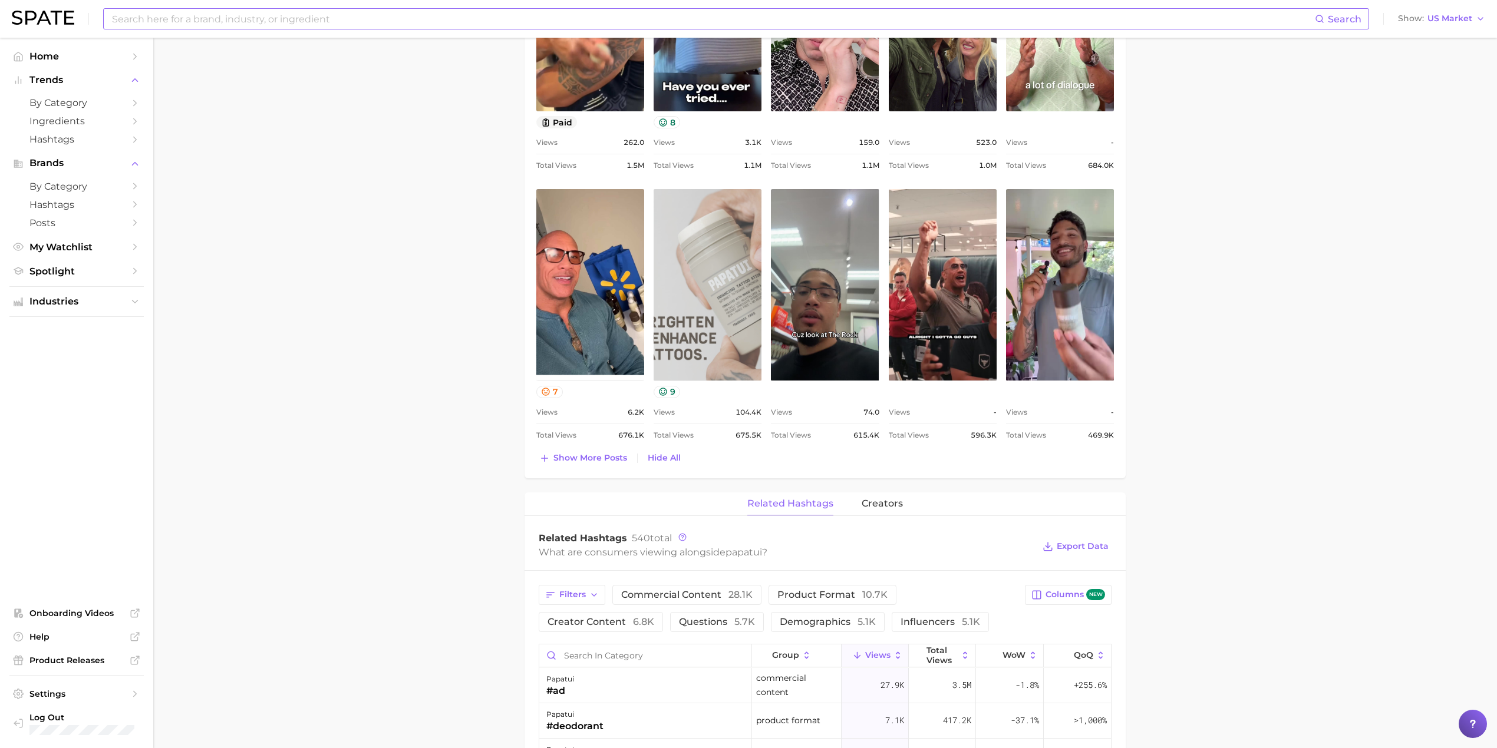
click at [705, 283] on link "view post on TikTok" at bounding box center [707, 284] width 108 height 191
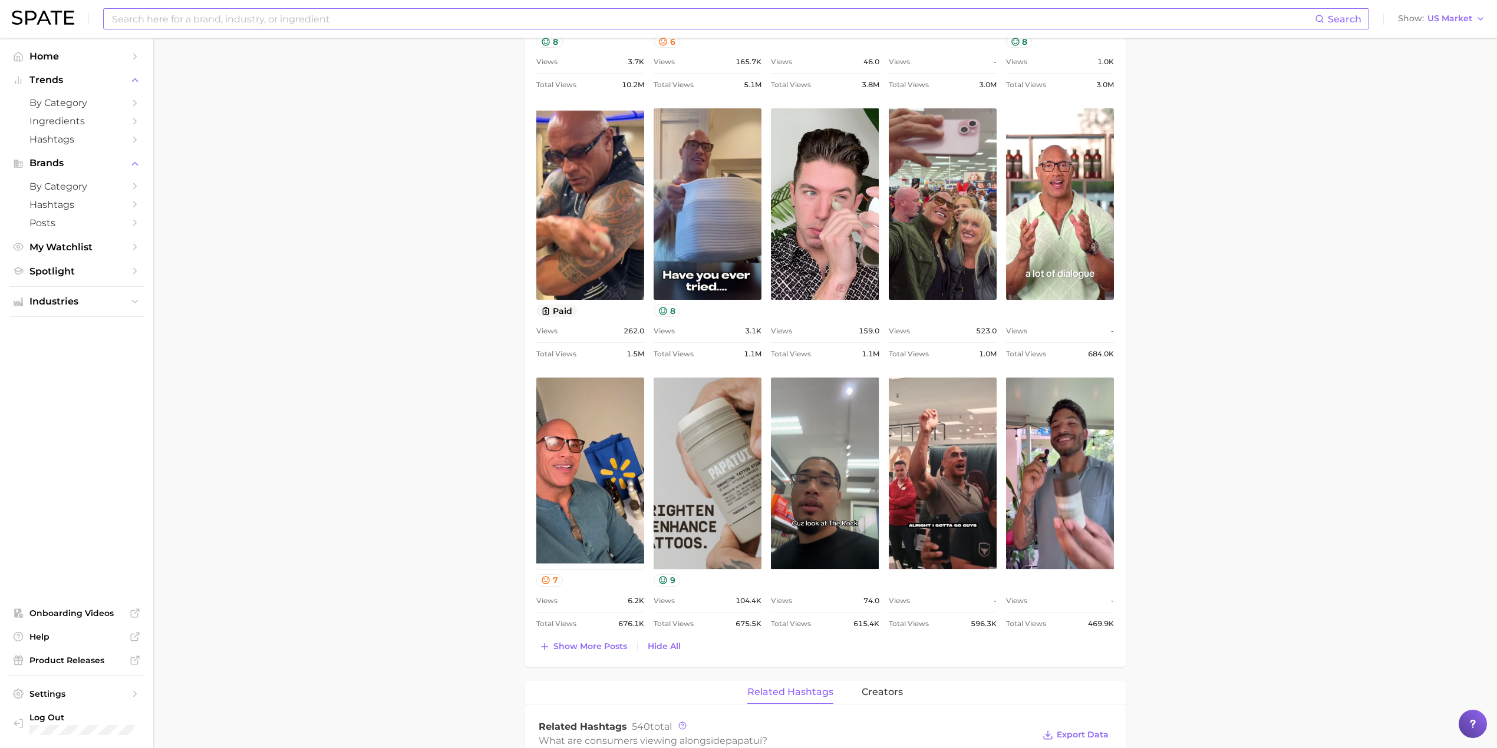
scroll to position [0, 0]
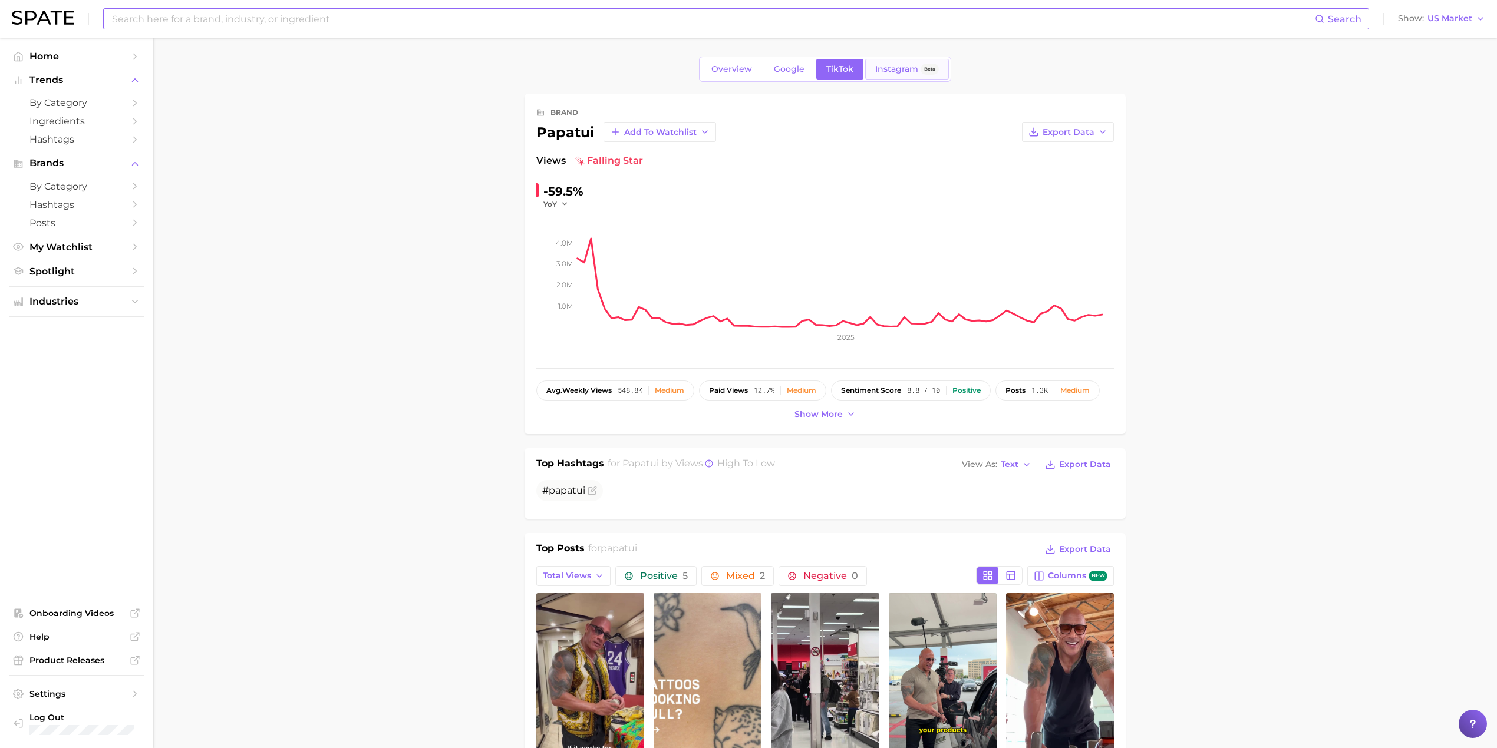
click at [901, 67] on span "Instagram" at bounding box center [896, 69] width 43 height 10
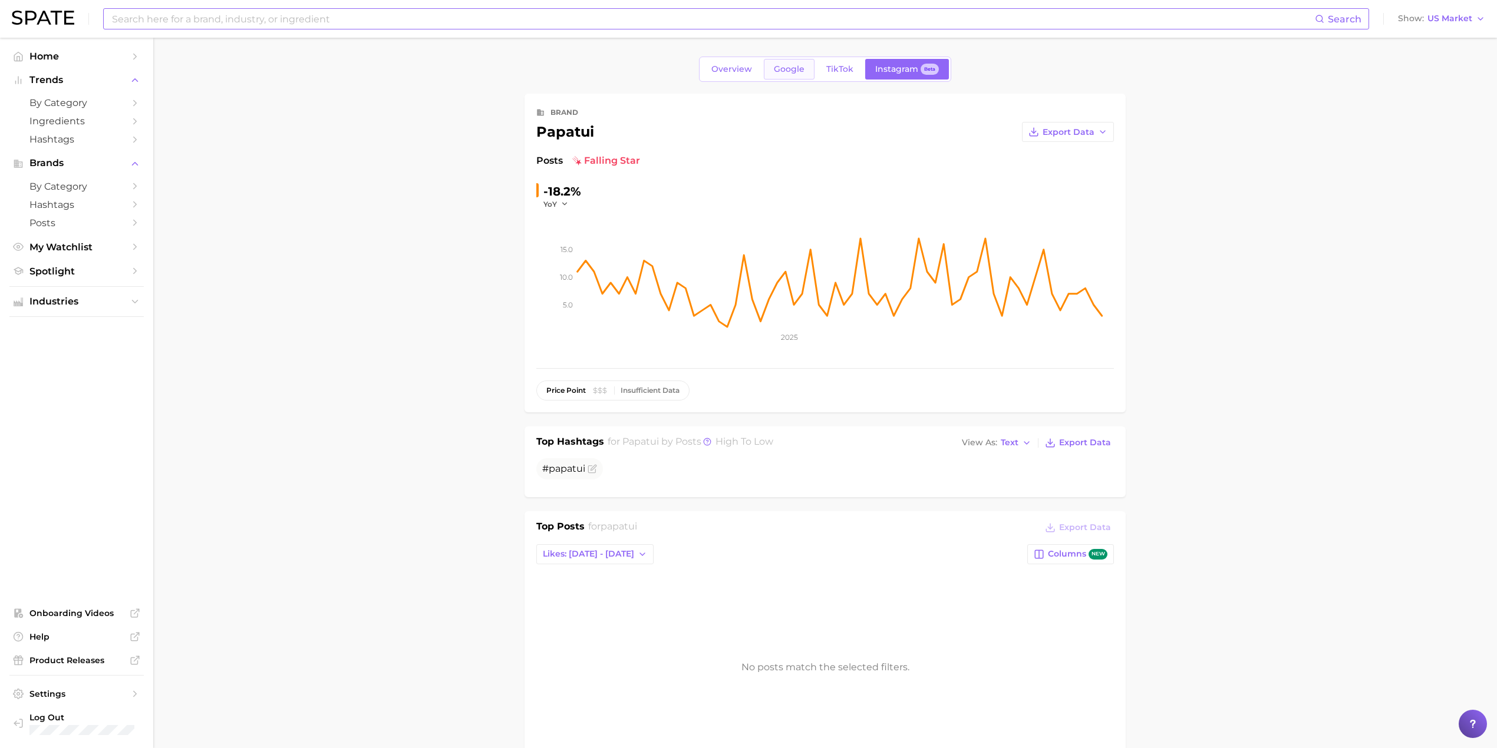
click at [792, 66] on span "Google" at bounding box center [789, 69] width 31 height 10
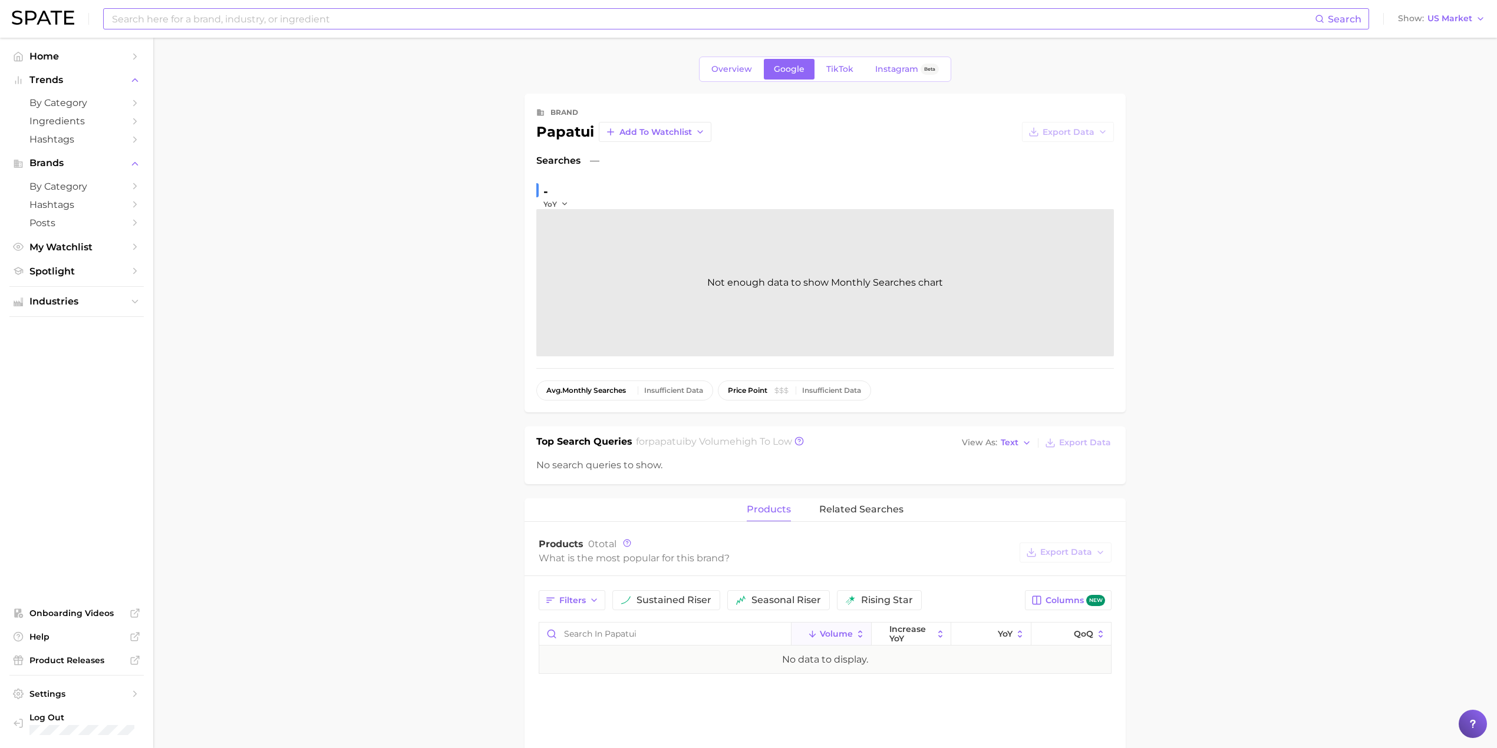
click at [314, 25] on input at bounding box center [713, 19] width 1204 height 20
type input "dr scholls"
click at [148, 60] on link "dr. scholl's" at bounding box center [151, 62] width 62 height 9
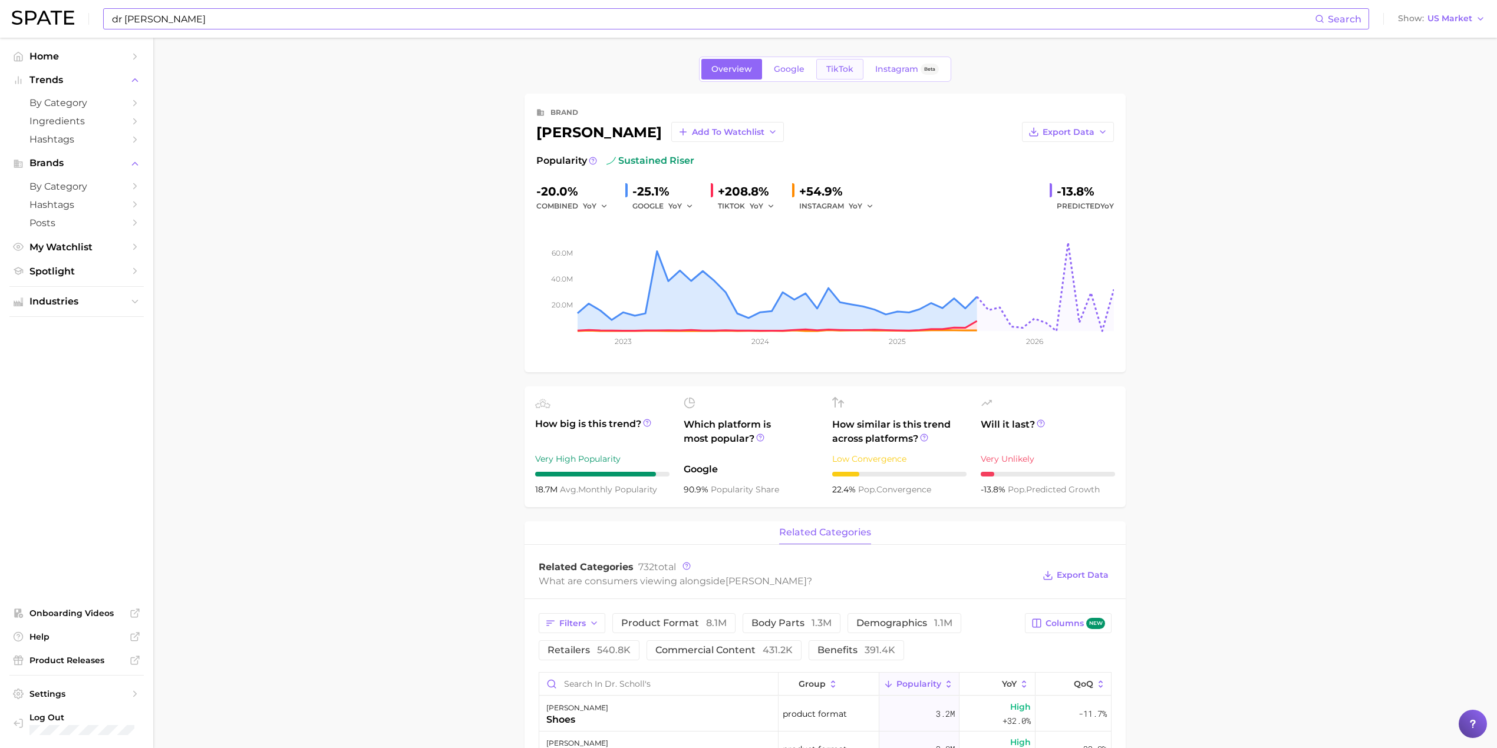
click at [838, 67] on span "TikTok" at bounding box center [839, 69] width 27 height 10
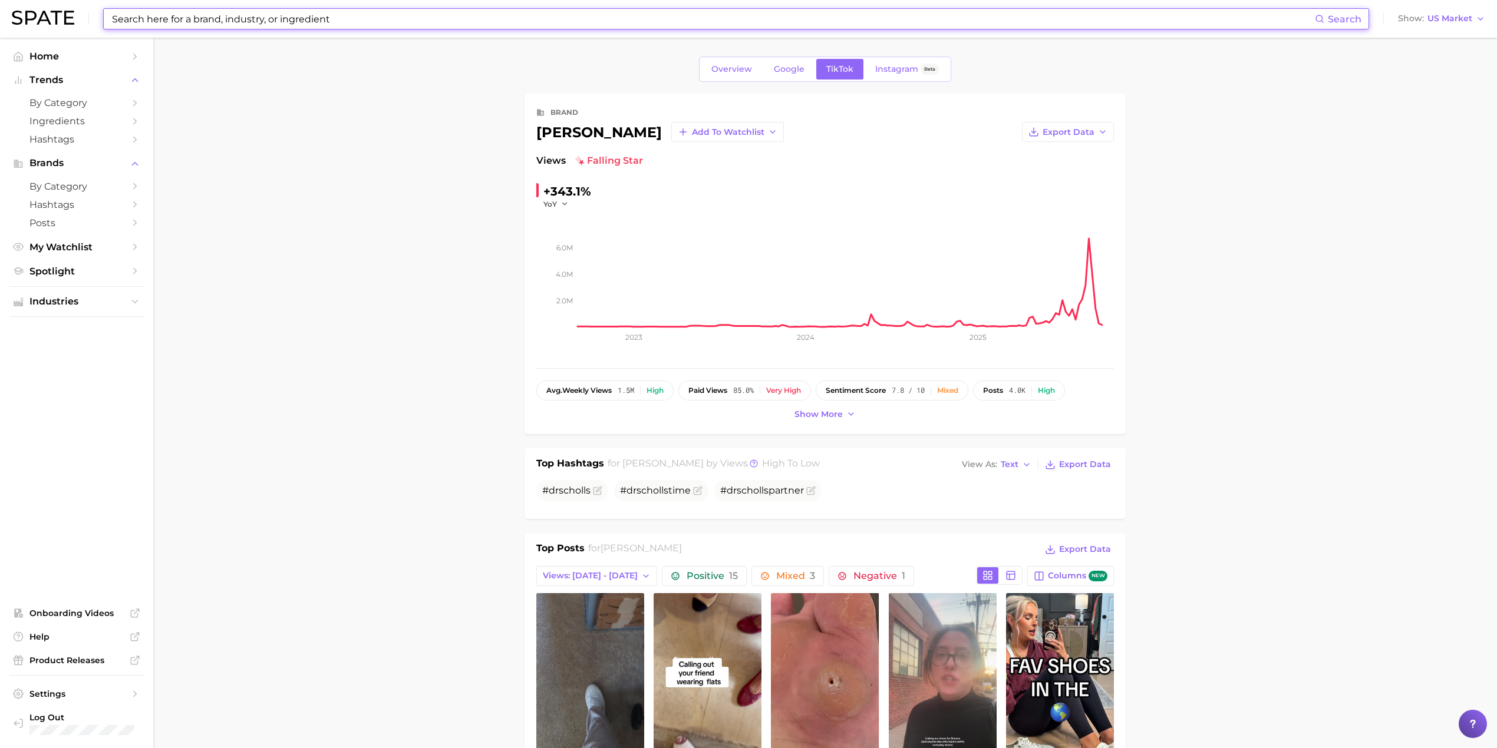
click at [370, 16] on input at bounding box center [713, 19] width 1204 height 20
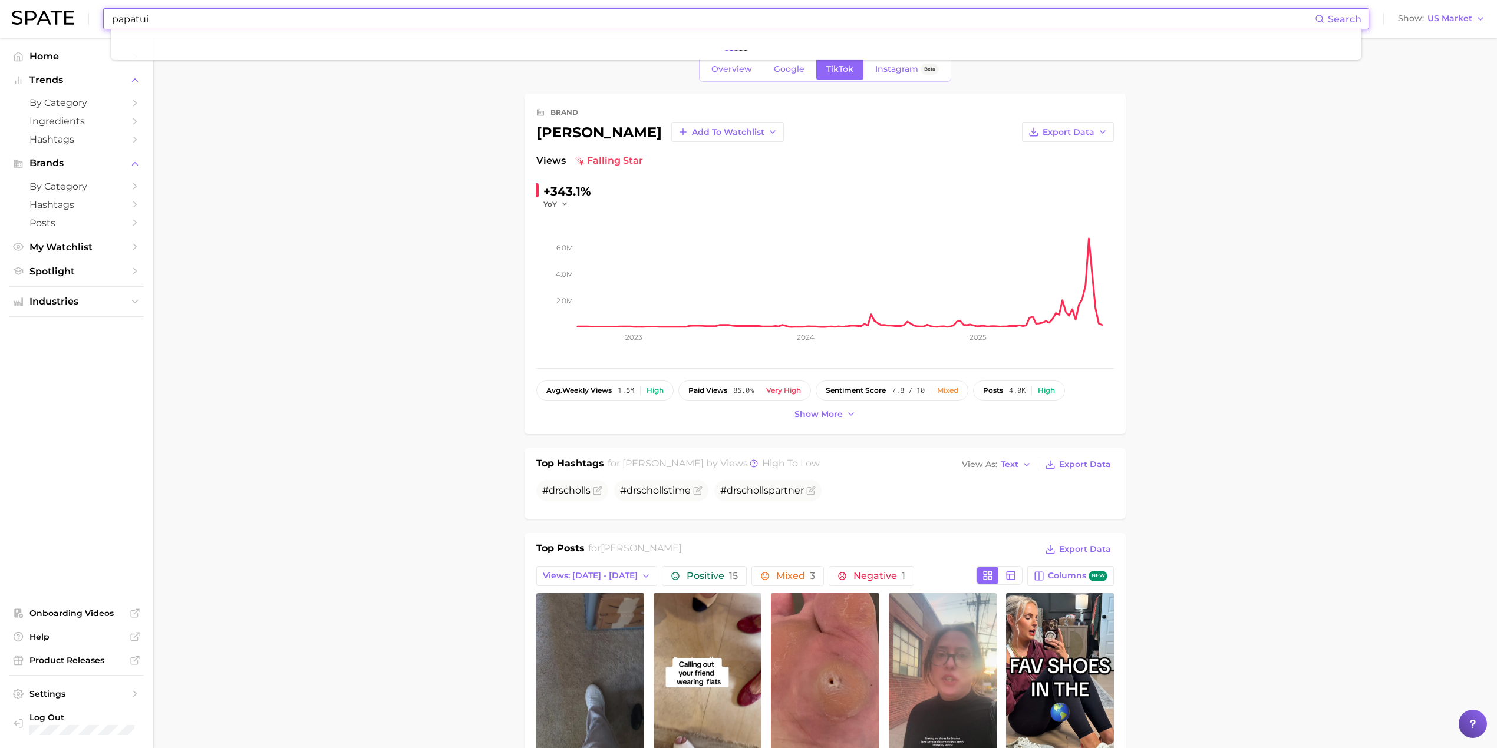
drag, startPoint x: 166, startPoint y: 18, endPoint x: 120, endPoint y: 16, distance: 45.4
click at [120, 16] on input "papatui" at bounding box center [713, 19] width 1204 height 20
click at [197, 22] on input "papatui" at bounding box center [713, 19] width 1204 height 20
type input "papatui"
click at [152, 18] on input "papatui" at bounding box center [713, 19] width 1204 height 20
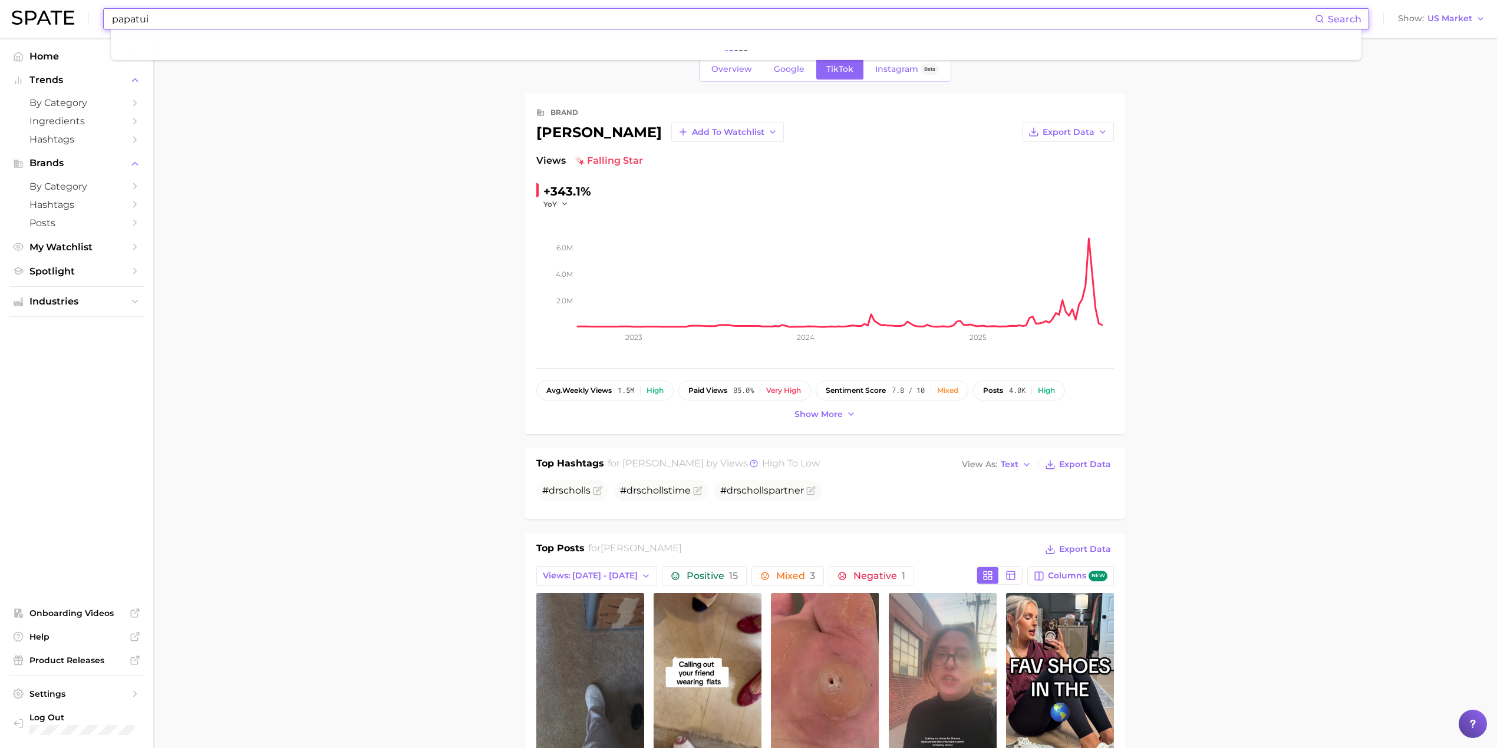
click at [1338, 17] on span "Search" at bounding box center [1344, 19] width 34 height 11
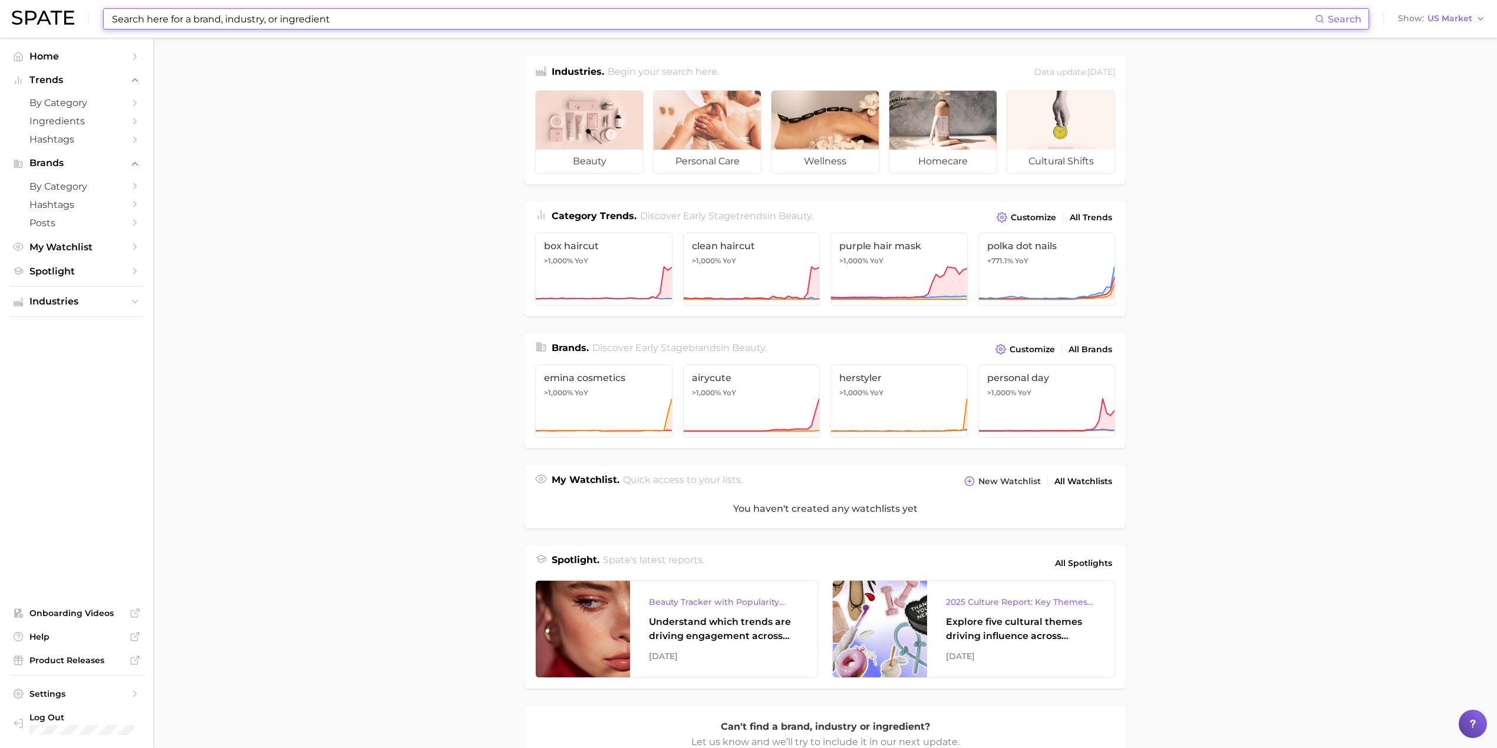
click at [356, 24] on input at bounding box center [713, 19] width 1204 height 20
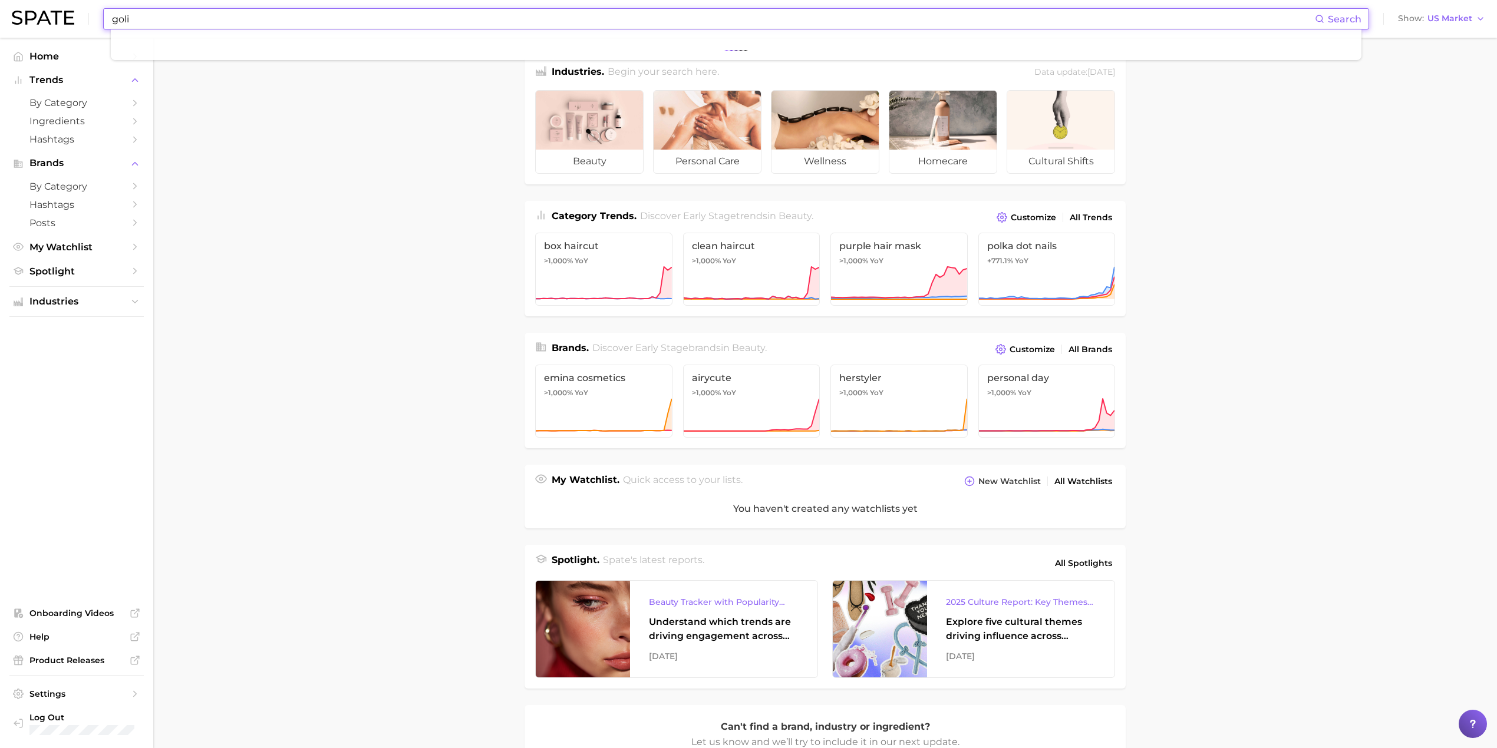
type input "goli"
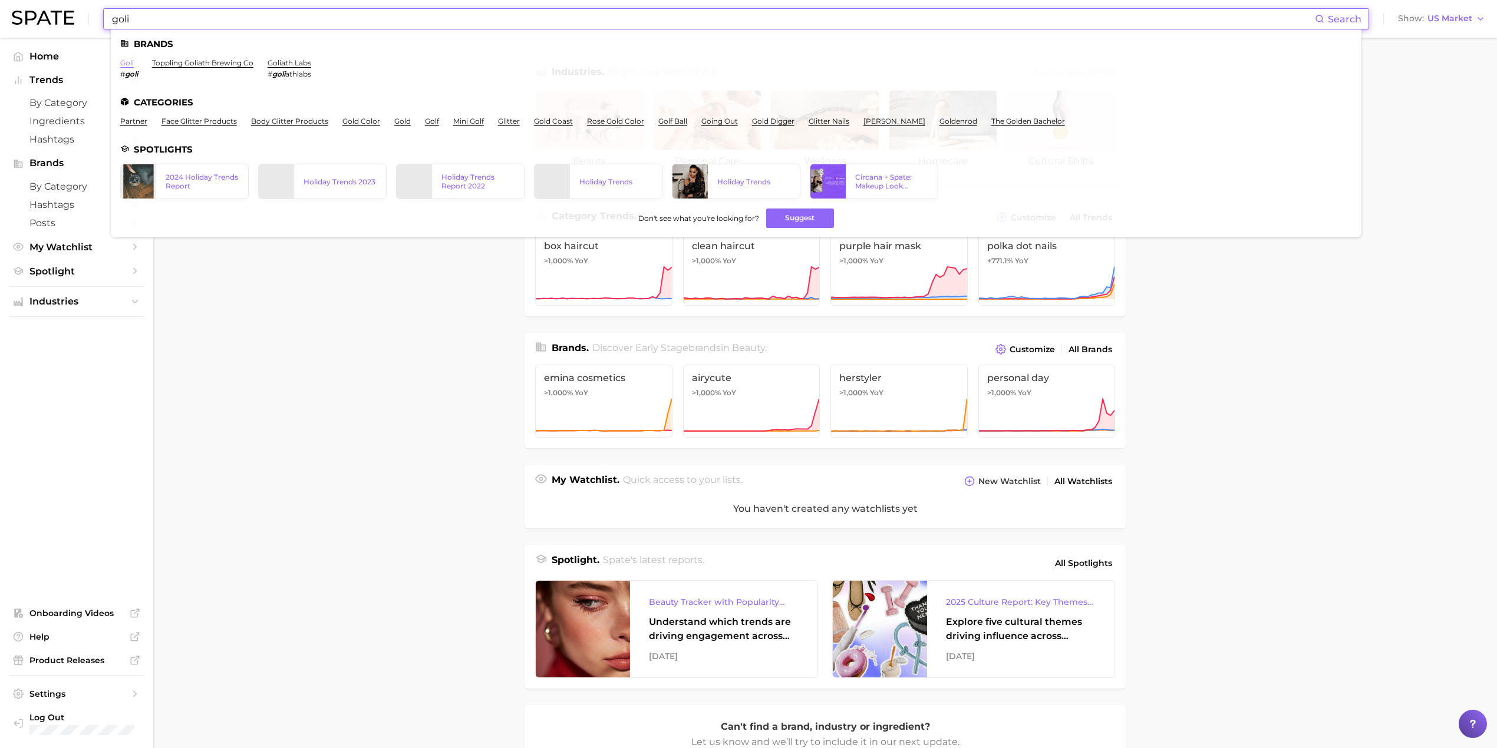
click at [125, 67] on link "goli" at bounding box center [127, 62] width 14 height 9
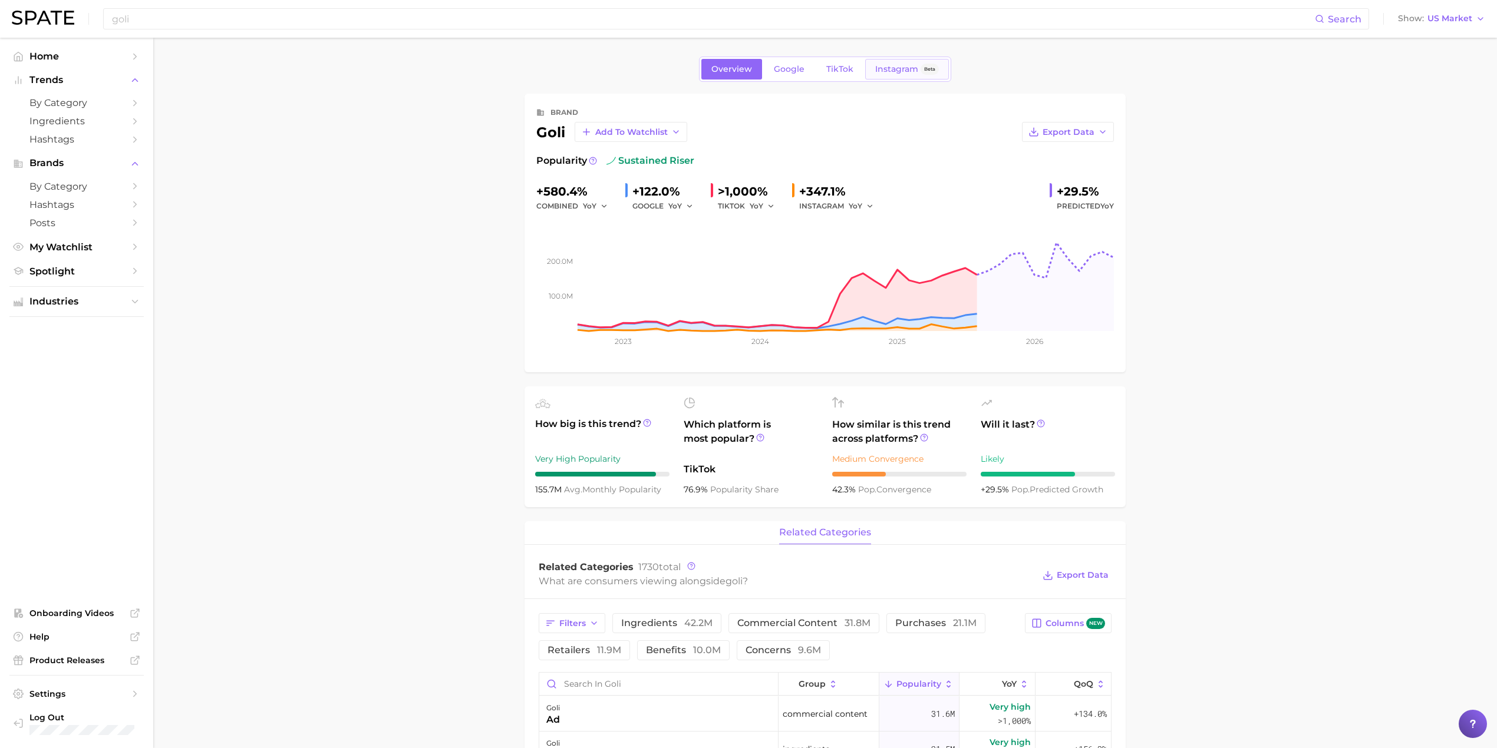
click at [900, 67] on span "Instagram" at bounding box center [896, 69] width 43 height 10
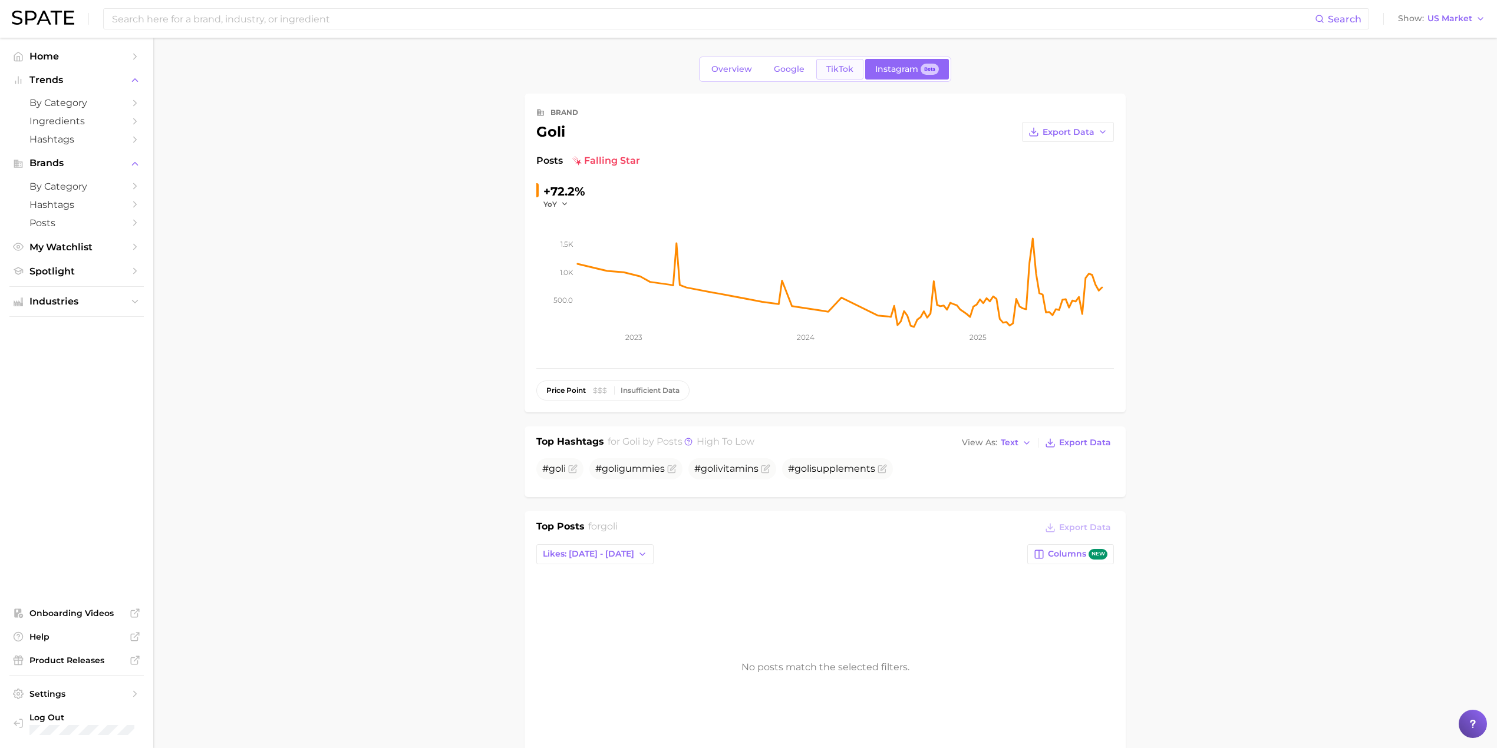
click at [831, 71] on span "TikTok" at bounding box center [839, 69] width 27 height 10
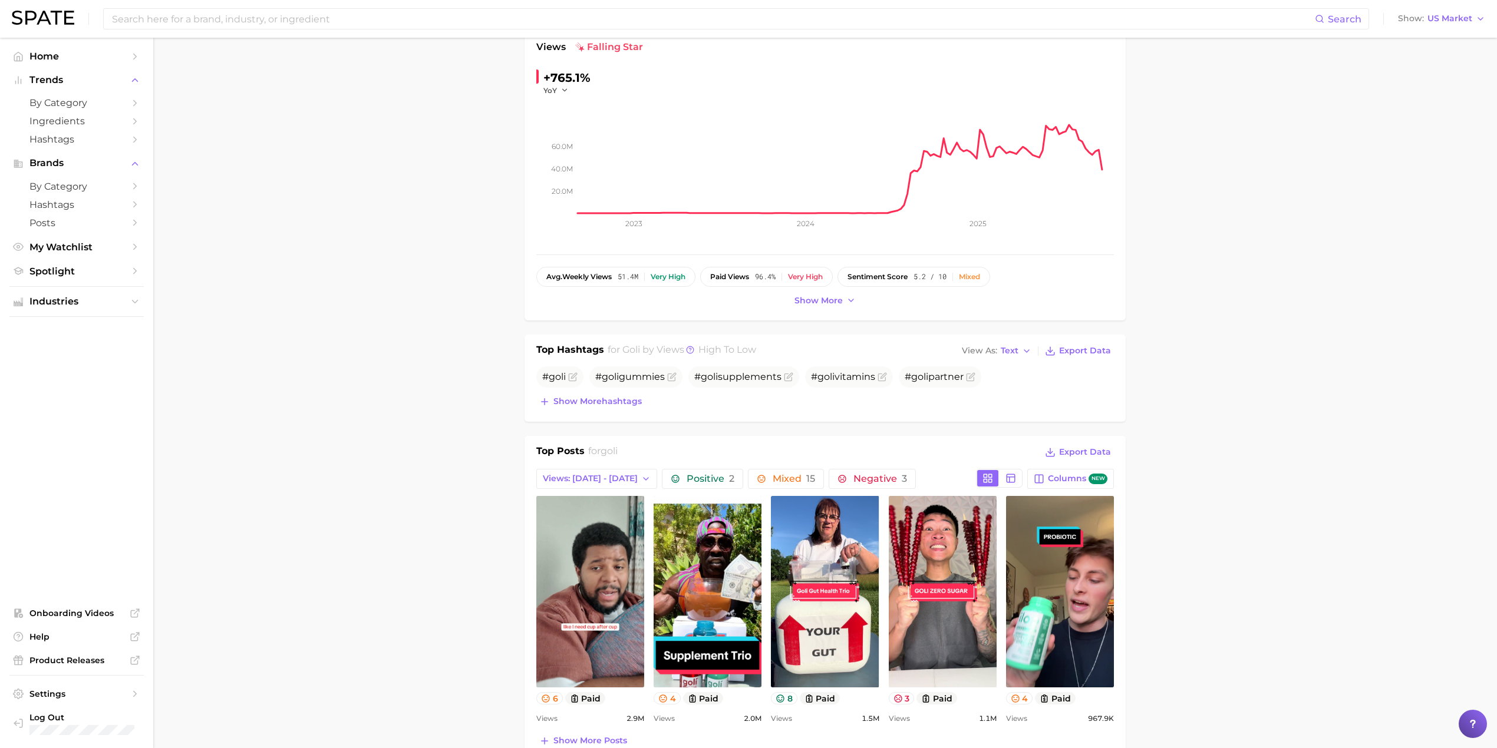
scroll to position [157, 0]
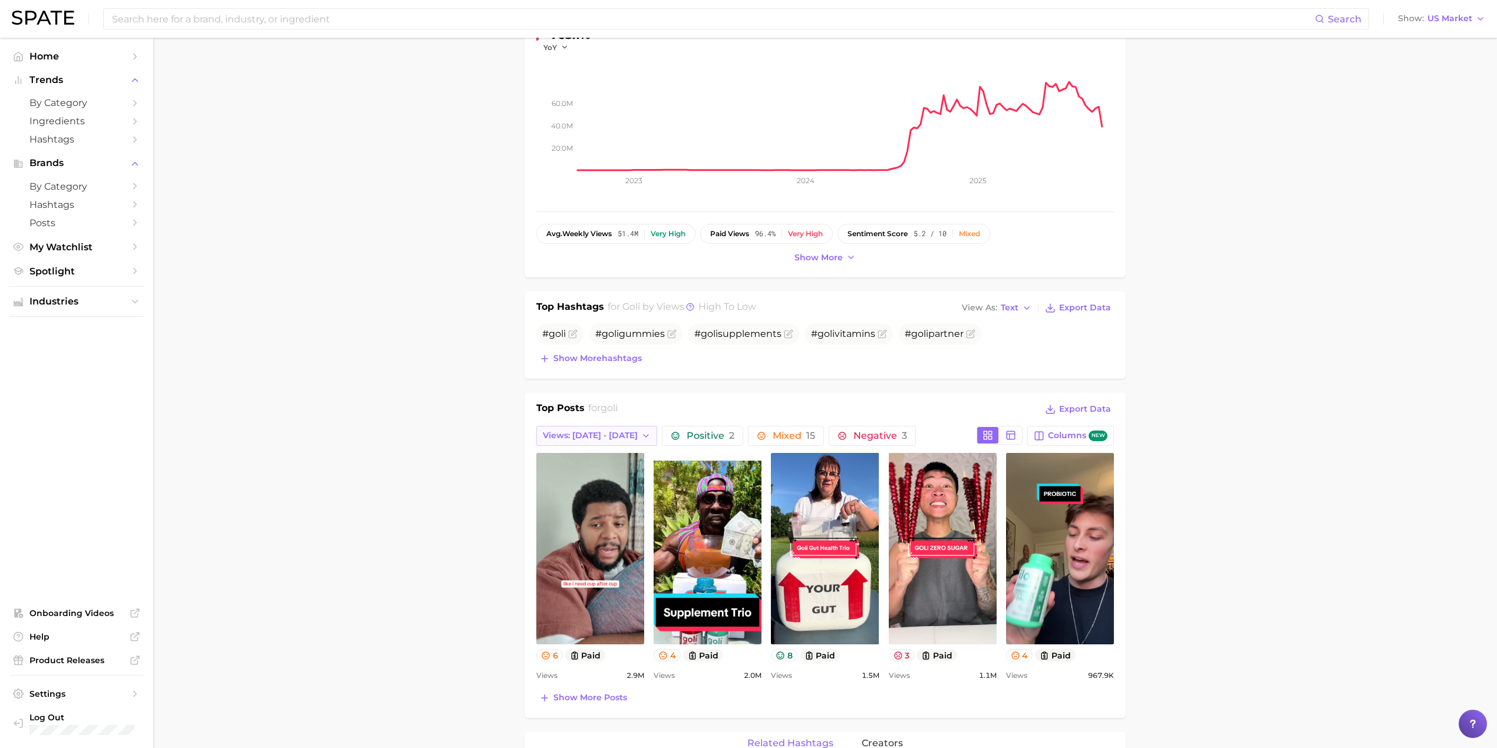
click at [641, 440] on icon "button" at bounding box center [645, 435] width 9 height 9
click at [615, 502] on button "Total Views" at bounding box center [601, 500] width 130 height 21
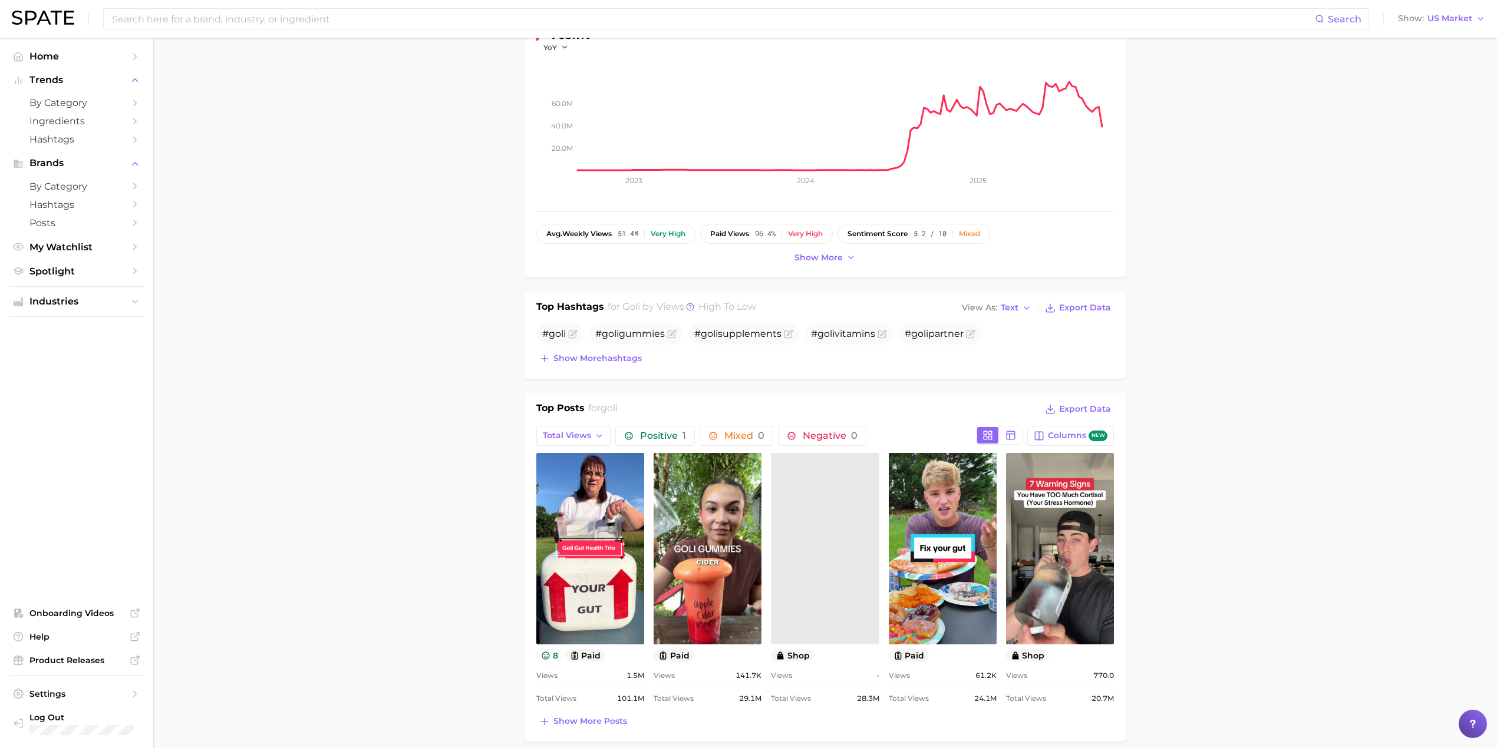
scroll to position [0, 0]
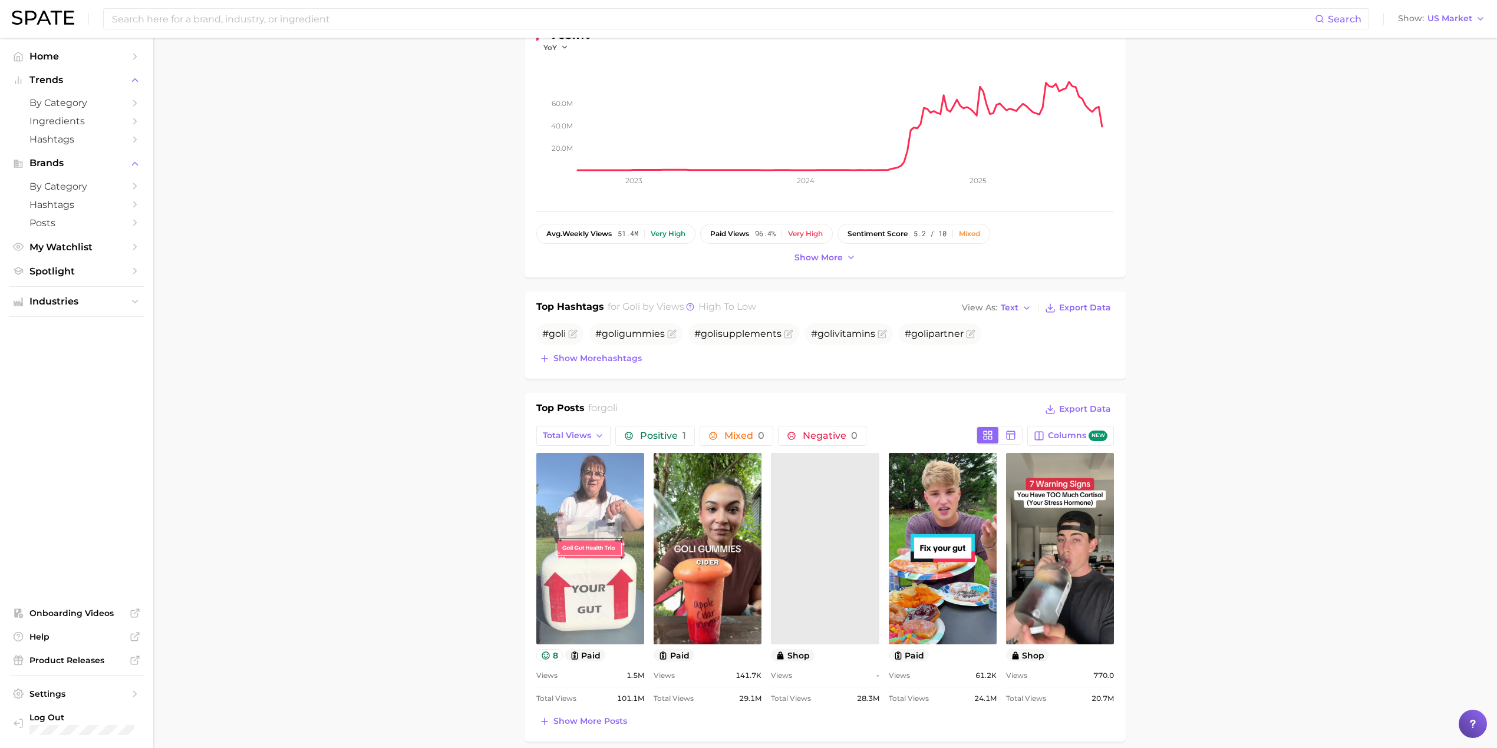
click at [589, 510] on link "view post on TikTok" at bounding box center [590, 548] width 108 height 191
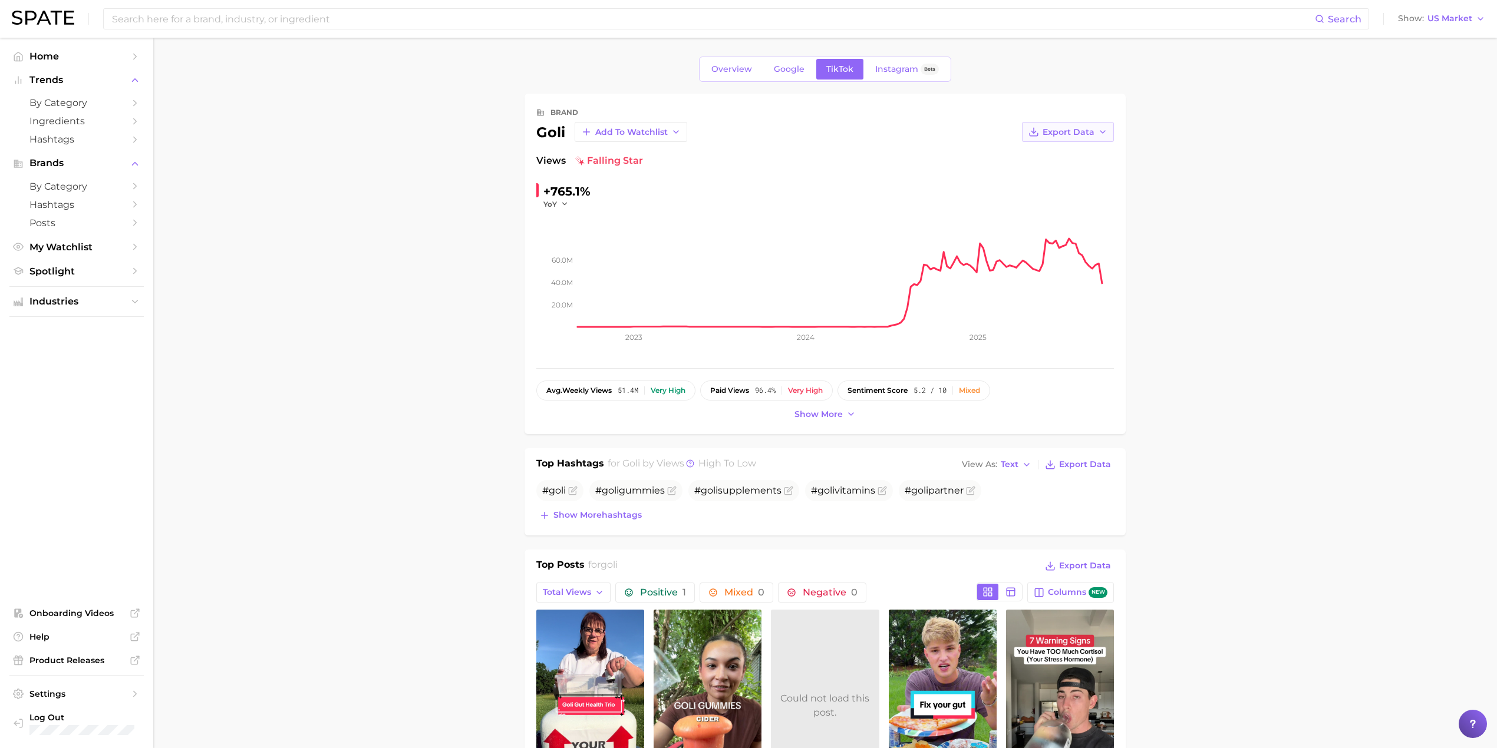
click at [1085, 136] on span "Export Data" at bounding box center [1068, 132] width 52 height 10
click at [1043, 153] on span "Time Series CSV" at bounding box center [1038, 154] width 69 height 10
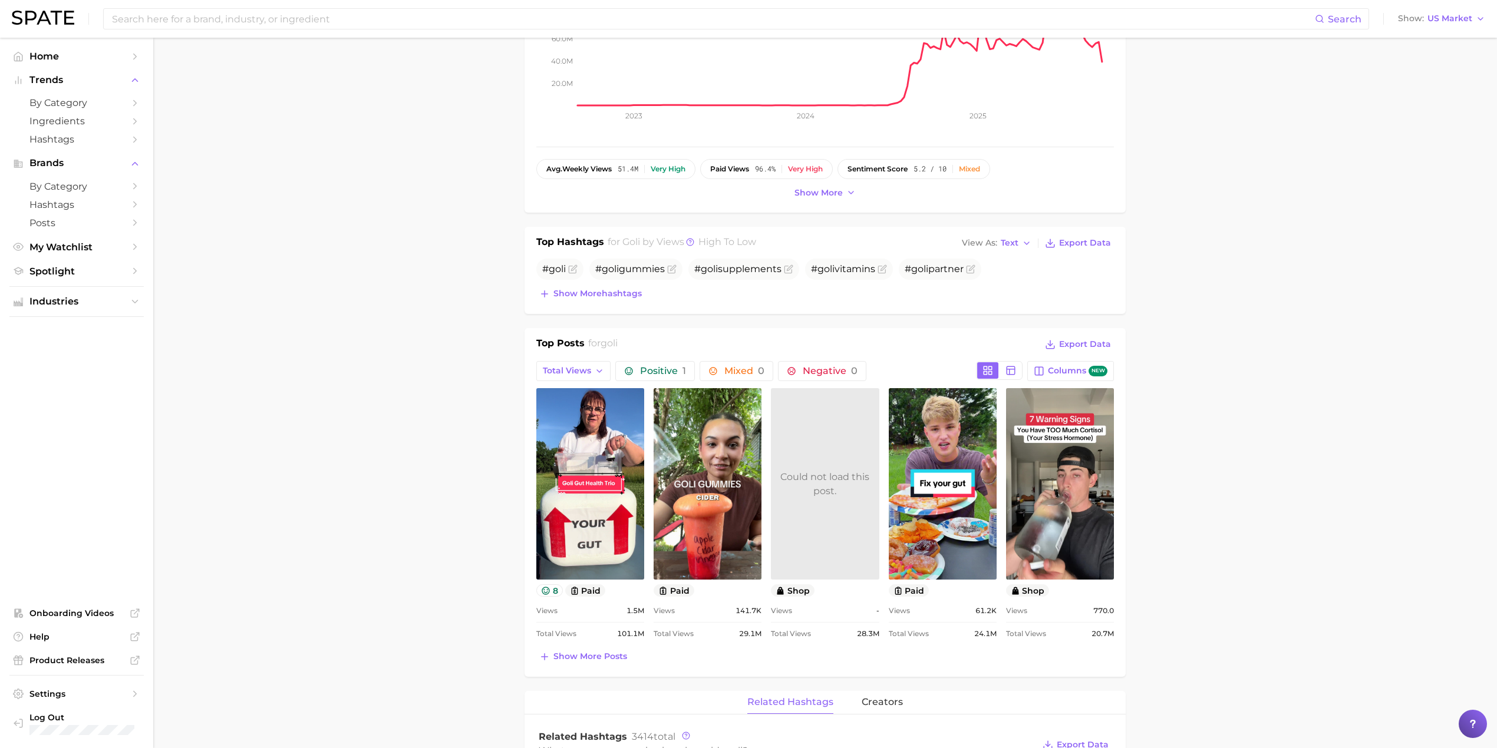
scroll to position [236, 0]
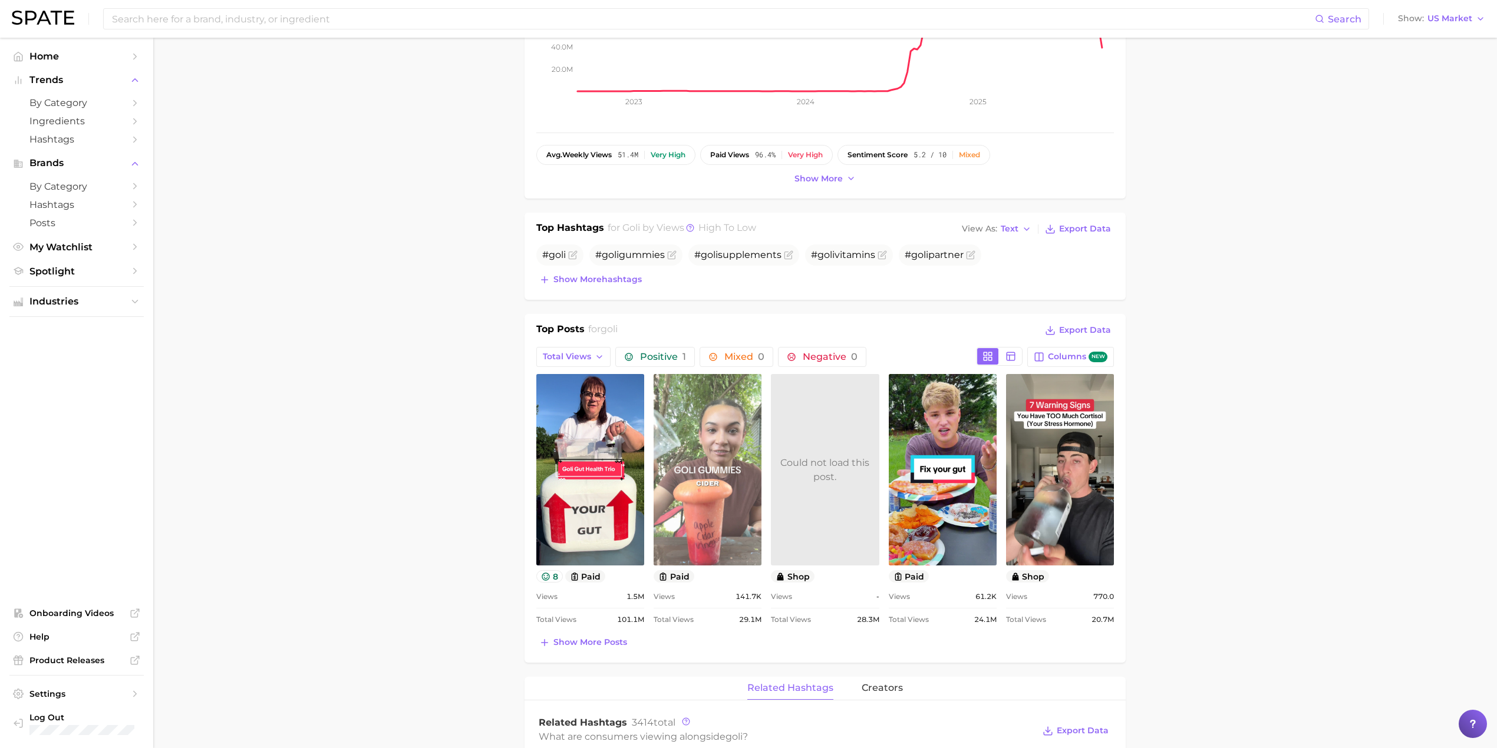
click at [700, 437] on link "view post on TikTok" at bounding box center [707, 469] width 108 height 191
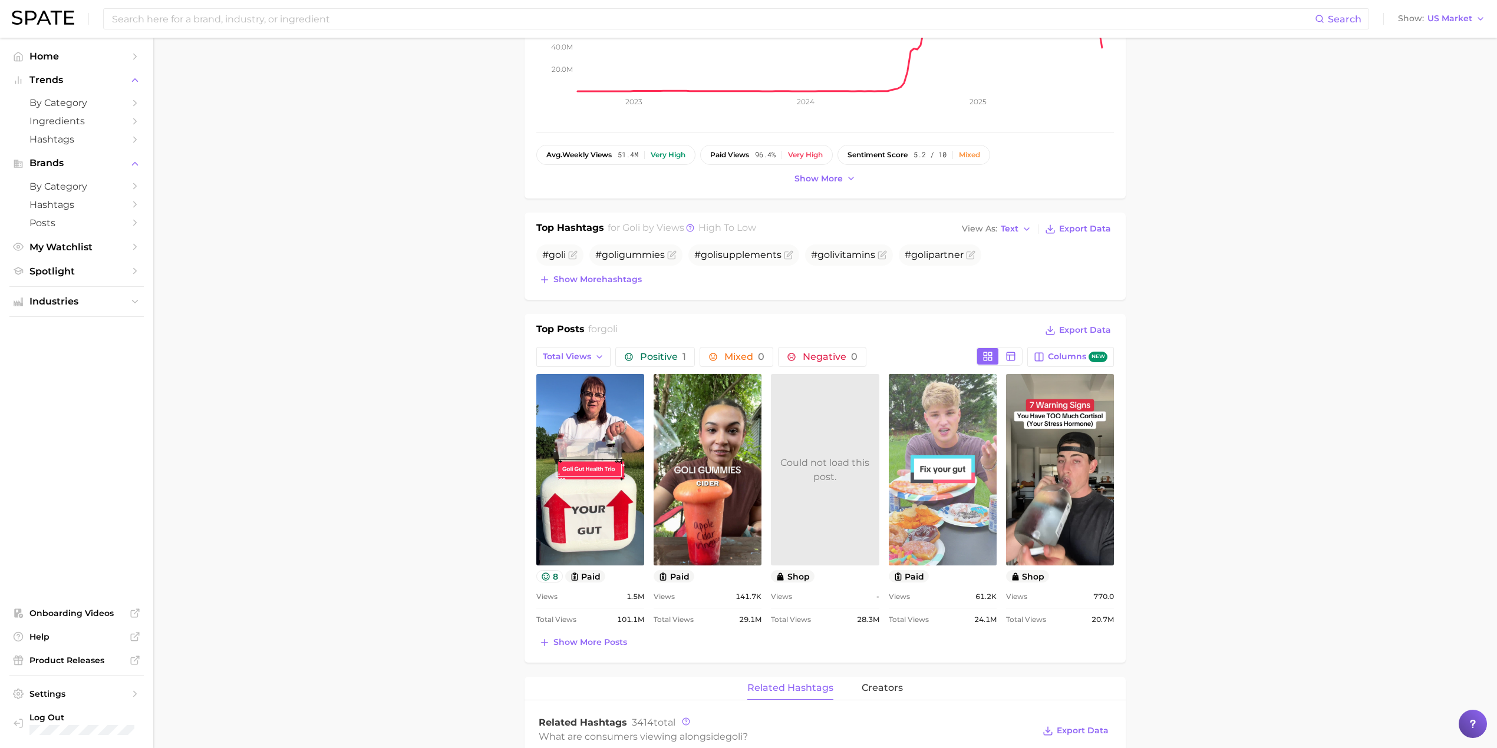
click at [938, 442] on link "view post on TikTok" at bounding box center [943, 469] width 108 height 191
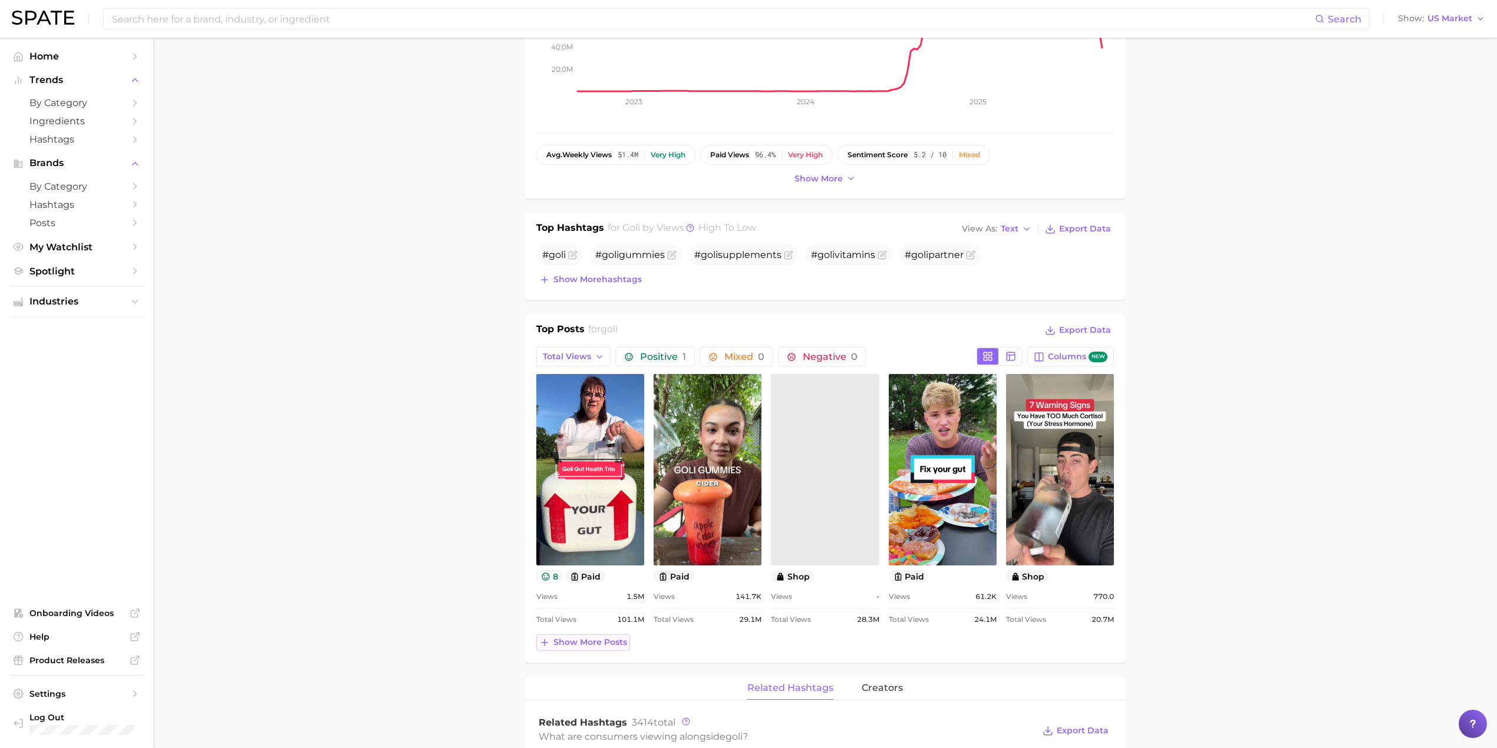
click at [595, 642] on span "Show more posts" at bounding box center [590, 643] width 74 height 10
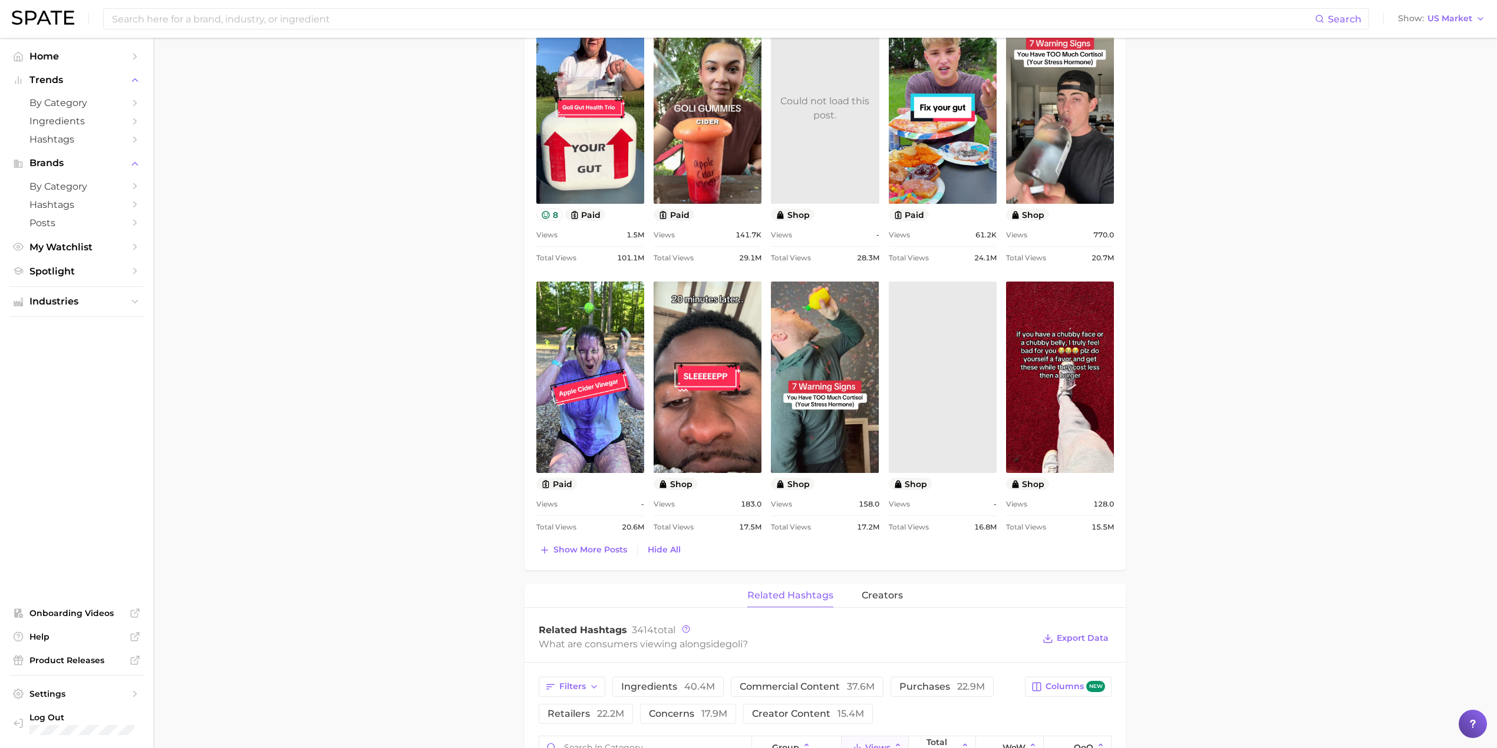
scroll to position [628, 0]
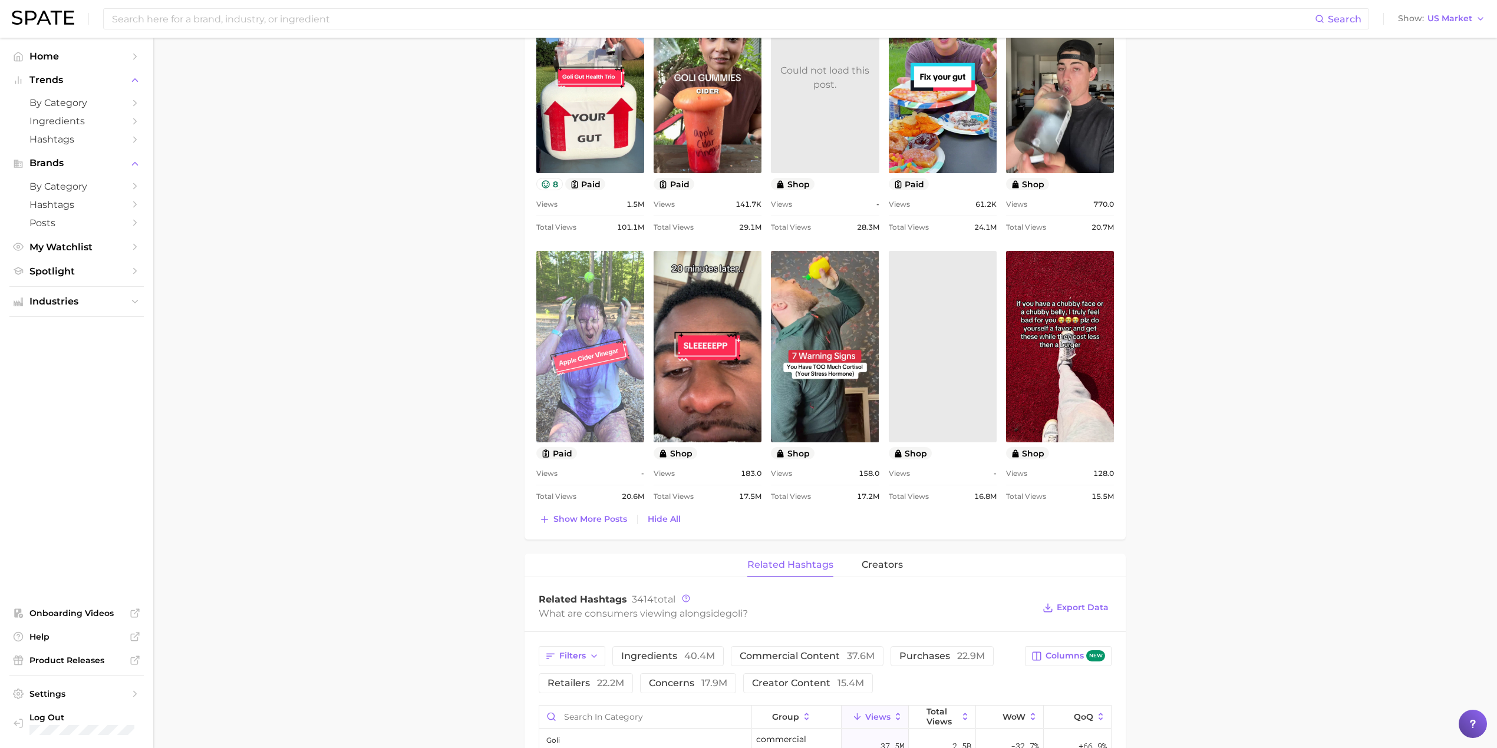
click at [587, 309] on link "view post on TikTok" at bounding box center [590, 346] width 108 height 191
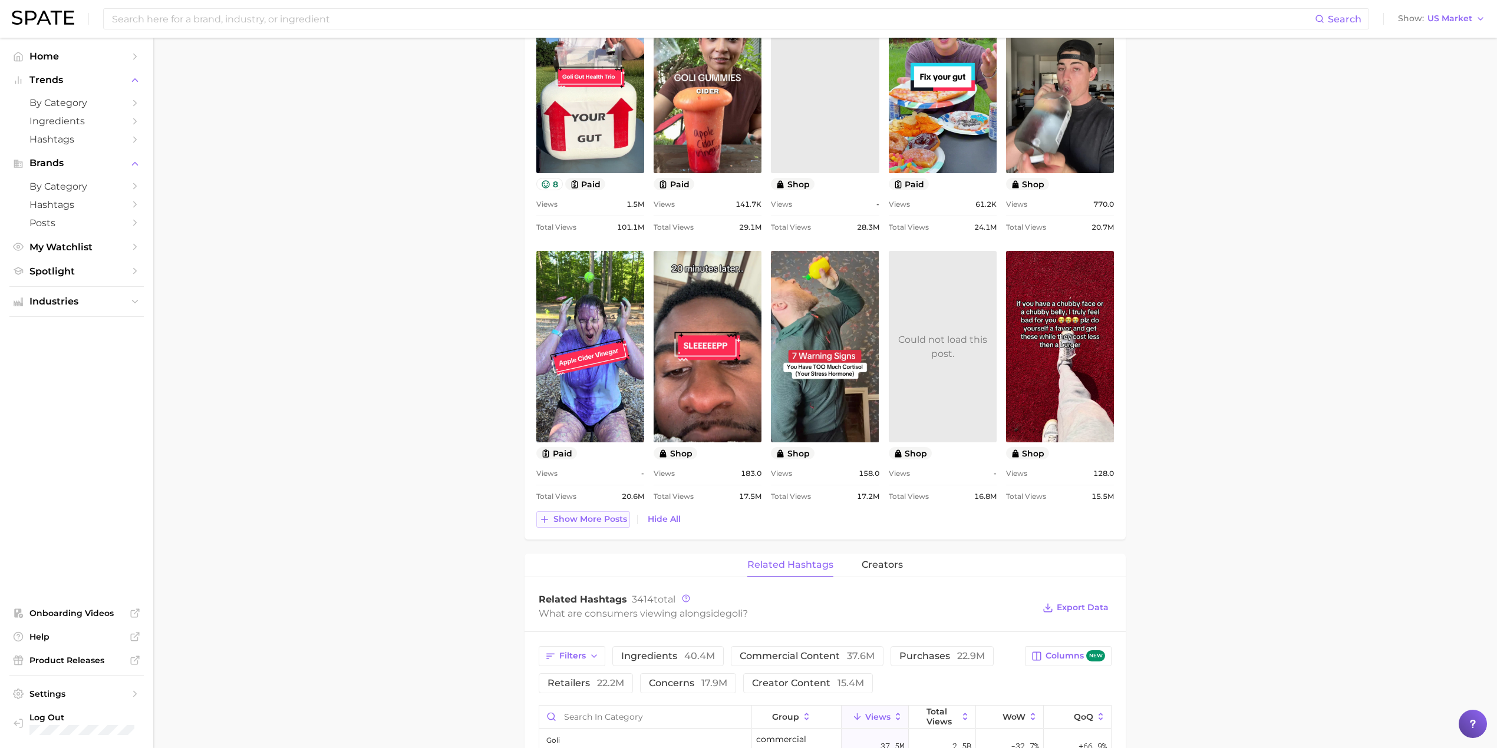
click at [608, 524] on span "Show more posts" at bounding box center [590, 519] width 74 height 10
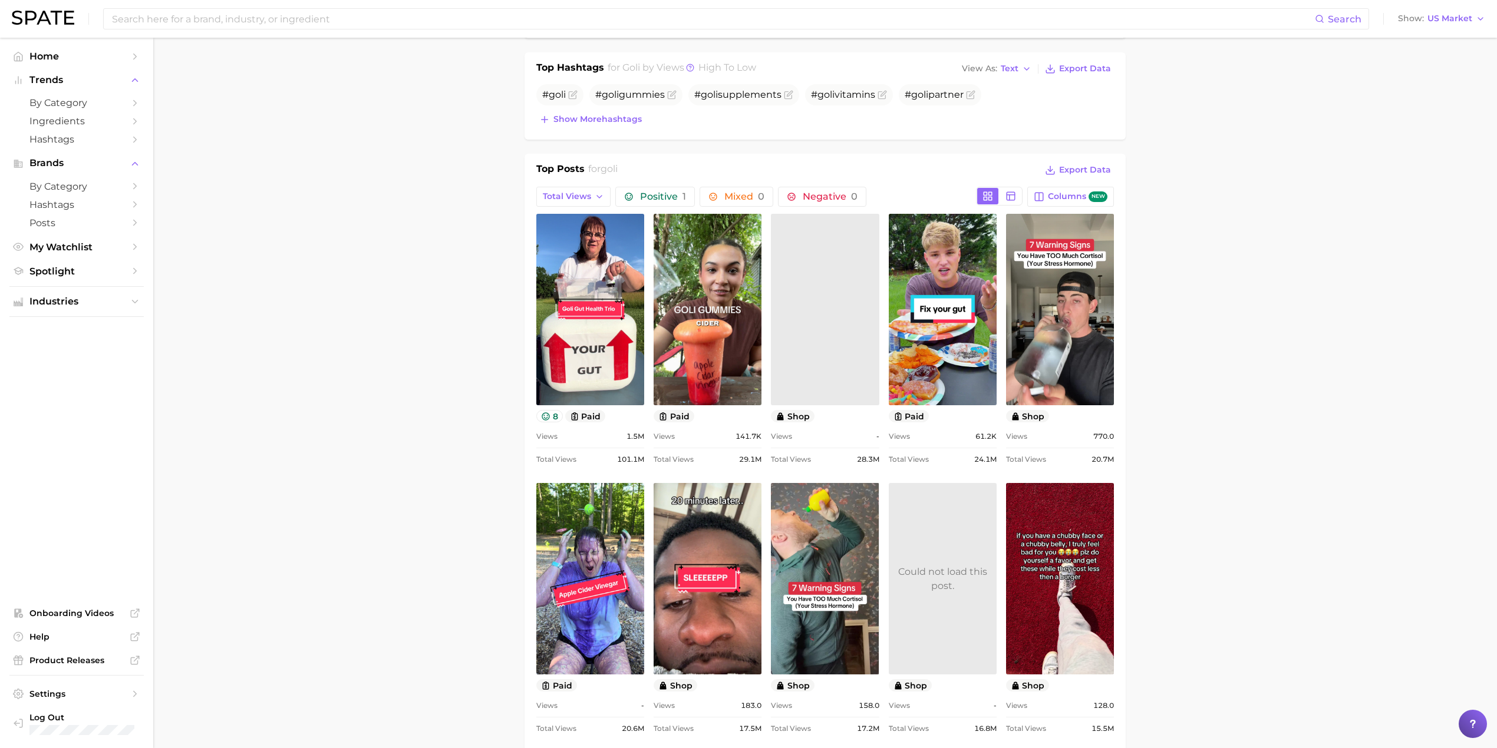
scroll to position [392, 0]
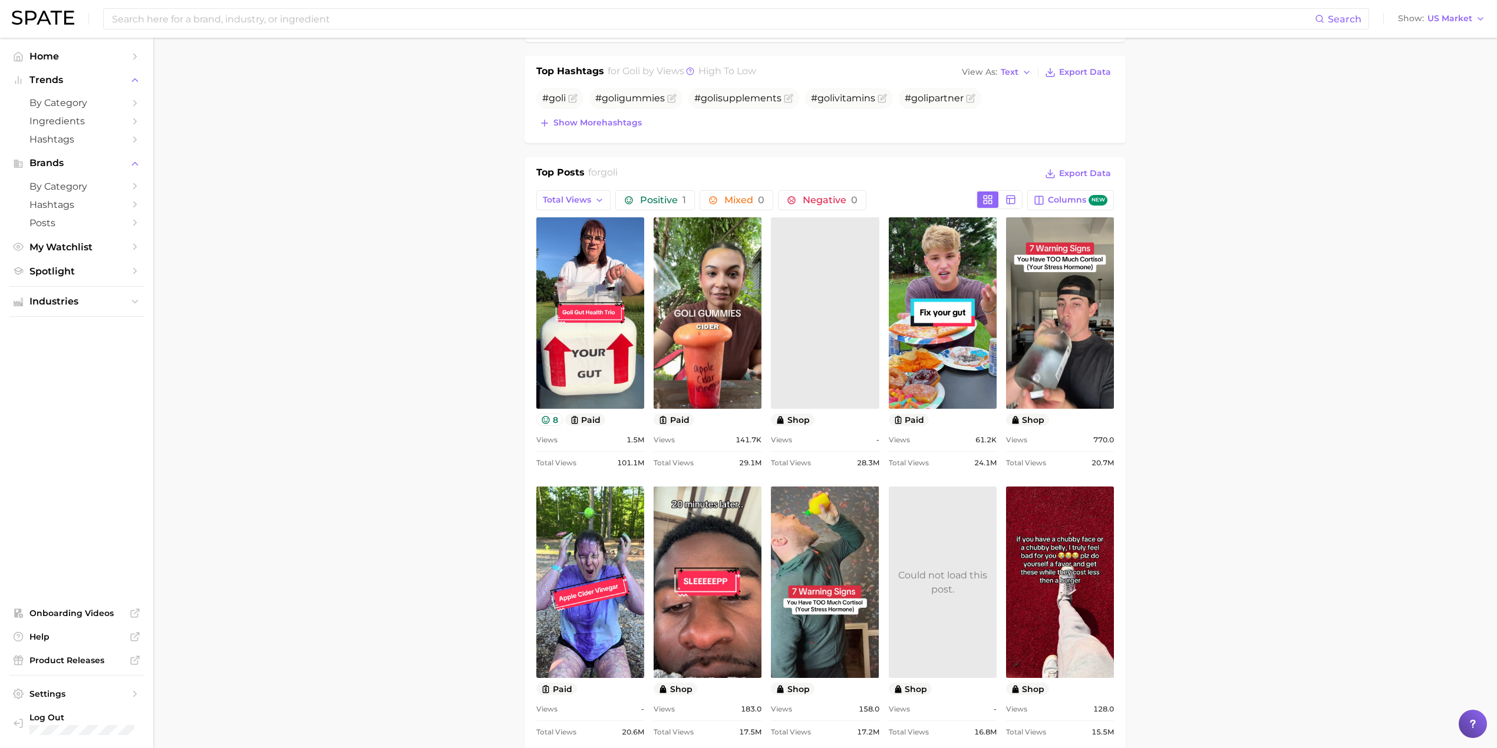
click at [819, 312] on link at bounding box center [825, 312] width 108 height 191
click at [1056, 199] on span "Columns new" at bounding box center [1078, 200] width 60 height 11
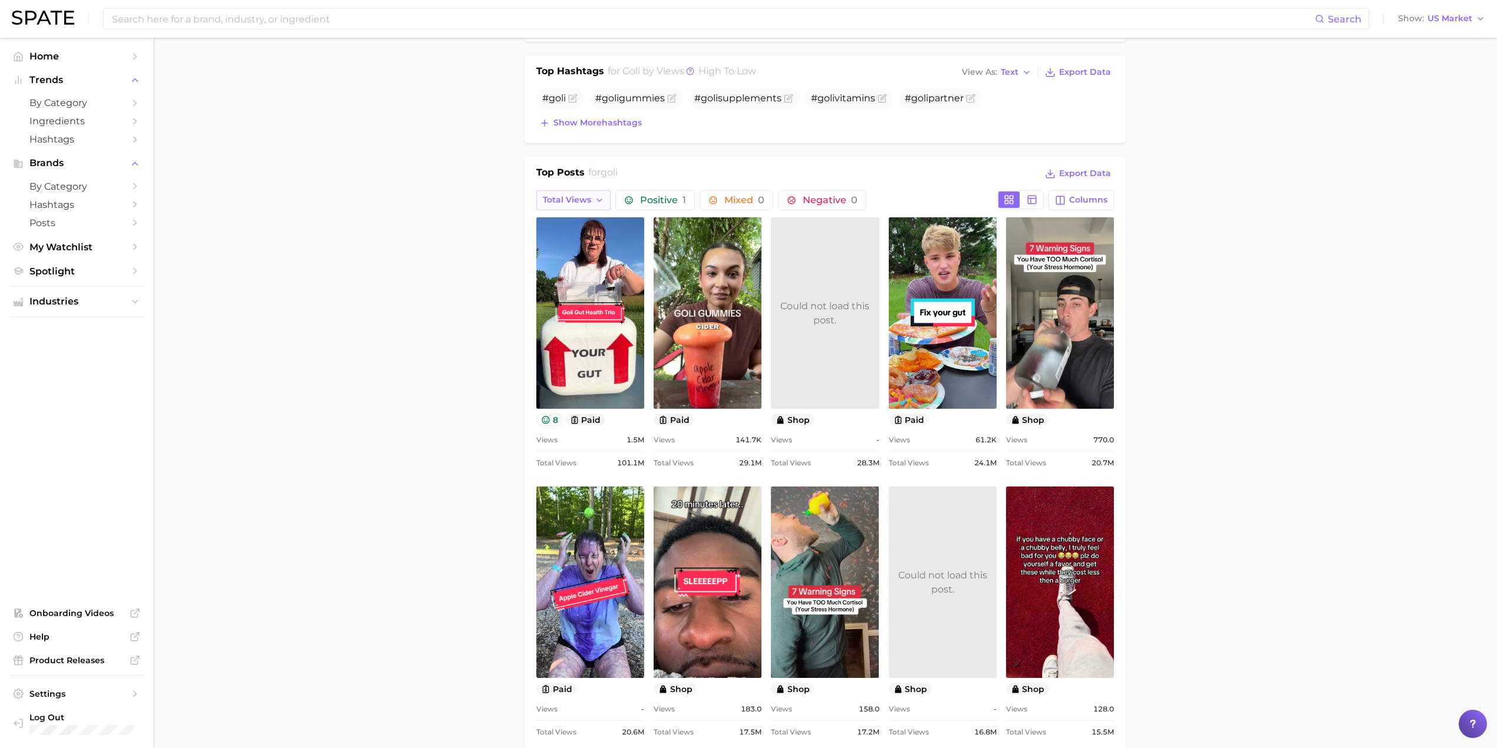
click at [597, 202] on icon "button" at bounding box center [599, 200] width 9 height 9
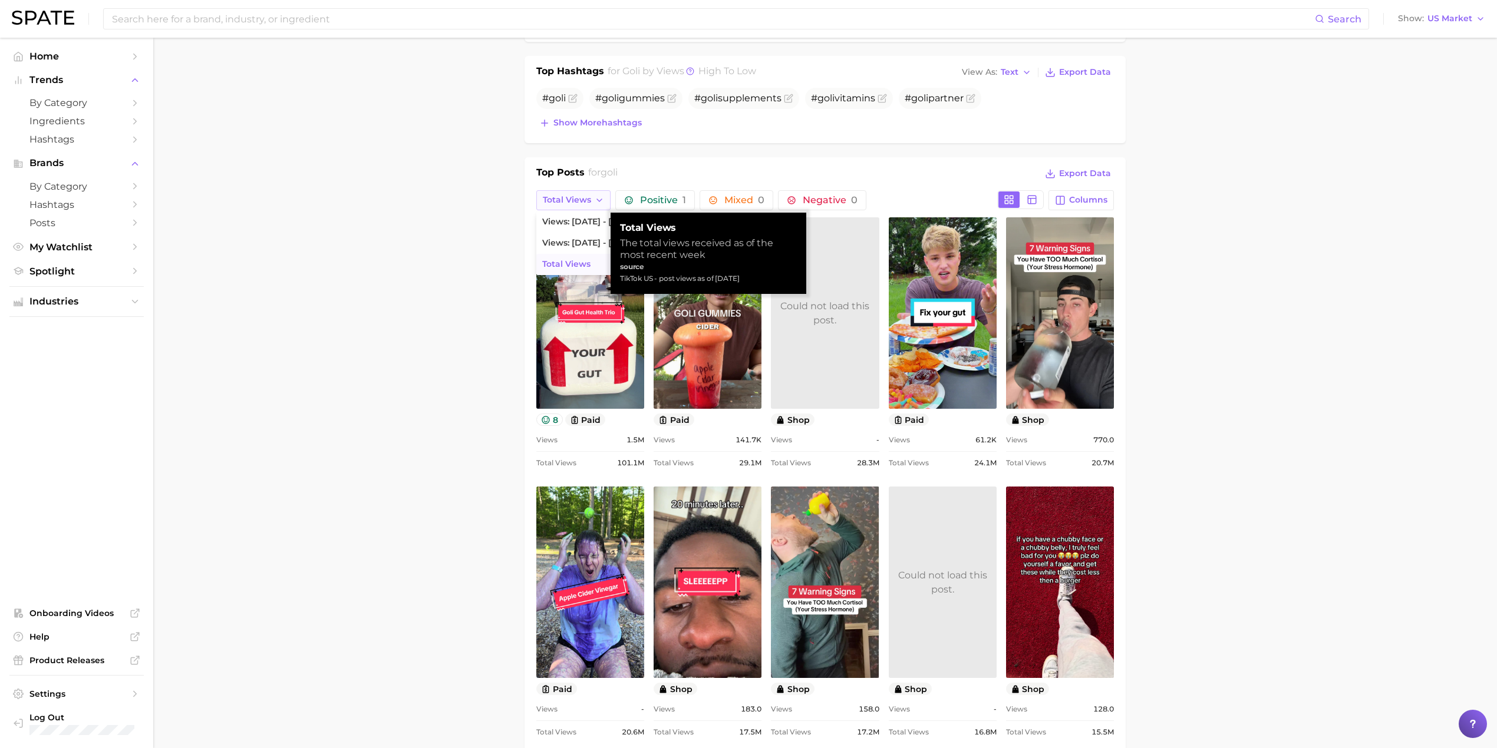
click at [597, 202] on icon "button" at bounding box center [599, 200] width 9 height 9
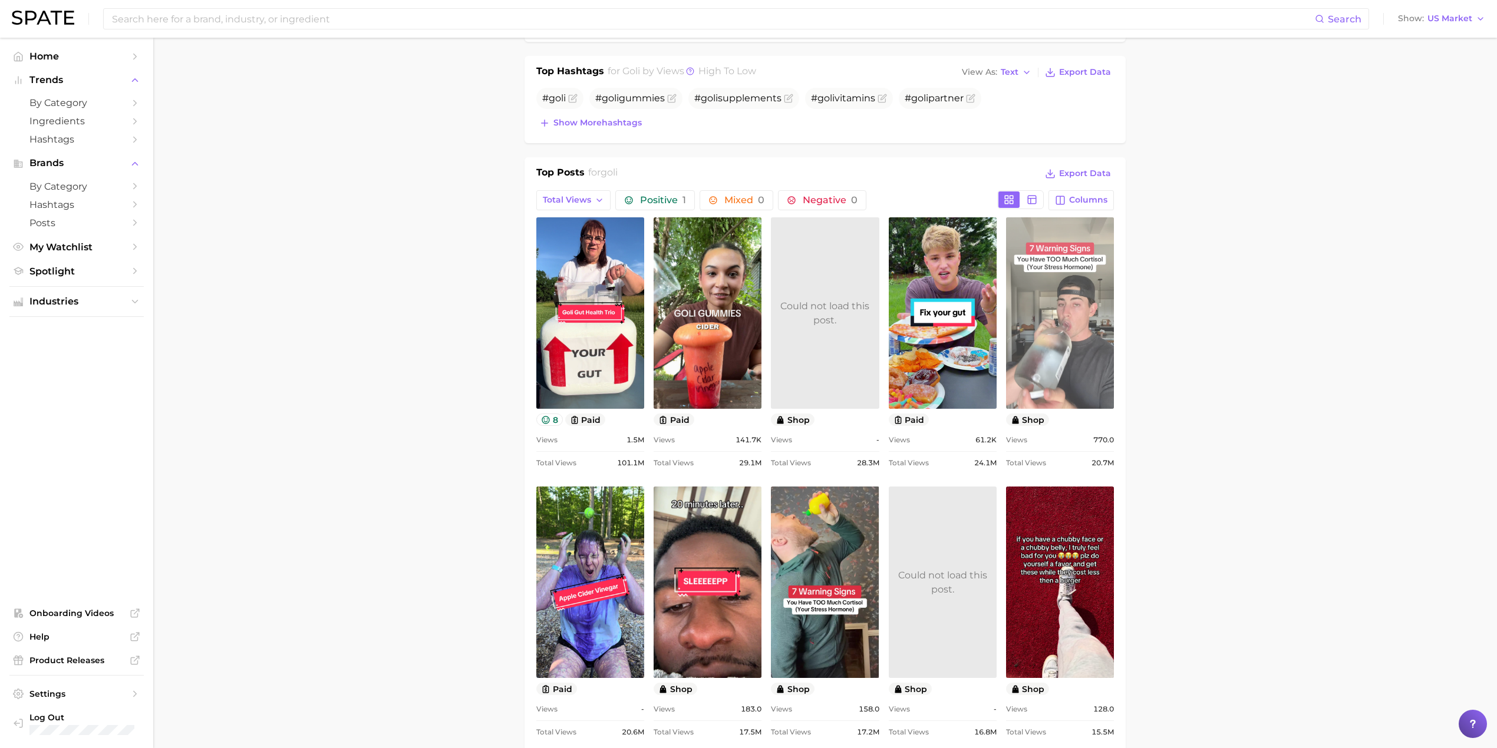
click at [1056, 324] on link "view post on TikTok" at bounding box center [1060, 312] width 108 height 191
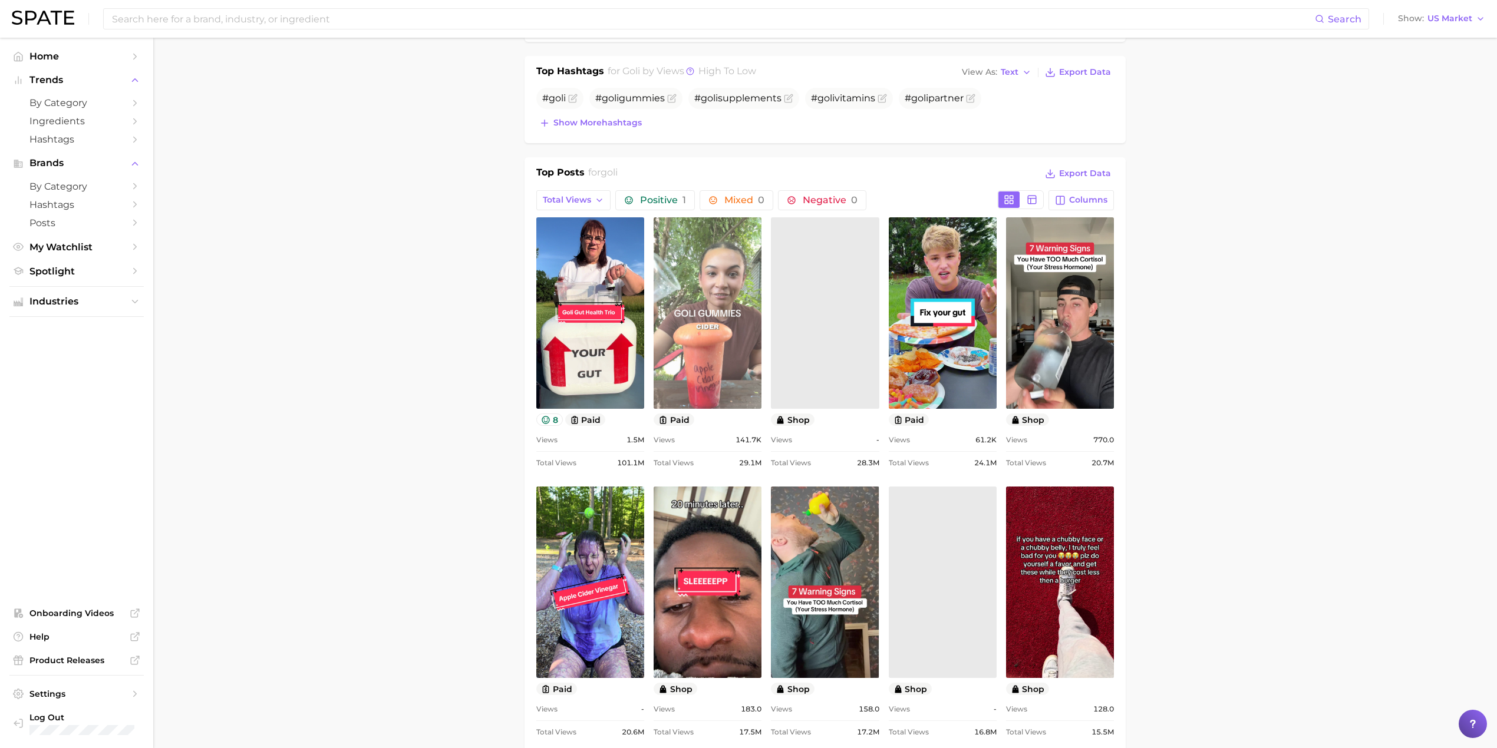
click at [720, 321] on link "view post on TikTok" at bounding box center [707, 312] width 108 height 191
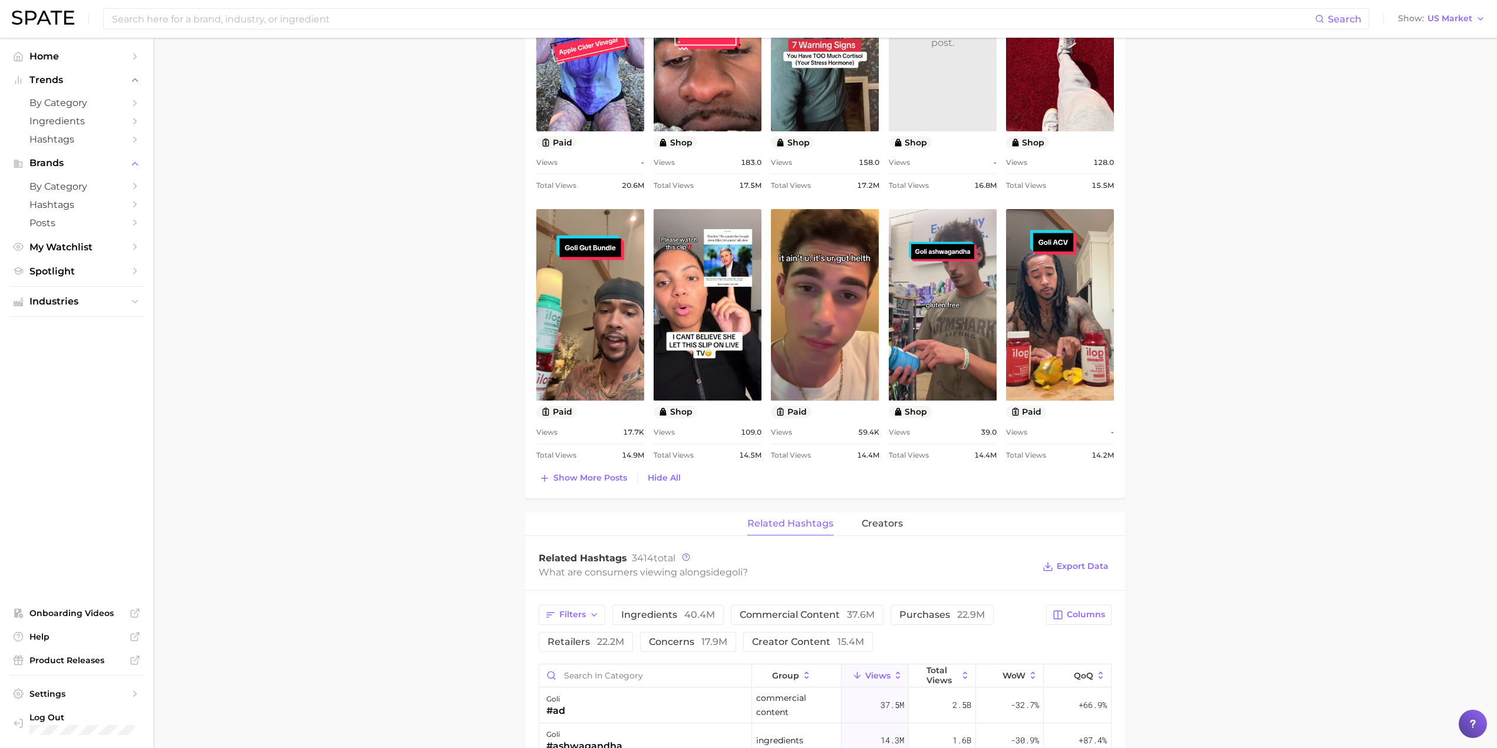
scroll to position [943, 0]
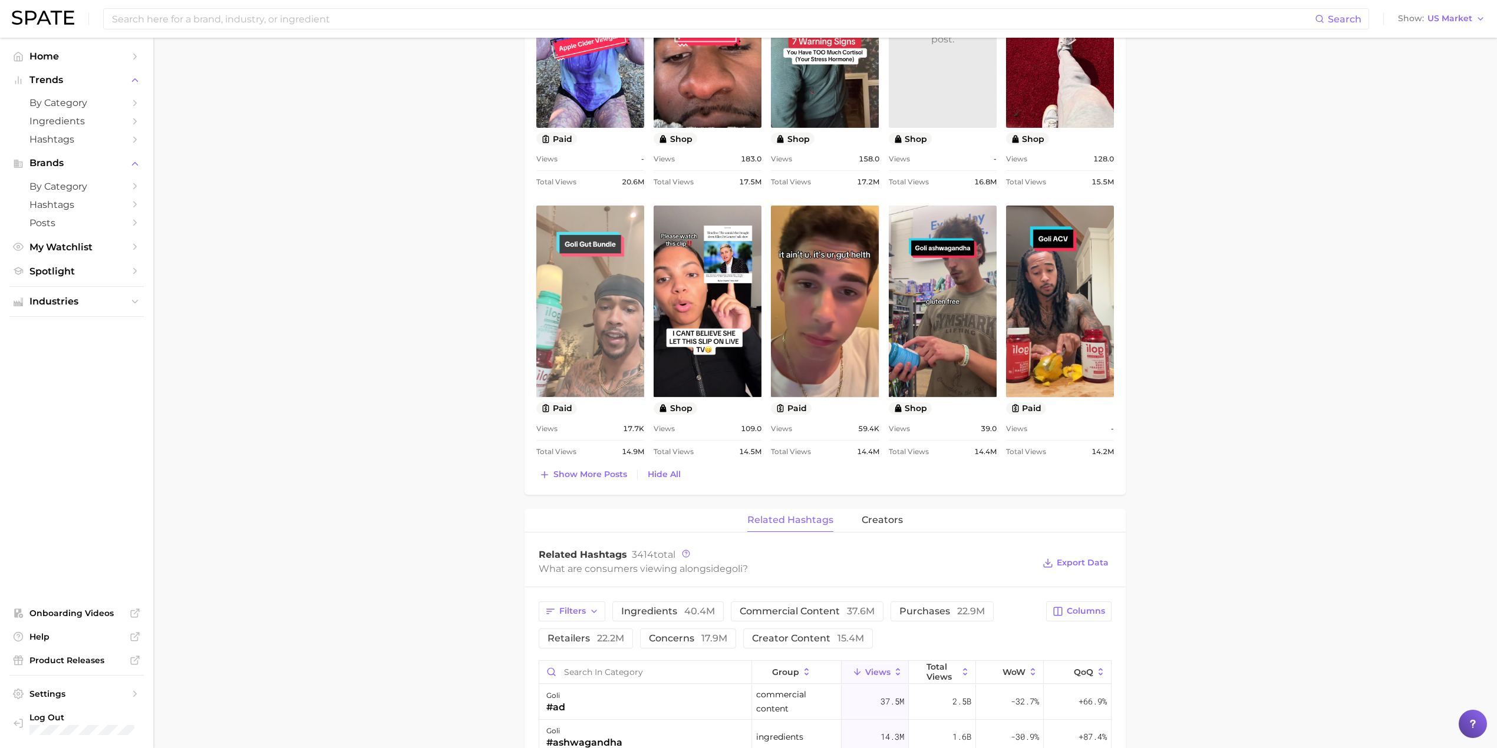
click at [622, 318] on link "view post on TikTok" at bounding box center [590, 301] width 108 height 191
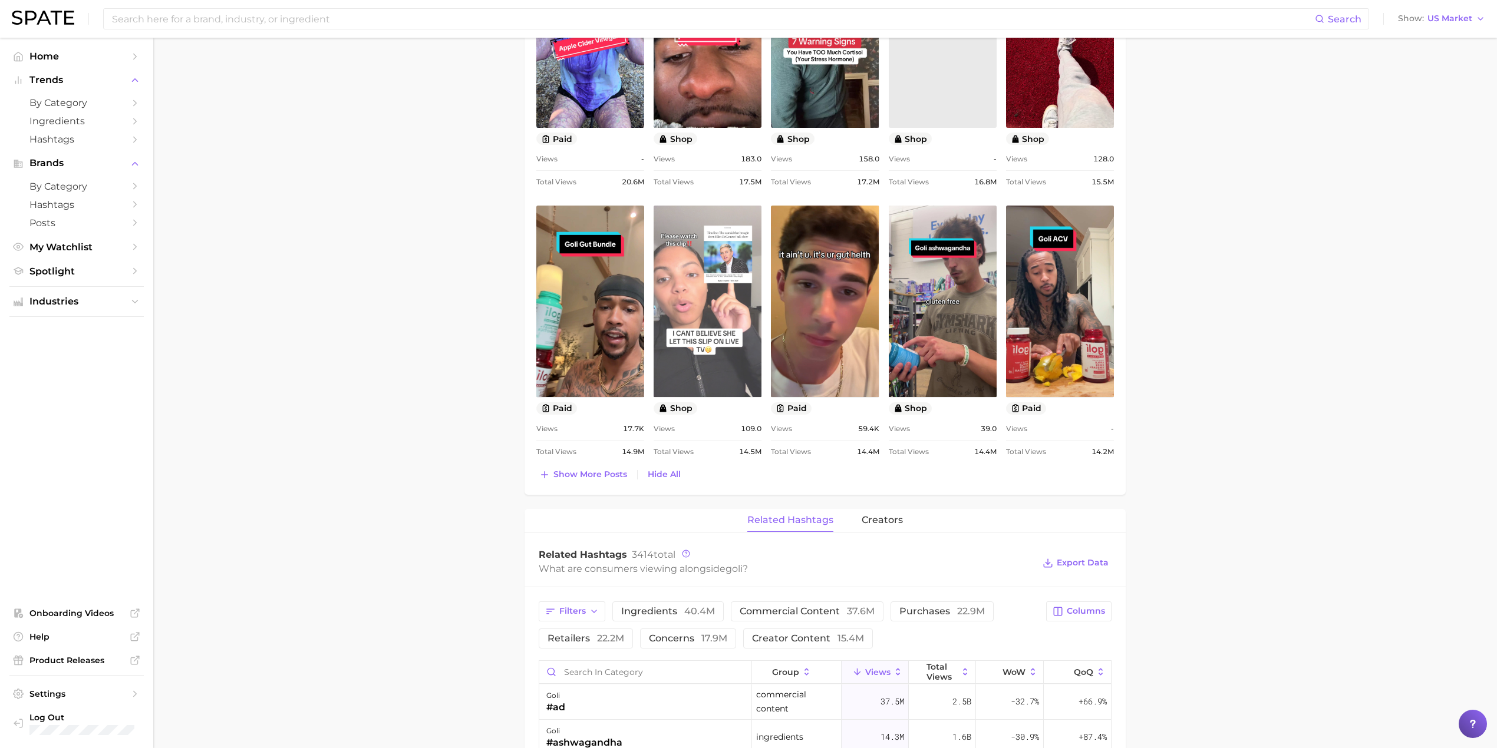
click at [733, 293] on link "view post on TikTok" at bounding box center [707, 301] width 108 height 191
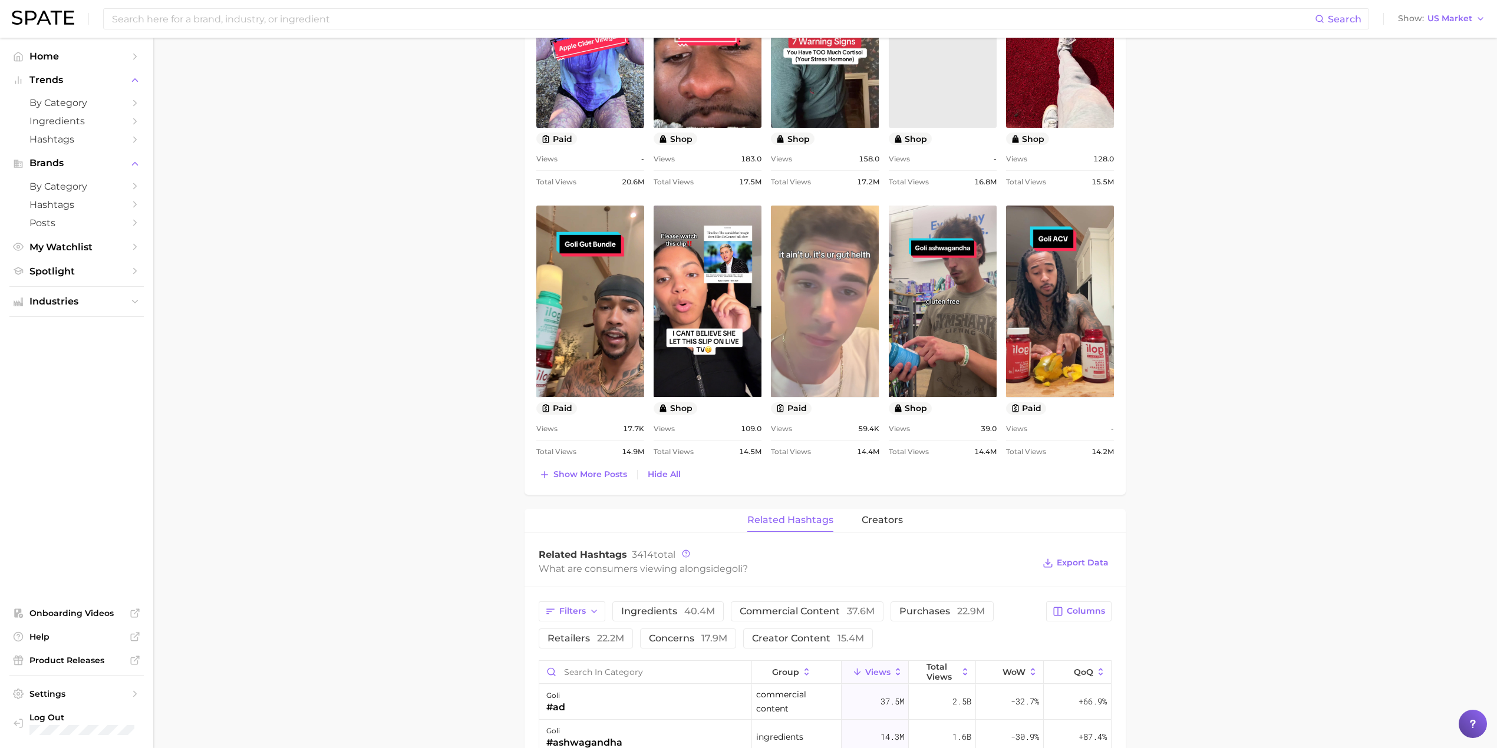
click at [830, 268] on link "view post on TikTok" at bounding box center [825, 301] width 108 height 191
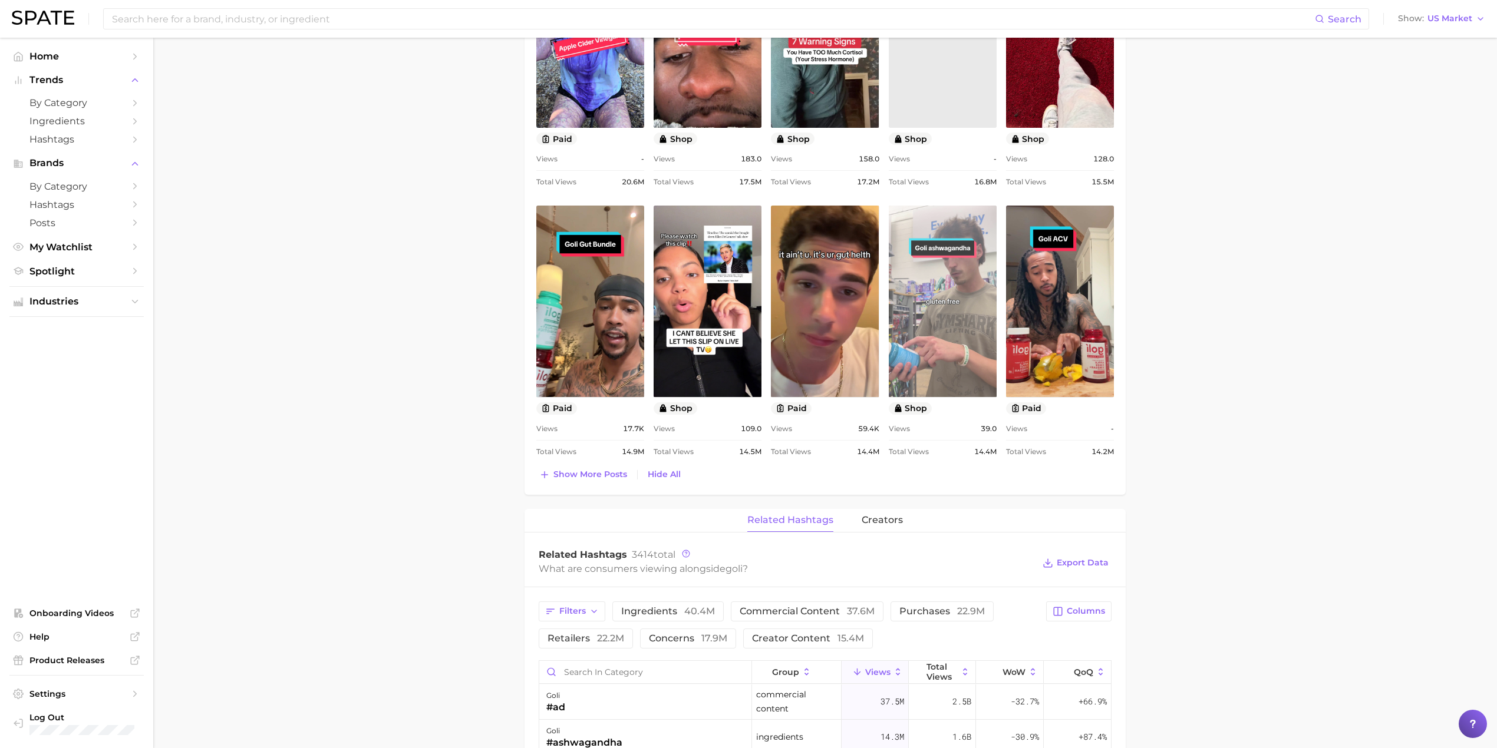
click at [950, 319] on link "view post on TikTok" at bounding box center [943, 301] width 108 height 191
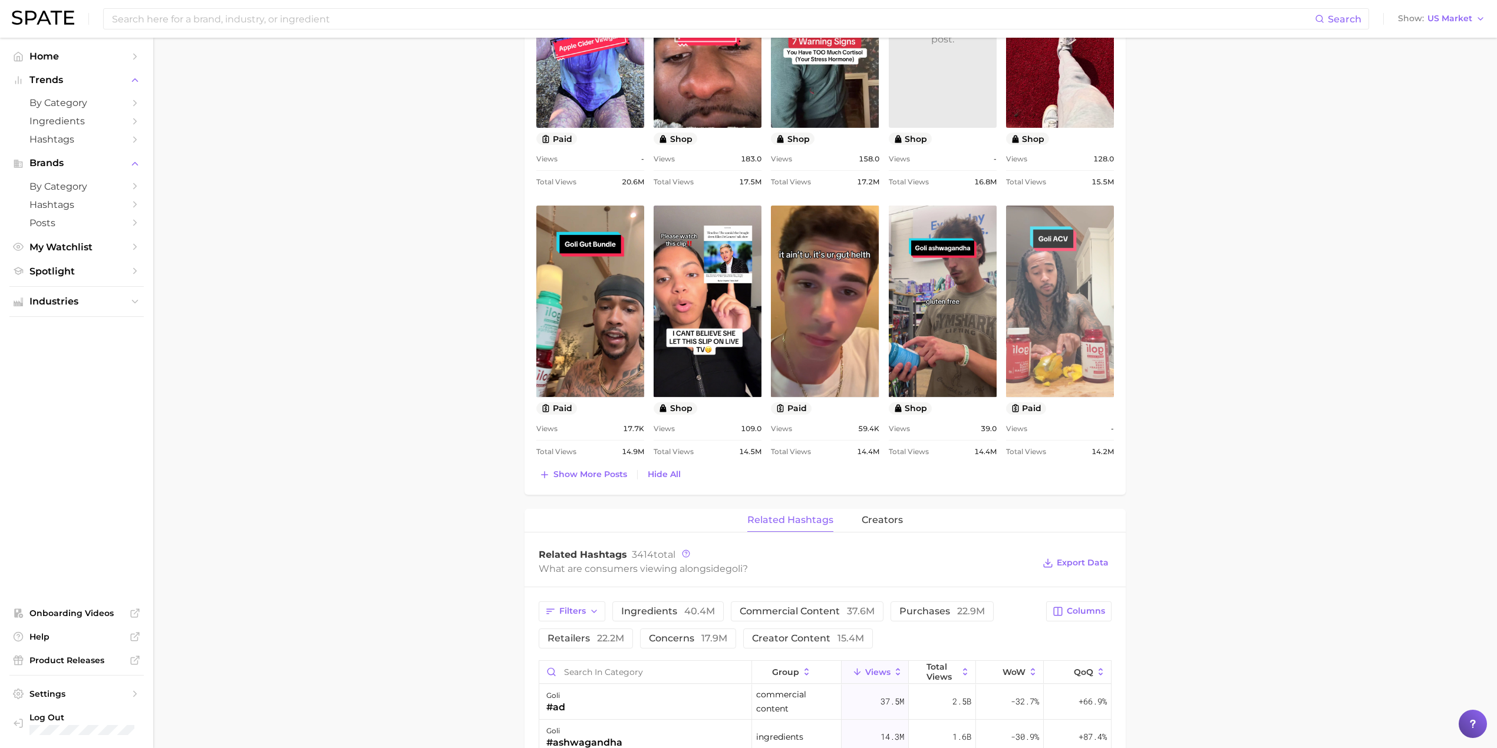
click at [1050, 335] on link "view post on TikTok" at bounding box center [1060, 301] width 108 height 191
